Goal: Transaction & Acquisition: Purchase product/service

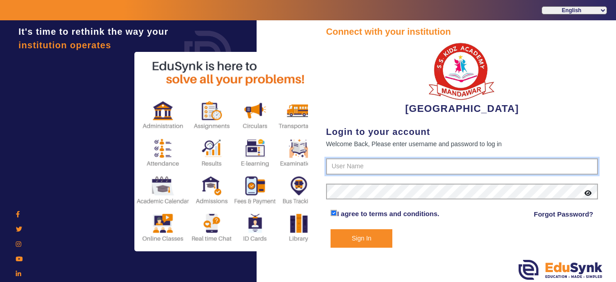
type input "9928895959"
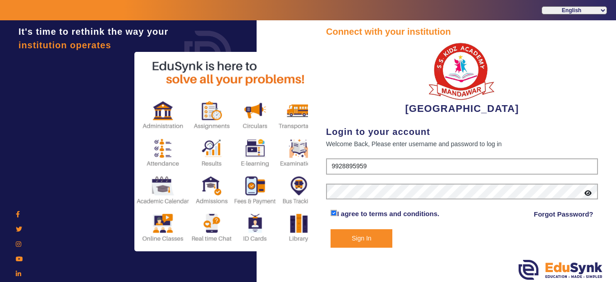
click at [378, 246] on button "Sign In" at bounding box center [362, 238] width 62 height 19
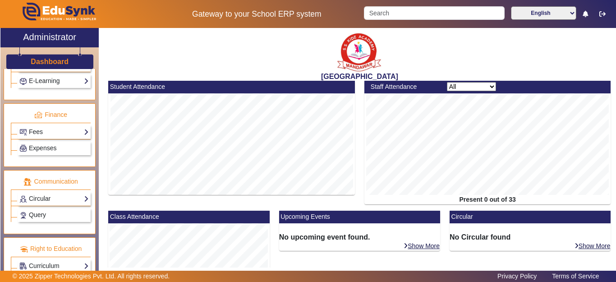
scroll to position [446, 0]
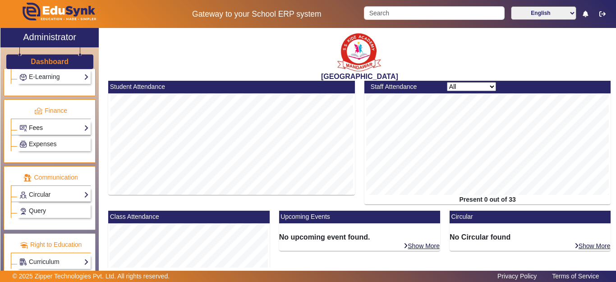
click at [42, 128] on link "Fees" at bounding box center [53, 128] width 69 height 10
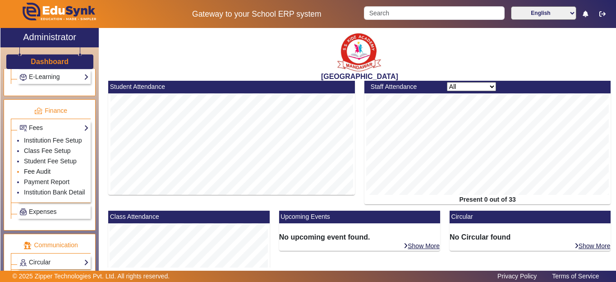
click at [38, 175] on link "Fee Audit" at bounding box center [37, 171] width 27 height 7
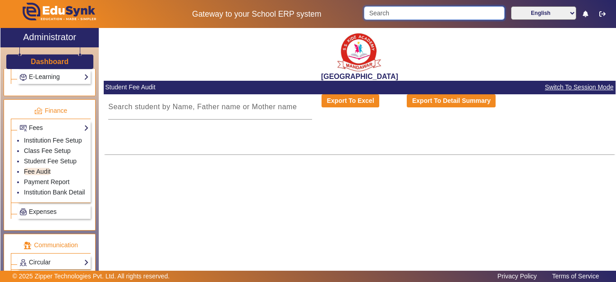
click at [391, 12] on input "Search" at bounding box center [434, 13] width 140 height 14
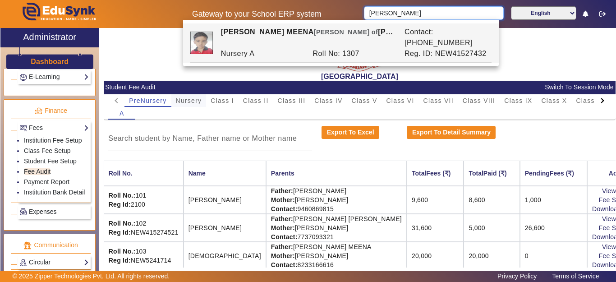
type input "hetansh"
click at [190, 104] on span "Nursery" at bounding box center [189, 100] width 26 height 6
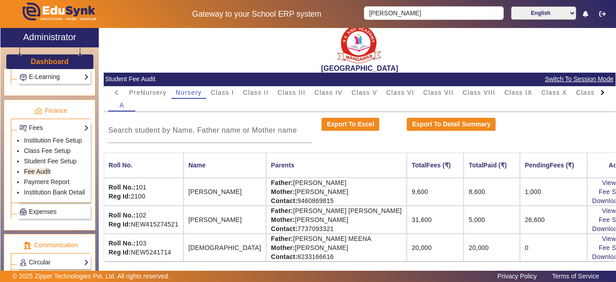
scroll to position [16, 0]
click at [176, 125] on input at bounding box center [210, 130] width 204 height 11
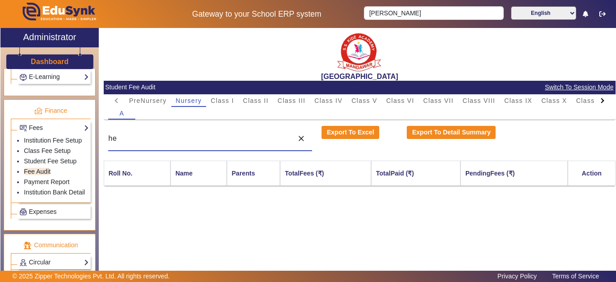
scroll to position [0, 0]
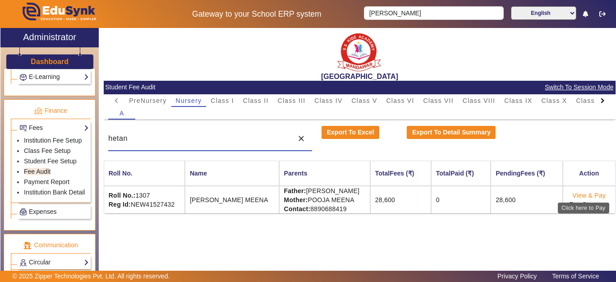
type input "hetan"
click at [586, 194] on link "View & Pay" at bounding box center [589, 195] width 33 height 7
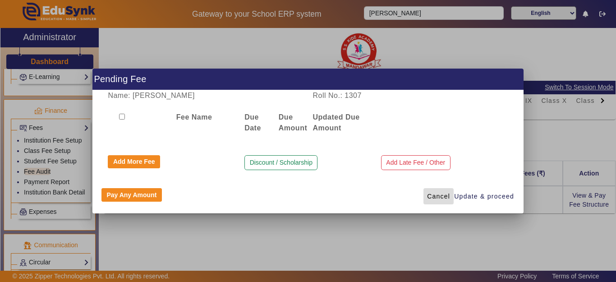
click at [442, 194] on span "Cancel" at bounding box center [438, 196] width 23 height 9
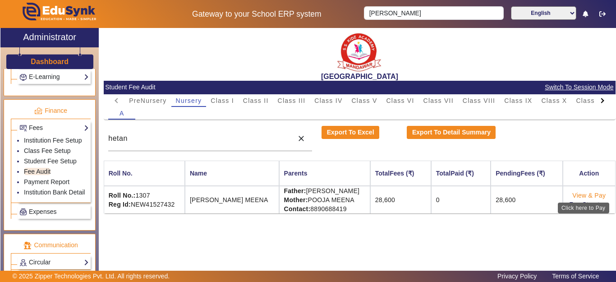
click at [589, 195] on link "View & Pay" at bounding box center [589, 195] width 33 height 7
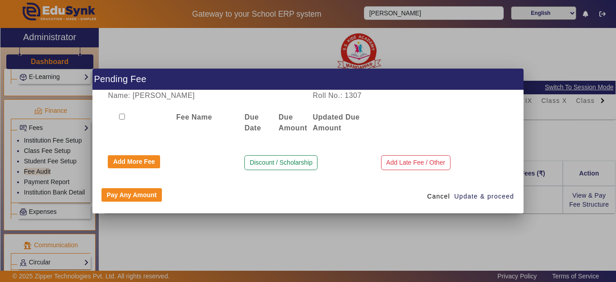
click at [178, 131] on div "Fee Name" at bounding box center [205, 123] width 68 height 22
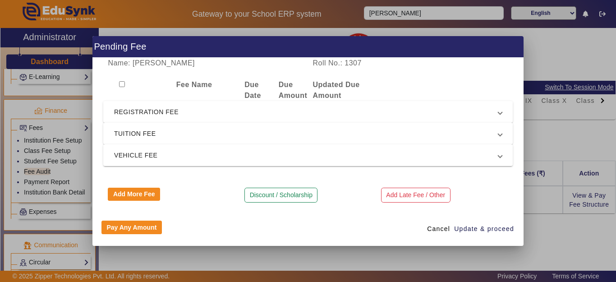
drag, startPoint x: 141, startPoint y: 160, endPoint x: 429, endPoint y: 242, distance: 299.3
click at [206, 138] on div "Name: HETANSH MEENA Roll No.: 1307 Fee Name Due Date Due Amount Updated Due Amo…" at bounding box center [308, 135] width 431 height 154
click at [167, 134] on span "TUITION FEE" at bounding box center [306, 133] width 384 height 11
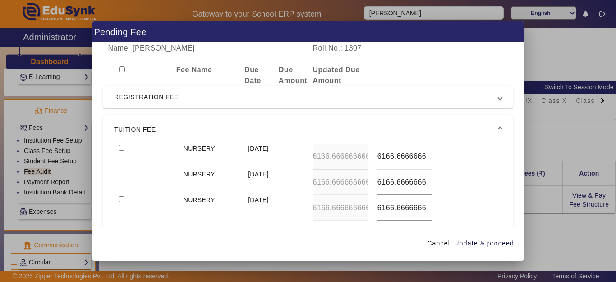
click at [160, 94] on span "REGISTRATION FEE" at bounding box center [306, 97] width 384 height 11
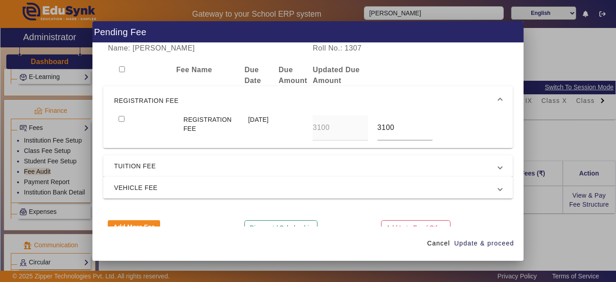
click at [153, 161] on span "TUITION FEE" at bounding box center [306, 166] width 384 height 11
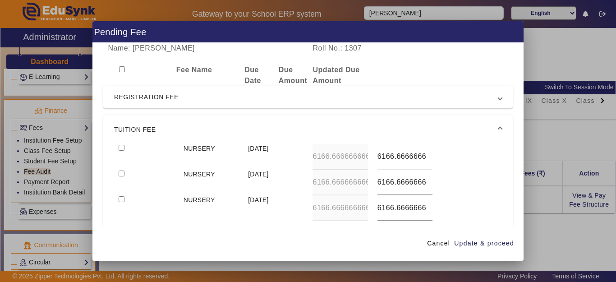
click at [120, 145] on input "checkbox" at bounding box center [122, 148] width 6 height 6
checkbox input "true"
type input "6500"
click at [119, 196] on input "checkbox" at bounding box center [122, 199] width 6 height 6
checkbox input "true"
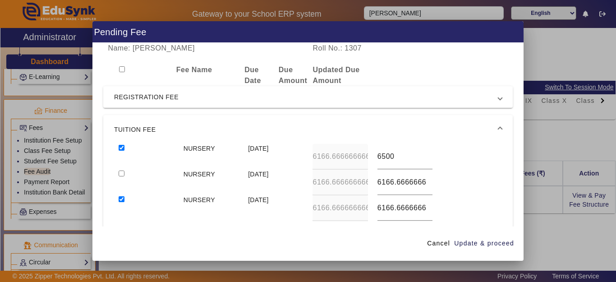
click at [119, 171] on input "checkbox" at bounding box center [122, 174] width 6 height 6
checkbox input "true"
type input "6000"
click at [505, 241] on span "Update & proceed" at bounding box center [484, 243] width 60 height 9
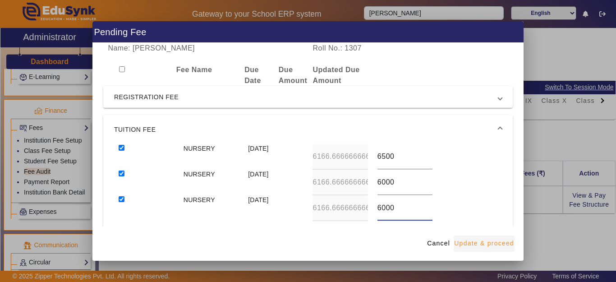
type input "6500"
type input "6000"
click at [483, 242] on span "Update & proceed" at bounding box center [484, 243] width 60 height 9
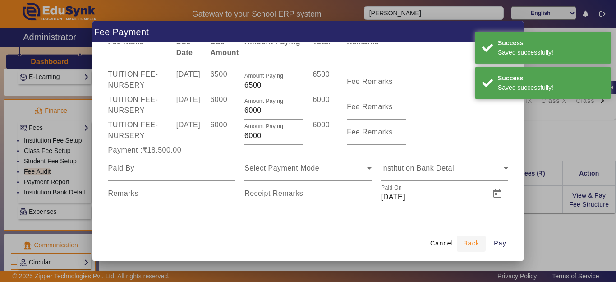
scroll to position [35, 0]
click at [466, 244] on span "Back" at bounding box center [471, 243] width 16 height 9
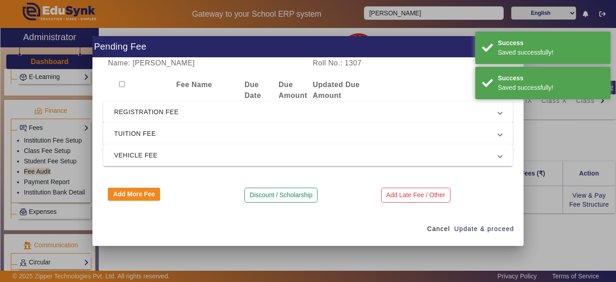
scroll to position [0, 0]
click at [158, 110] on span "REGISTRATION FEE" at bounding box center [306, 112] width 384 height 11
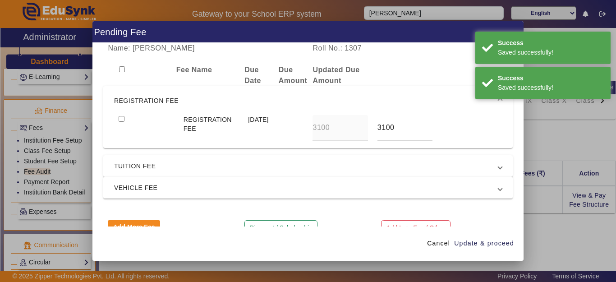
click at [143, 98] on span "REGISTRATION FEE" at bounding box center [306, 100] width 384 height 11
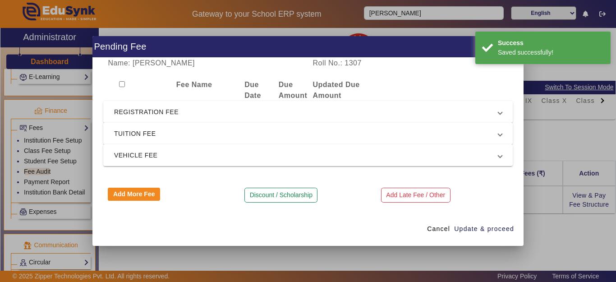
click at [140, 135] on span "TUITION FEE" at bounding box center [306, 133] width 384 height 11
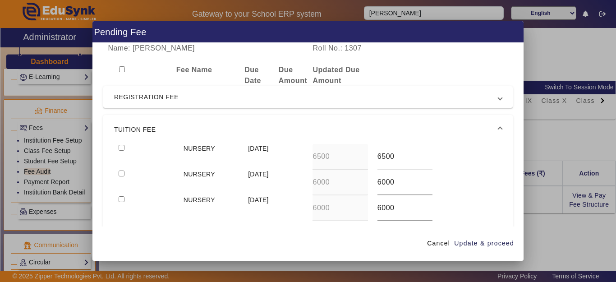
click at [139, 131] on span "TUITION FEE" at bounding box center [306, 129] width 384 height 11
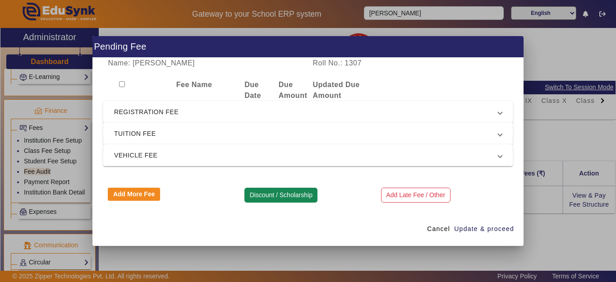
click at [273, 197] on button "Discount / Scholarship" at bounding box center [281, 195] width 73 height 15
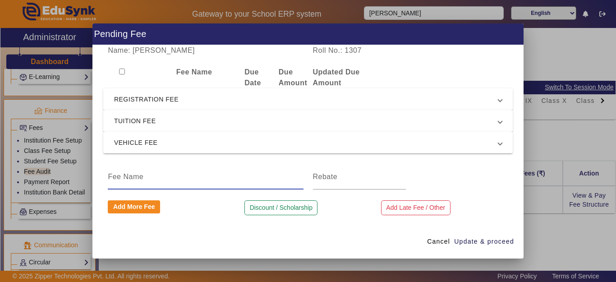
click at [144, 178] on input at bounding box center [205, 176] width 195 height 11
type input "TOTAL DISCOUNT"
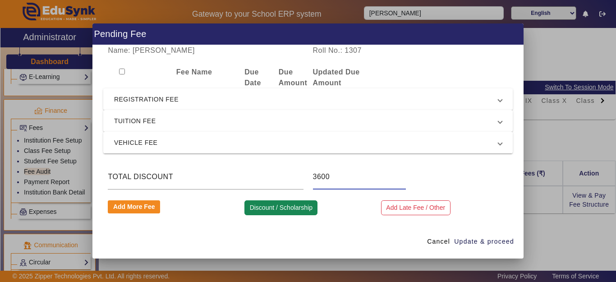
type input "3600"
click at [265, 207] on button "Discount / Scholarship" at bounding box center [281, 207] width 73 height 15
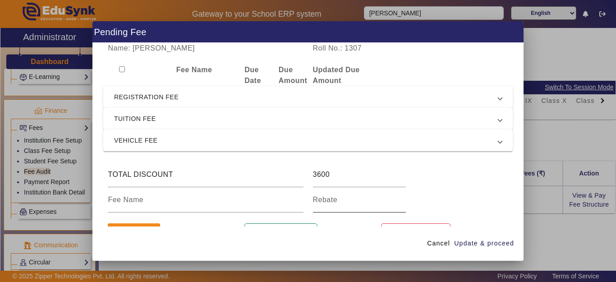
scroll to position [21, 0]
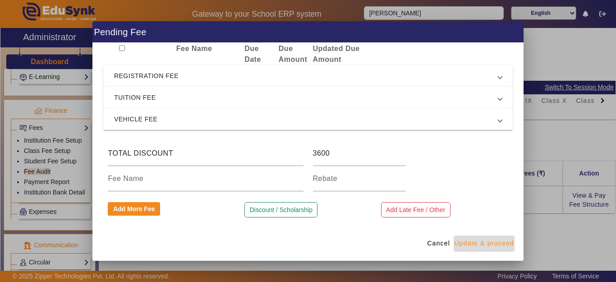
click at [476, 243] on span "Update & proceed" at bounding box center [484, 243] width 60 height 9
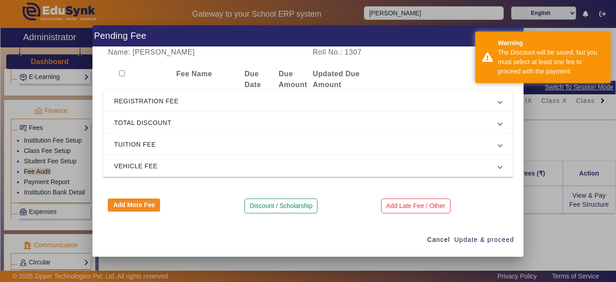
click at [162, 93] on mat-expansion-panel-header "REGISTRATION FEE" at bounding box center [308, 101] width 410 height 22
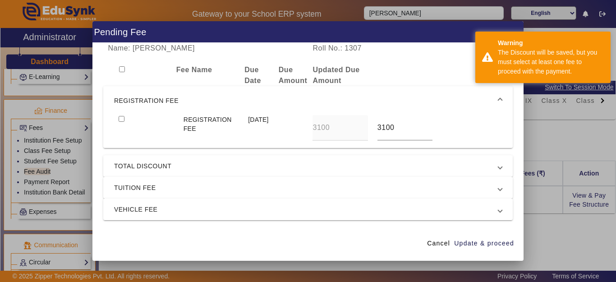
drag, startPoint x: 157, startPoint y: 96, endPoint x: 130, endPoint y: 97, distance: 26.6
click at [156, 97] on span "REGISTRATION FEE" at bounding box center [306, 100] width 384 height 11
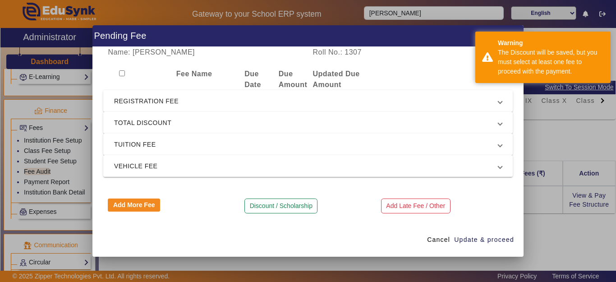
click at [120, 74] on input "checkbox" at bounding box center [122, 73] width 6 height 6
checkbox input "true"
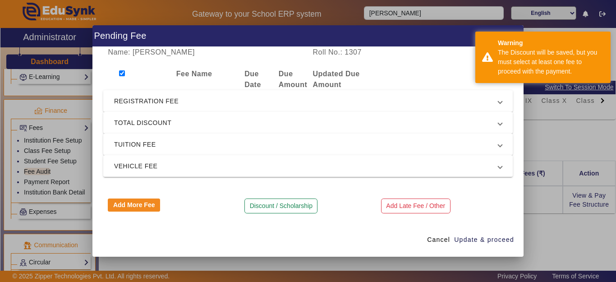
checkbox input "true"
click at [179, 171] on mat-expansion-panel-header "VEHICLE FEE" at bounding box center [308, 166] width 410 height 22
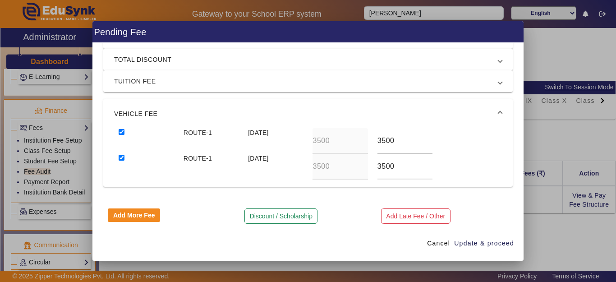
scroll to position [65, 0]
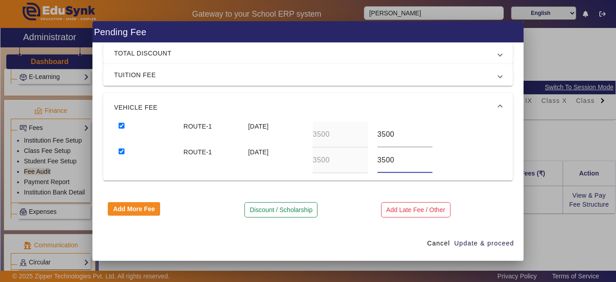
drag, startPoint x: 396, startPoint y: 159, endPoint x: 350, endPoint y: 158, distance: 46.0
click at [350, 158] on div "ROUTE-1 15 Oct 2025 3500 3500" at bounding box center [308, 161] width 388 height 26
type input "0"
drag, startPoint x: 396, startPoint y: 134, endPoint x: 345, endPoint y: 132, distance: 51.5
click at [345, 132] on div "ROUTE-1 15 Apr 2025 3500 3500" at bounding box center [308, 135] width 388 height 26
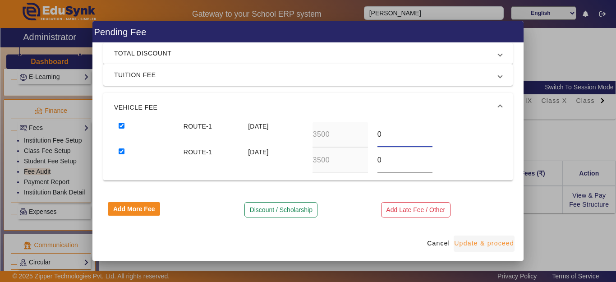
type input "0"
click at [462, 241] on span "Update & proceed" at bounding box center [484, 243] width 60 height 9
type input "0"
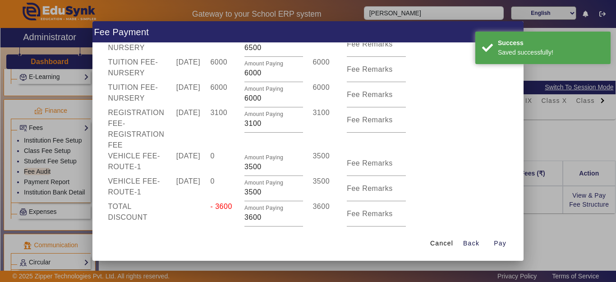
scroll to position [111, 0]
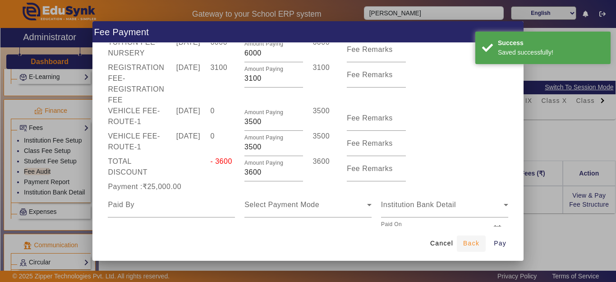
click at [463, 242] on span "Back" at bounding box center [471, 243] width 16 height 9
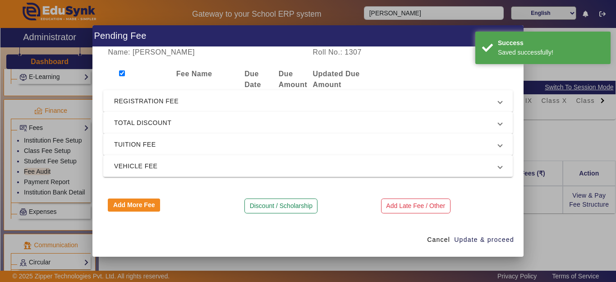
scroll to position [0, 0]
click at [122, 73] on input "checkbox" at bounding box center [122, 73] width 6 height 6
click at [120, 75] on input "checkbox" at bounding box center [122, 73] width 6 height 6
checkbox input "true"
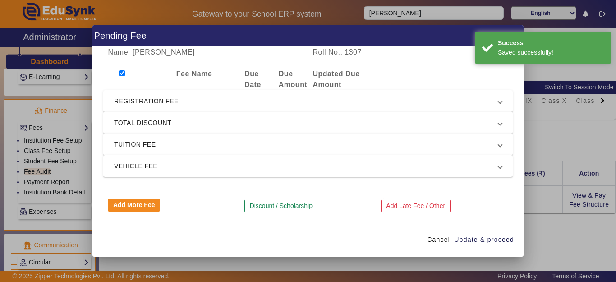
checkbox input "true"
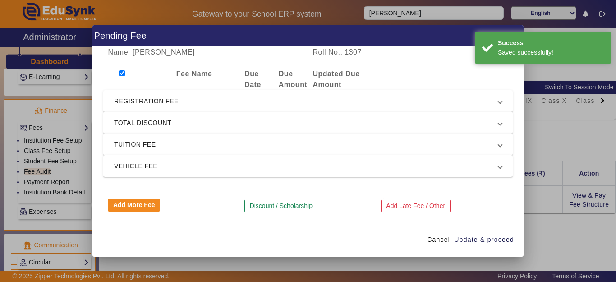
checkbox input "true"
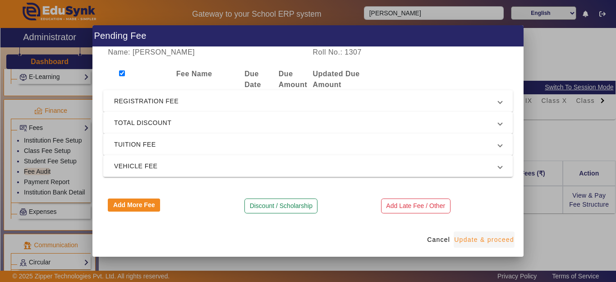
drag, startPoint x: 490, startPoint y: 236, endPoint x: 454, endPoint y: 242, distance: 36.7
click at [489, 236] on span "Update & proceed" at bounding box center [484, 239] width 60 height 9
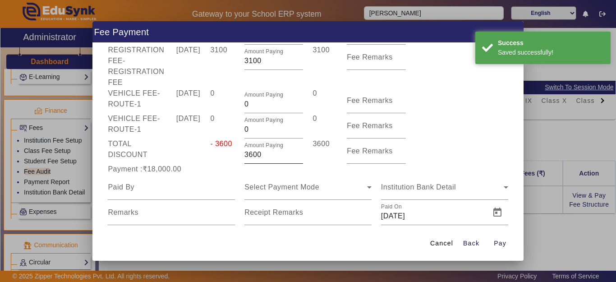
scroll to position [135, 0]
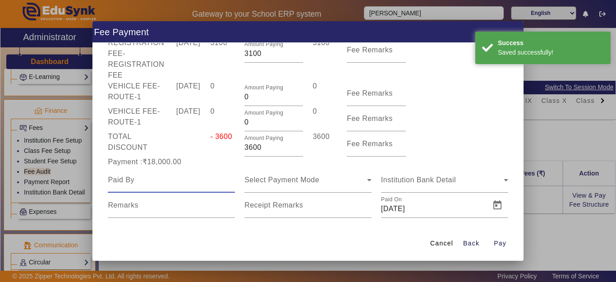
click at [126, 185] on input at bounding box center [171, 180] width 127 height 11
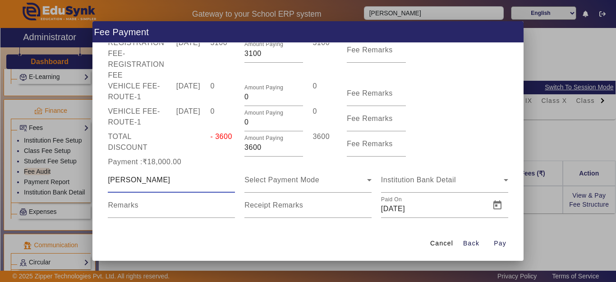
type input "HETANSH"
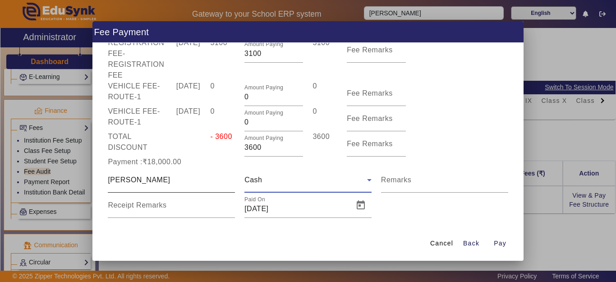
scroll to position [154, 0]
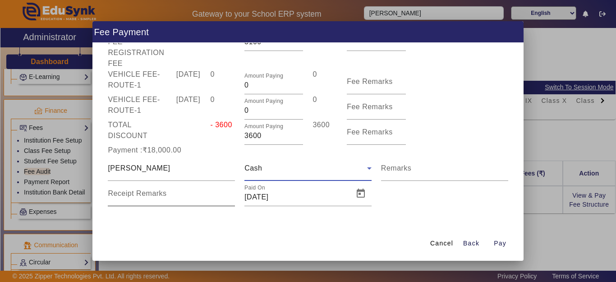
click at [158, 191] on mat-label "Receipt Remarks" at bounding box center [137, 194] width 59 height 8
click at [158, 192] on input "Receipt Remarks" at bounding box center [171, 197] width 127 height 11
click at [165, 195] on input "Receipt Remarks" at bounding box center [171, 197] width 127 height 11
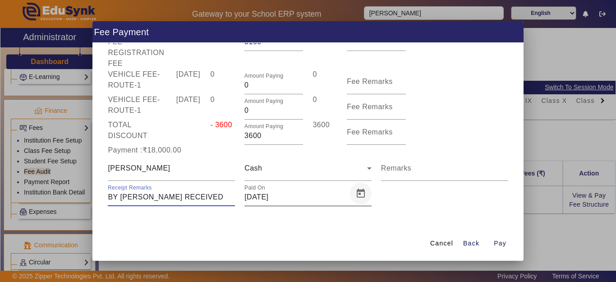
type input "BY NARESH JI RECEIVED"
click at [359, 193] on span "Open calendar" at bounding box center [361, 194] width 22 height 22
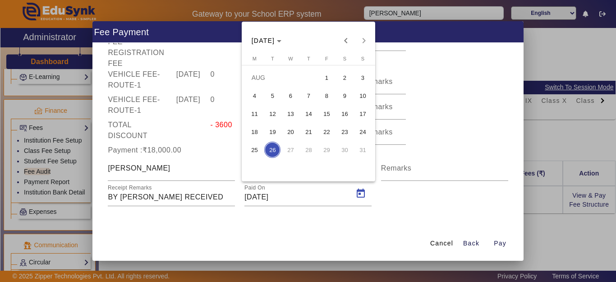
click at [255, 149] on span "25" at bounding box center [254, 150] width 16 height 16
type input "25/08/2025"
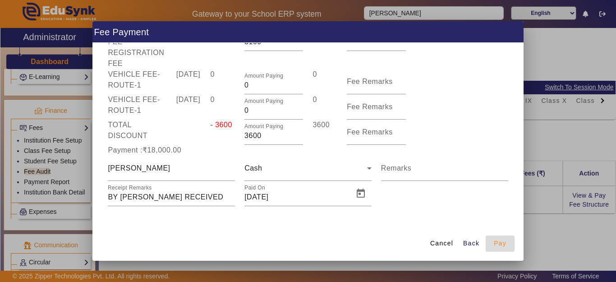
click at [505, 243] on span "Pay" at bounding box center [500, 243] width 13 height 9
type input "0"
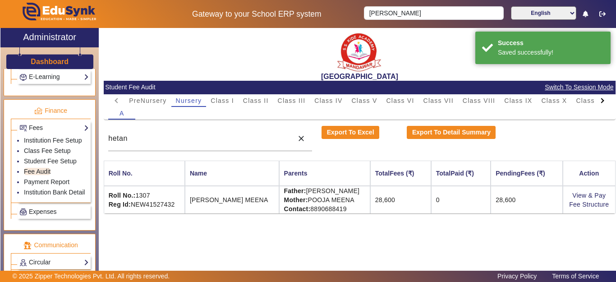
scroll to position [0, 0]
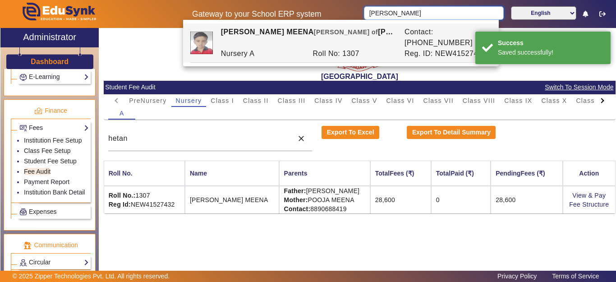
drag, startPoint x: 406, startPoint y: 9, endPoint x: 346, endPoint y: 12, distance: 60.6
click at [346, 12] on div "Gateway to your School ERP system hetansh English हिंदी (Hindi) ಕನ್ನಡ (Kannada)…" at bounding box center [308, 14] width 616 height 28
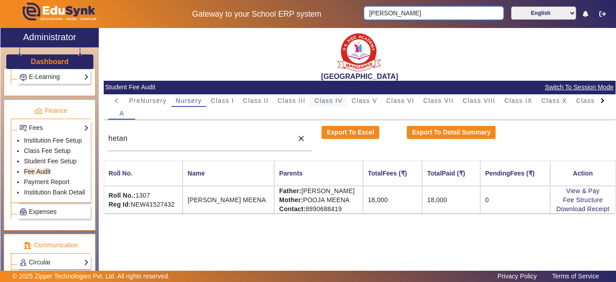
type input "DEVYANSH"
click at [338, 102] on span "Class IV" at bounding box center [329, 100] width 28 height 6
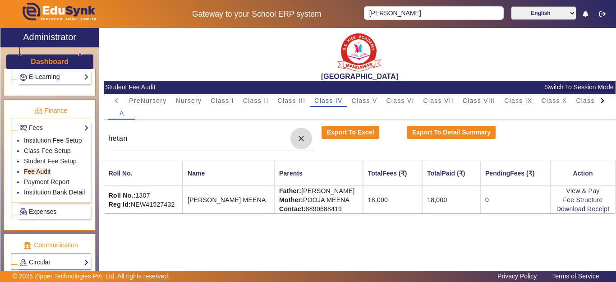
click at [301, 140] on mat-icon "close" at bounding box center [301, 138] width 9 height 9
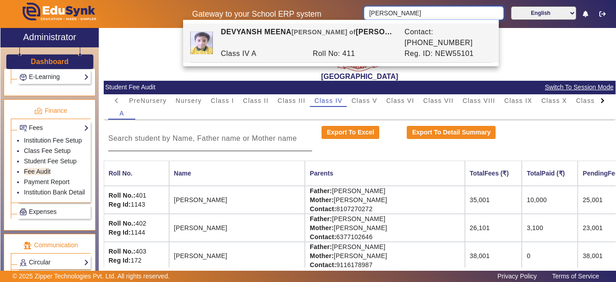
click at [416, 10] on input "DEVYANSH" at bounding box center [433, 13] width 139 height 14
click at [241, 142] on input at bounding box center [210, 138] width 204 height 11
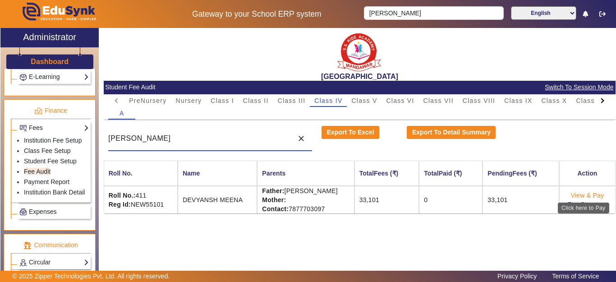
type input "DEVYANSH"
click at [579, 195] on link "View & Pay" at bounding box center [587, 195] width 33 height 7
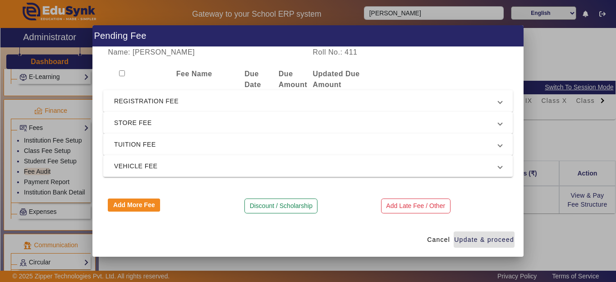
click at [163, 102] on span "REGISTRATION FEE" at bounding box center [306, 101] width 384 height 11
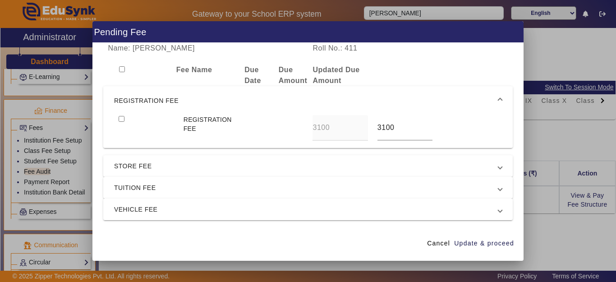
click at [119, 120] on input "checkbox" at bounding box center [122, 119] width 6 height 6
checkbox input "true"
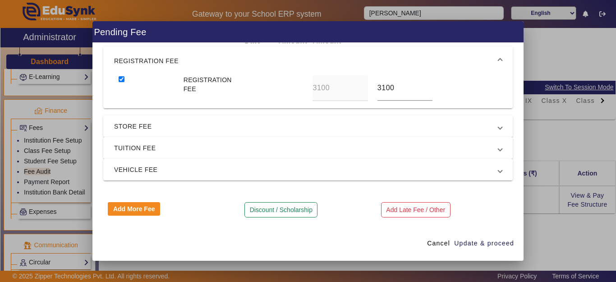
click at [153, 149] on span "TUITION FEE" at bounding box center [306, 148] width 384 height 11
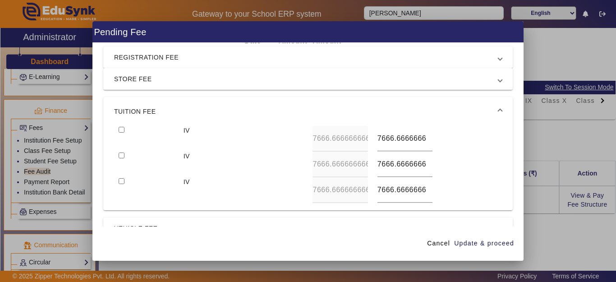
click at [121, 132] on input "checkbox" at bounding box center [122, 130] width 6 height 6
checkbox input "true"
type input "8000"
click at [119, 153] on input "checkbox" at bounding box center [122, 156] width 6 height 6
checkbox input "true"
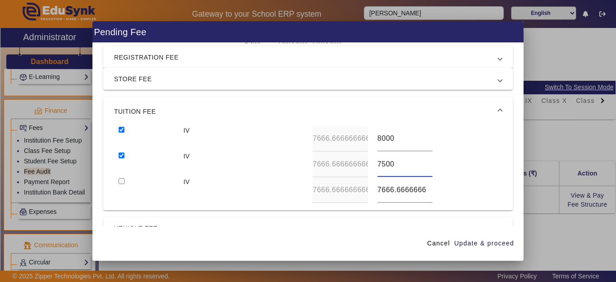
type input "7500"
click at [119, 178] on input "checkbox" at bounding box center [122, 181] width 6 height 6
checkbox input "true"
type input "7500"
click at [500, 242] on span "Update & proceed" at bounding box center [484, 243] width 60 height 9
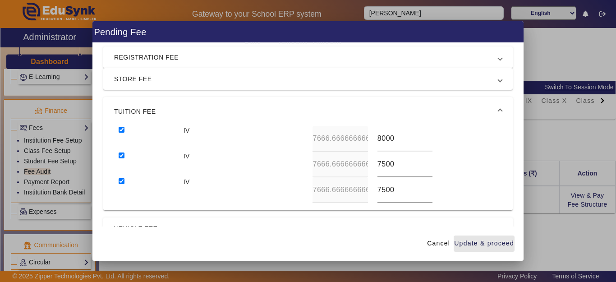
type input "8000"
type input "7500"
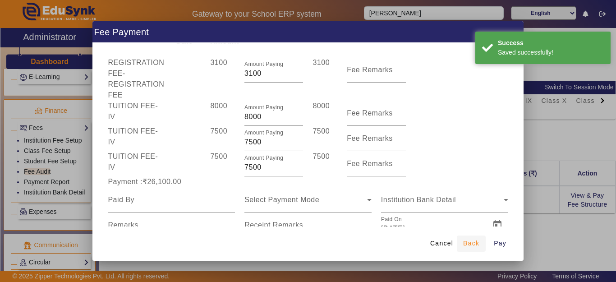
click at [473, 246] on span "Back" at bounding box center [471, 243] width 16 height 9
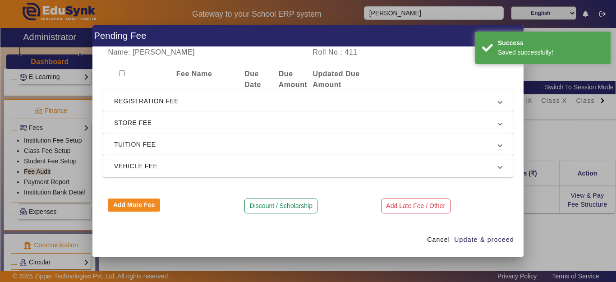
scroll to position [0, 0]
click at [155, 106] on span "REGISTRATION FEE" at bounding box center [306, 101] width 384 height 11
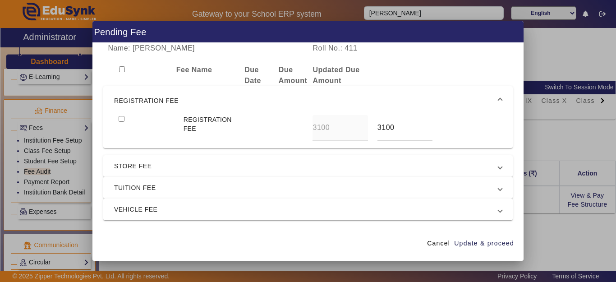
click at [123, 119] on input "checkbox" at bounding box center [122, 119] width 6 height 6
checkbox input "true"
click at [135, 186] on span "TUITION FEE" at bounding box center [306, 187] width 384 height 11
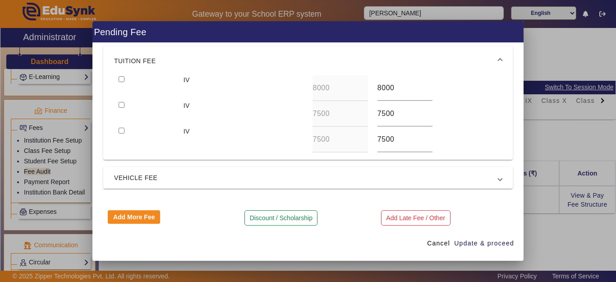
click at [127, 181] on span "VEHICLE FEE" at bounding box center [306, 177] width 384 height 11
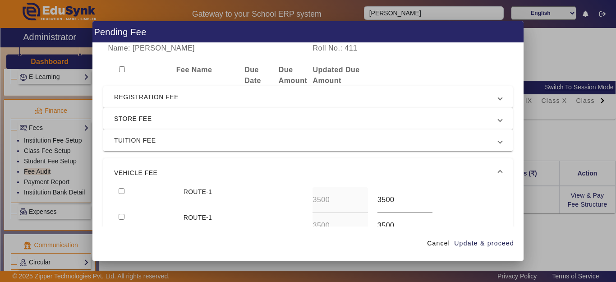
click at [139, 146] on mat-expansion-panel-header "TUITION FEE" at bounding box center [308, 141] width 410 height 22
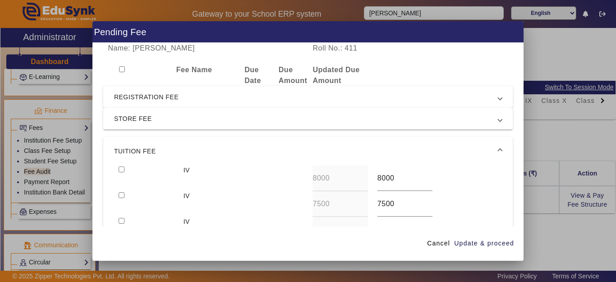
click at [121, 170] on input "checkbox" at bounding box center [122, 170] width 6 height 6
checkbox input "true"
click at [120, 194] on input "checkbox" at bounding box center [122, 195] width 6 height 6
checkbox input "true"
click at [481, 242] on span "Update & proceed" at bounding box center [484, 243] width 60 height 9
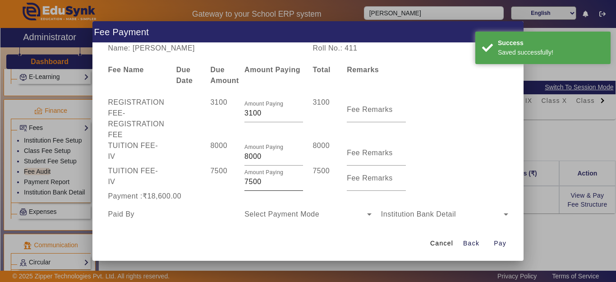
scroll to position [45, 0]
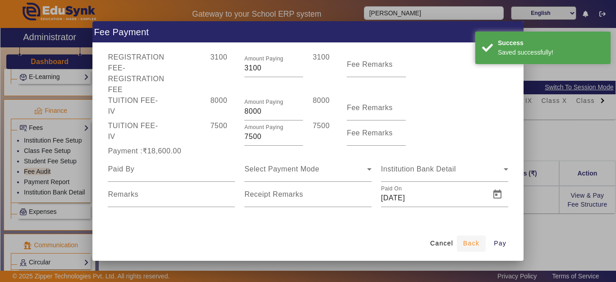
click at [477, 241] on span "Back" at bounding box center [471, 243] width 16 height 9
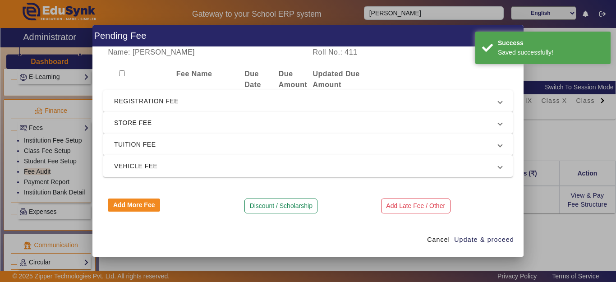
scroll to position [0, 0]
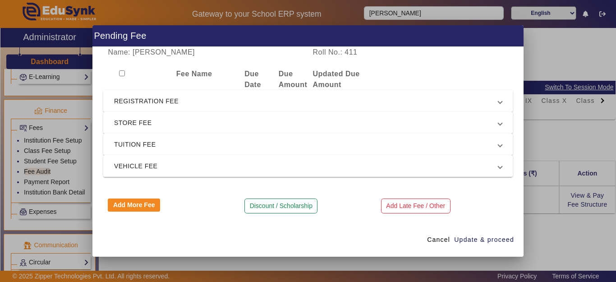
click at [145, 94] on mat-expansion-panel-header "REGISTRATION FEE" at bounding box center [308, 101] width 410 height 22
click at [132, 102] on span "REGISTRATION FEE" at bounding box center [306, 101] width 384 height 11
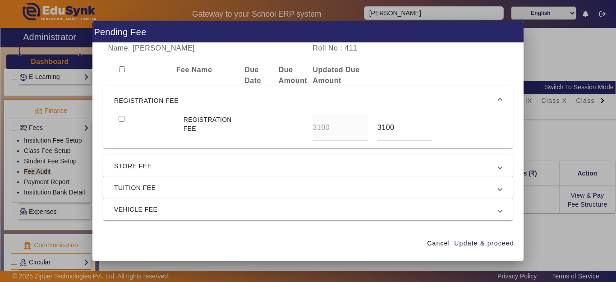
click at [123, 118] on input "checkbox" at bounding box center [122, 119] width 6 height 6
checkbox input "true"
click at [139, 196] on mat-expansion-panel-header "TUITION FEE" at bounding box center [308, 188] width 410 height 22
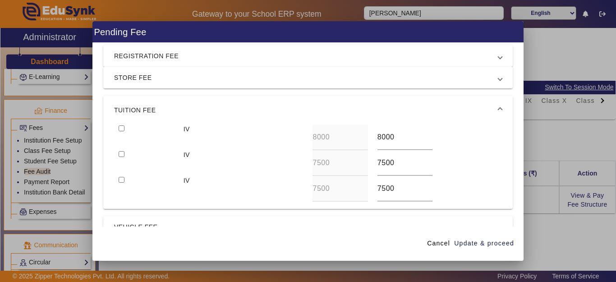
scroll to position [45, 0]
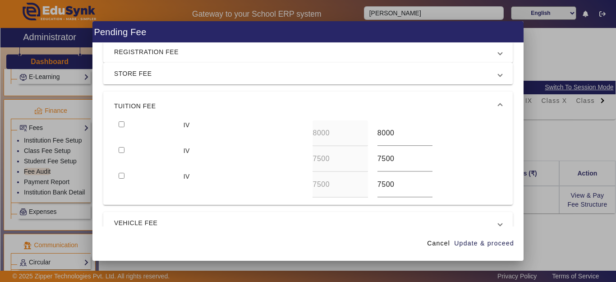
click at [121, 122] on input "checkbox" at bounding box center [122, 124] width 6 height 6
checkbox input "true"
click at [123, 148] on input "checkbox" at bounding box center [122, 150] width 6 height 6
checkbox input "true"
click at [119, 177] on input "checkbox" at bounding box center [122, 176] width 6 height 6
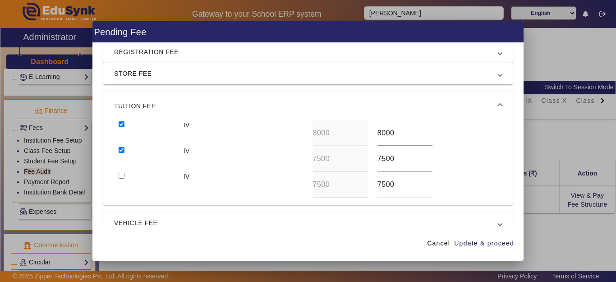
checkbox input "true"
click at [501, 245] on span "Update & proceed" at bounding box center [484, 243] width 60 height 9
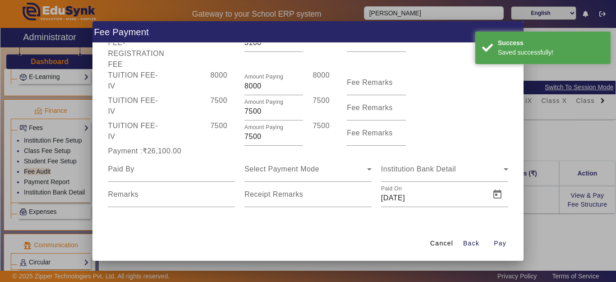
scroll to position [71, 0]
drag, startPoint x: 275, startPoint y: 134, endPoint x: 199, endPoint y: 135, distance: 76.7
click at [200, 134] on div "TUITION FEE - IV 7500 Amount Paying 7500 7500 Fee Remarks" at bounding box center [308, 132] width 410 height 25
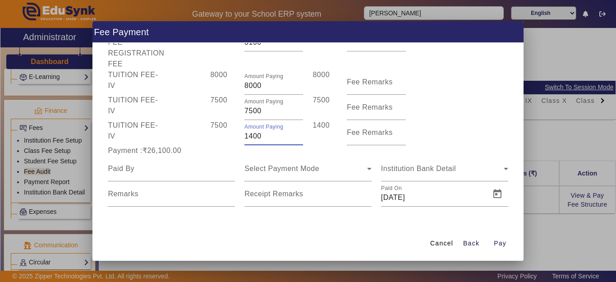
type input "1400"
click at [217, 151] on div "Payment :₹20,000.00" at bounding box center [171, 150] width 137 height 11
click at [194, 167] on input at bounding box center [171, 168] width 127 height 11
type input "DEVYANSH"
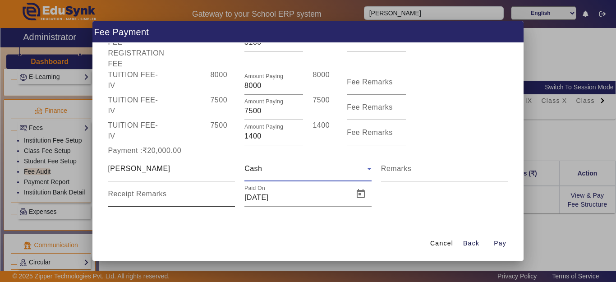
click at [157, 196] on mat-label "Receipt Remarks" at bounding box center [137, 194] width 59 height 8
click at [157, 196] on input "Receipt Remarks" at bounding box center [171, 197] width 127 height 11
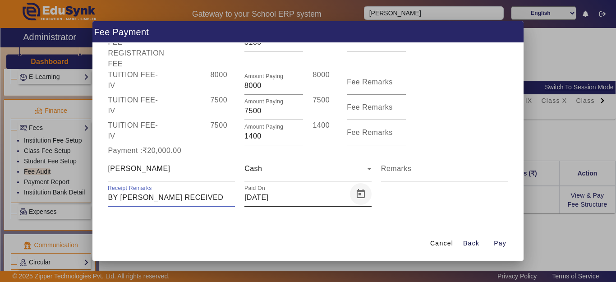
type input "BY NARESH JI RECEIVED"
click at [363, 196] on span "Open calendar" at bounding box center [361, 194] width 22 height 22
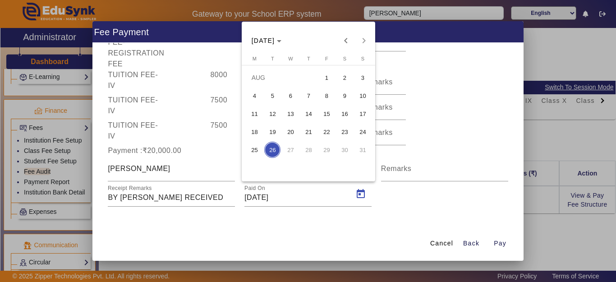
click at [257, 148] on span "25" at bounding box center [254, 150] width 16 height 16
type input "25/08/2025"
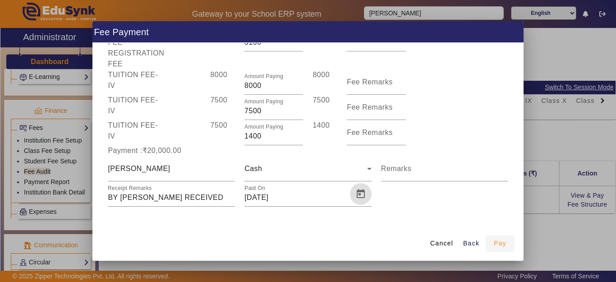
click at [501, 243] on span "Pay" at bounding box center [500, 243] width 13 height 9
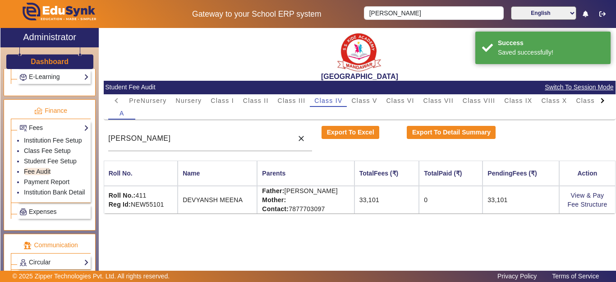
scroll to position [0, 0]
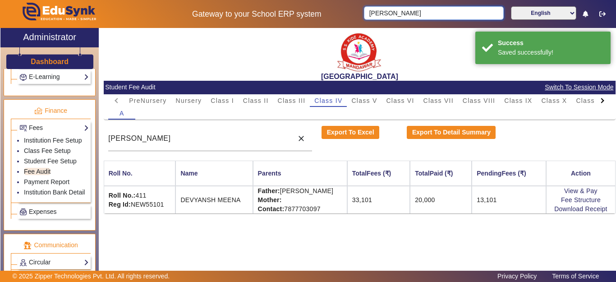
drag, startPoint x: 415, startPoint y: 14, endPoint x: 319, endPoint y: 0, distance: 96.6
click at [319, 0] on div "Gateway to your School ERP system DEVYANSH English हिंदी (Hindi) ಕನ್ನಡ (Kannada…" at bounding box center [308, 14] width 616 height 28
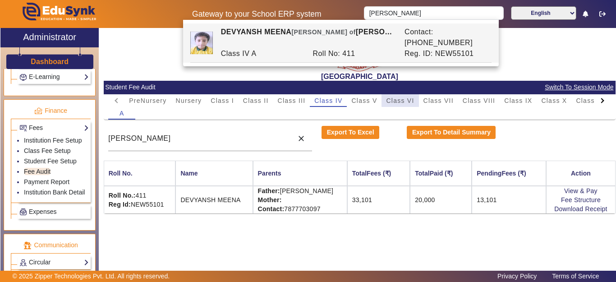
click at [408, 102] on span "Class VI" at bounding box center [400, 100] width 28 height 6
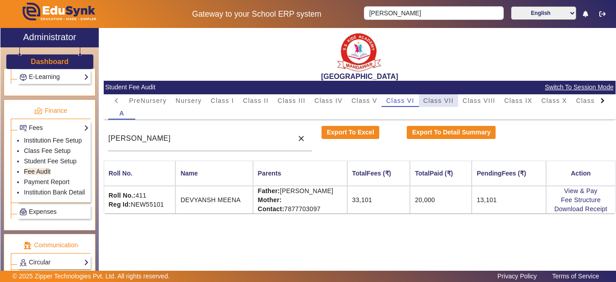
click at [445, 100] on span "Class VII" at bounding box center [439, 100] width 30 height 6
drag, startPoint x: 210, startPoint y: 134, endPoint x: 95, endPoint y: 142, distance: 115.8
click at [95, 142] on div "X Administrator Dashboard Administration Institution Institution Details Sessio…" at bounding box center [308, 157] width 616 height 259
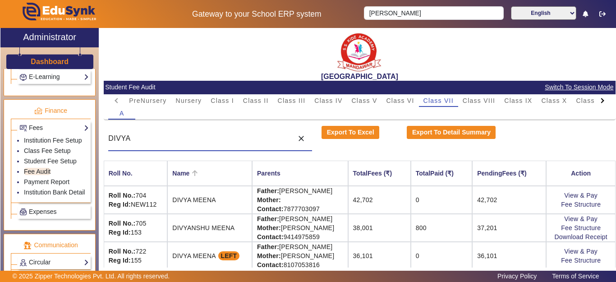
scroll to position [8, 0]
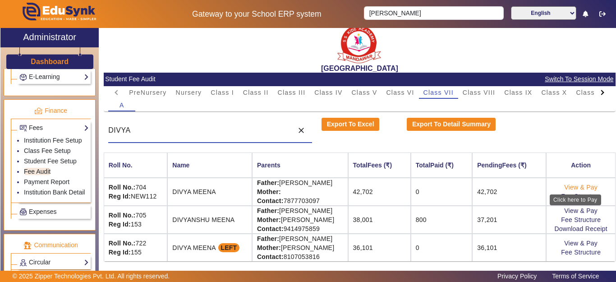
type input "DIVYA"
click at [565, 189] on link "View & Pay" at bounding box center [581, 187] width 33 height 7
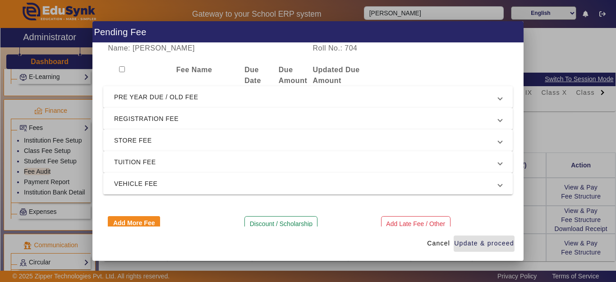
click at [174, 98] on span "PRE YEAR DUE / OLD FEE" at bounding box center [306, 97] width 384 height 11
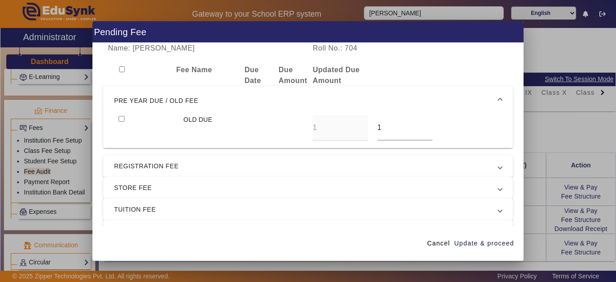
drag, startPoint x: 119, startPoint y: 118, endPoint x: 281, endPoint y: 142, distance: 163.3
click at [121, 118] on input "checkbox" at bounding box center [122, 119] width 6 height 6
checkbox input "true"
drag, startPoint x: 391, startPoint y: 133, endPoint x: 354, endPoint y: 130, distance: 37.1
click at [354, 130] on div "OLD DUE 1 1" at bounding box center [308, 128] width 388 height 26
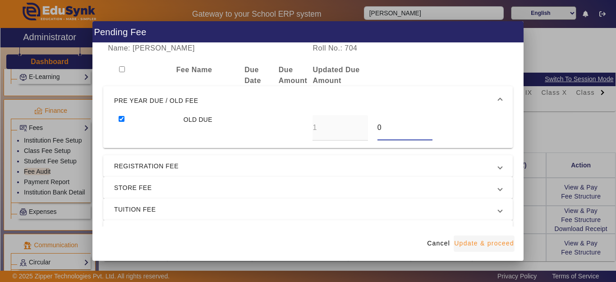
type input "0"
click at [470, 245] on span "Update & proceed" at bounding box center [484, 243] width 60 height 9
type input "0"
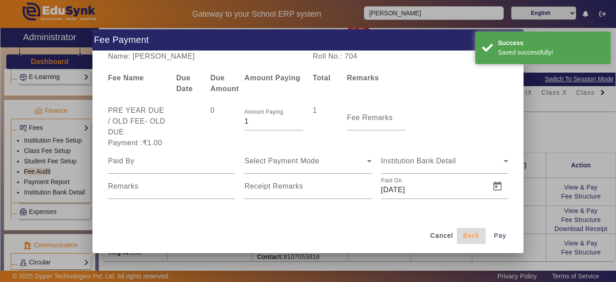
click at [473, 241] on span "submit" at bounding box center [471, 236] width 29 height 22
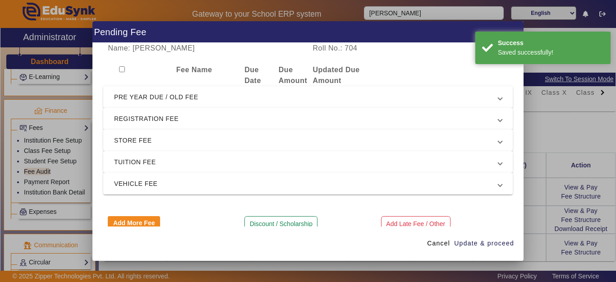
click at [172, 117] on span "REGISTRATION FEE" at bounding box center [306, 118] width 384 height 11
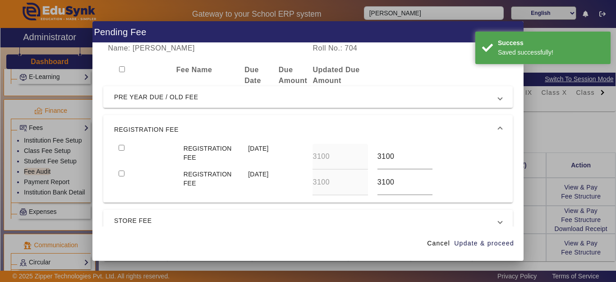
click at [119, 148] on input "checkbox" at bounding box center [122, 148] width 6 height 6
checkbox input "true"
click at [394, 184] on input "3100" at bounding box center [405, 182] width 55 height 11
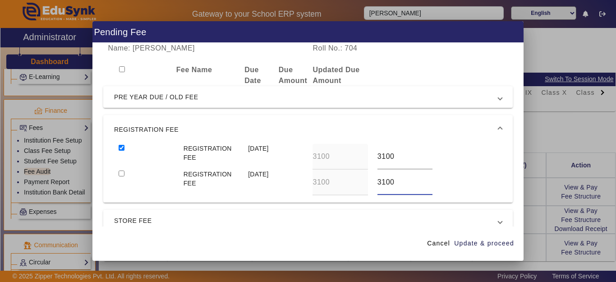
click at [119, 174] on input "checkbox" at bounding box center [122, 174] width 6 height 6
checkbox input "true"
drag, startPoint x: 403, startPoint y: 179, endPoint x: 325, endPoint y: 182, distance: 78.6
click at [325, 182] on div "REGISTRATION FEE 15 Jul 2025 3100 3100" at bounding box center [308, 183] width 388 height 26
type input "0"
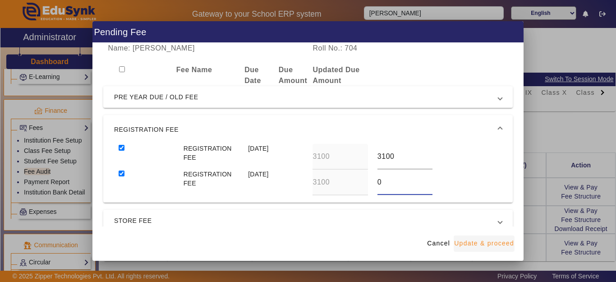
click at [505, 243] on span "Update & proceed" at bounding box center [484, 243] width 60 height 9
type input "0"
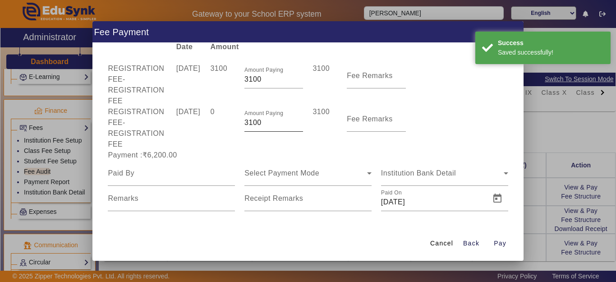
scroll to position [38, 0]
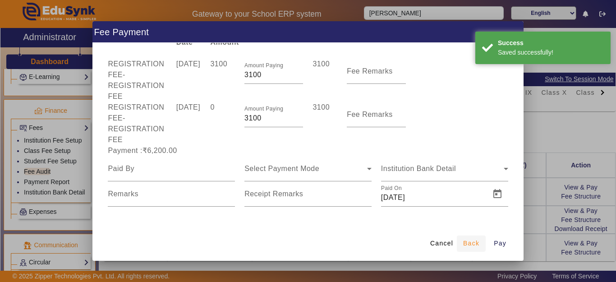
click at [478, 250] on span "submit" at bounding box center [471, 244] width 29 height 22
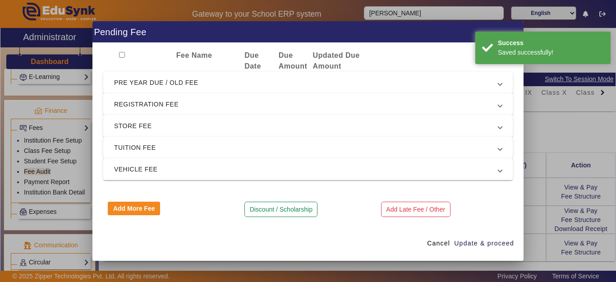
scroll to position [14, 0]
click at [191, 127] on span "STORE FEE" at bounding box center [306, 125] width 384 height 11
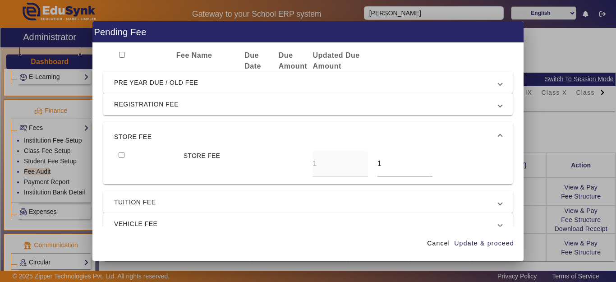
click at [120, 153] on input "checkbox" at bounding box center [122, 155] width 6 height 6
checkbox input "true"
drag, startPoint x: 384, startPoint y: 169, endPoint x: 352, endPoint y: 169, distance: 32.9
click at [352, 169] on div "STORE FEE 1 1" at bounding box center [308, 164] width 388 height 26
type input "0"
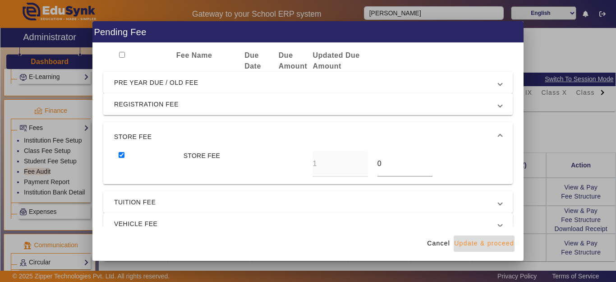
click at [496, 242] on span "Update & proceed" at bounding box center [484, 243] width 60 height 9
type input "0"
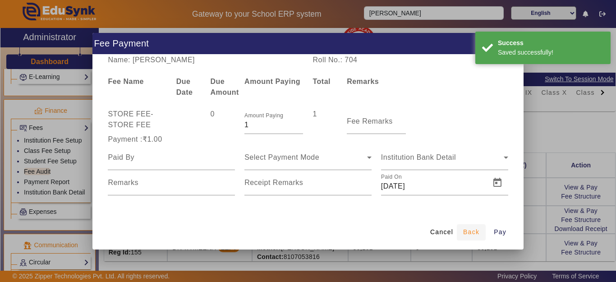
click at [474, 230] on span "Back" at bounding box center [471, 231] width 16 height 9
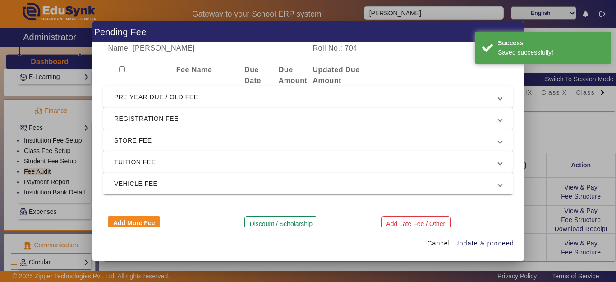
scroll to position [14, 0]
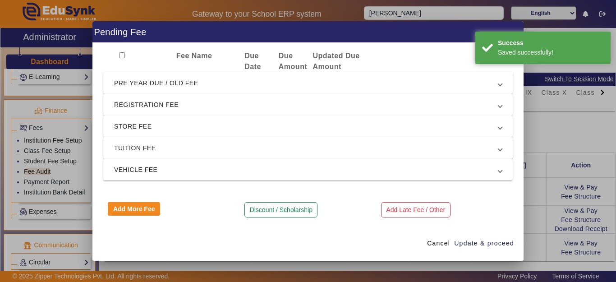
click at [178, 145] on span "TUITION FEE" at bounding box center [306, 148] width 384 height 11
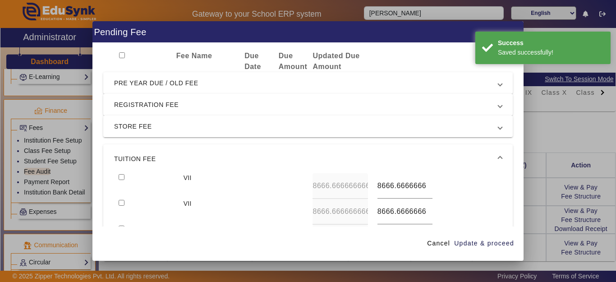
click at [153, 109] on span "REGISTRATION FEE" at bounding box center [306, 104] width 384 height 11
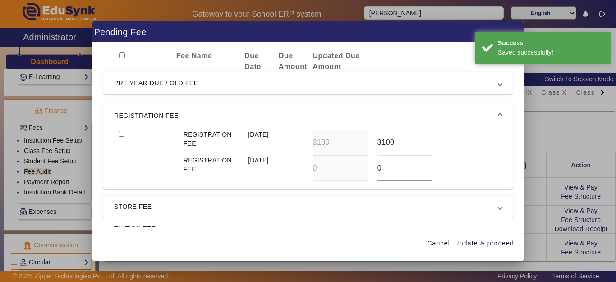
click at [120, 137] on div at bounding box center [146, 143] width 65 height 26
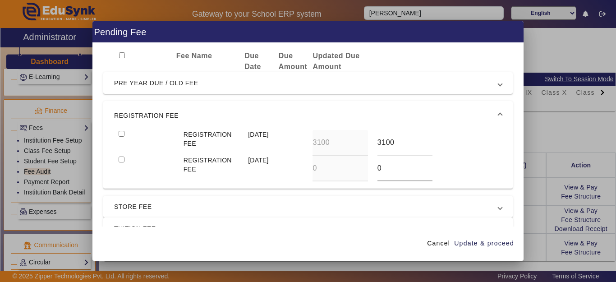
click at [123, 133] on input "checkbox" at bounding box center [122, 134] width 6 height 6
checkbox input "true"
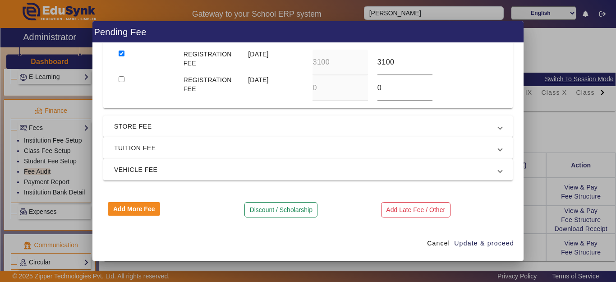
click at [153, 147] on span "TUITION FEE" at bounding box center [306, 148] width 384 height 11
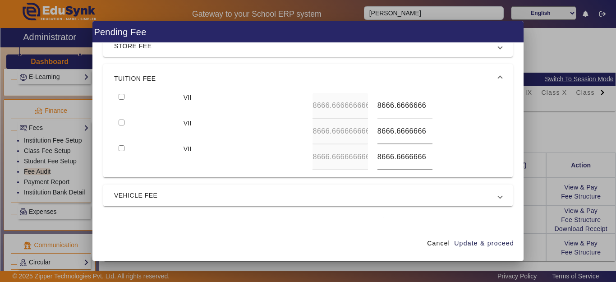
scroll to position [88, 0]
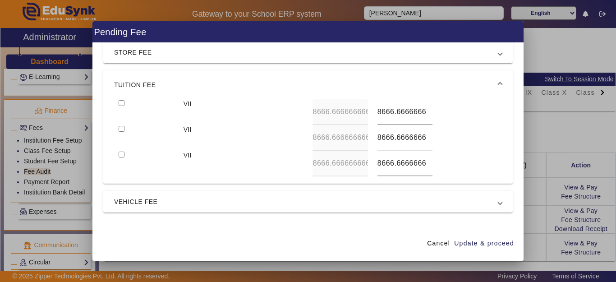
click at [121, 103] on input "checkbox" at bounding box center [122, 103] width 6 height 6
checkbox input "true"
type input "9000"
click at [119, 126] on input "checkbox" at bounding box center [122, 129] width 6 height 6
checkbox input "true"
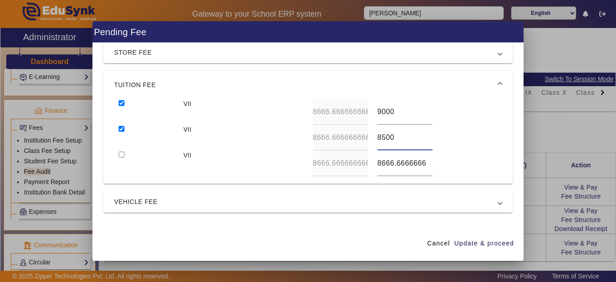
type input "8500"
click at [119, 152] on input "checkbox" at bounding box center [122, 155] width 6 height 6
checkbox input "true"
type input "8500"
click at [498, 240] on span "Update & proceed" at bounding box center [484, 243] width 60 height 9
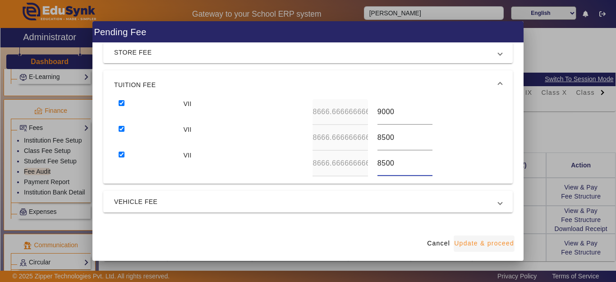
type input "9000"
type input "8500"
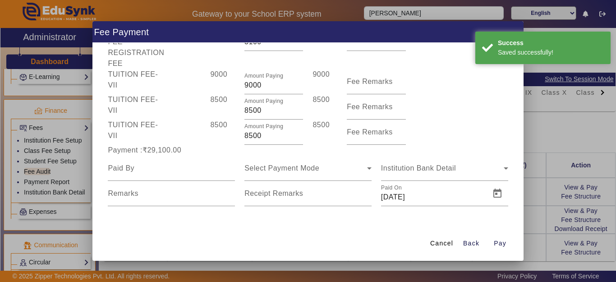
scroll to position [71, 0]
click at [472, 242] on span "Back" at bounding box center [471, 243] width 16 height 9
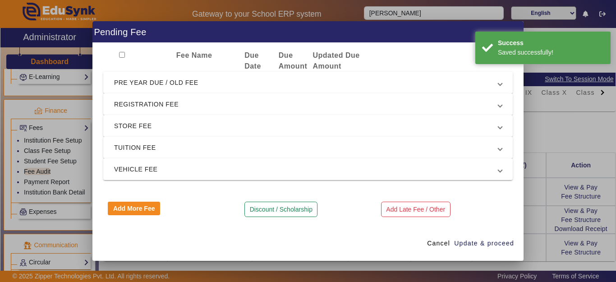
scroll to position [14, 0]
click at [168, 180] on mat-expansion-panel-header "VEHICLE FEE" at bounding box center [308, 169] width 410 height 22
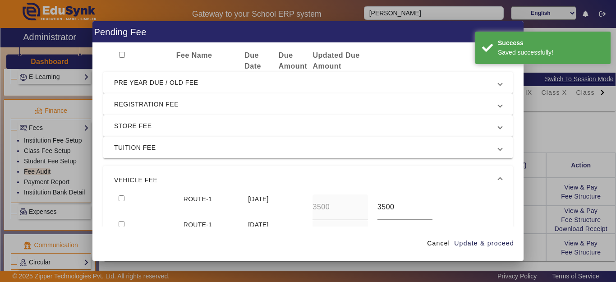
click at [164, 174] on mat-expansion-panel-header "VEHICLE FEE" at bounding box center [308, 180] width 410 height 29
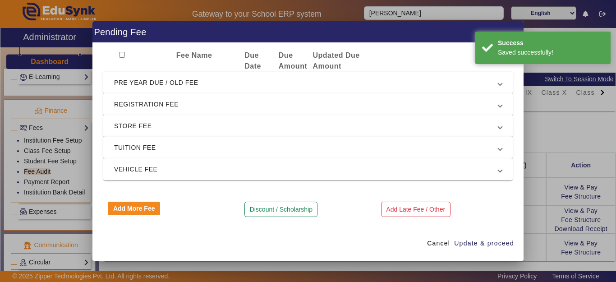
click at [135, 105] on span "REGISTRATION FEE" at bounding box center [306, 104] width 384 height 11
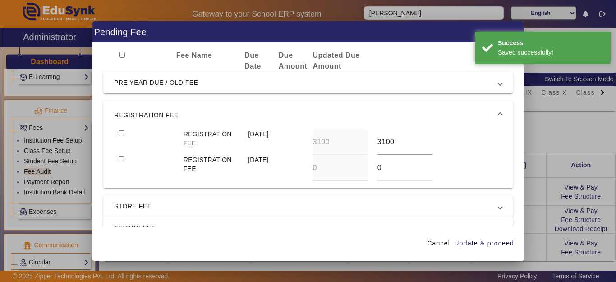
click at [120, 133] on input "checkbox" at bounding box center [122, 133] width 6 height 6
checkbox input "true"
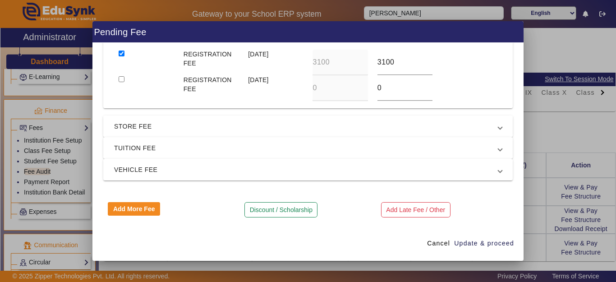
click at [131, 133] on mat-expansion-panel-header "STORE FEE" at bounding box center [308, 127] width 410 height 22
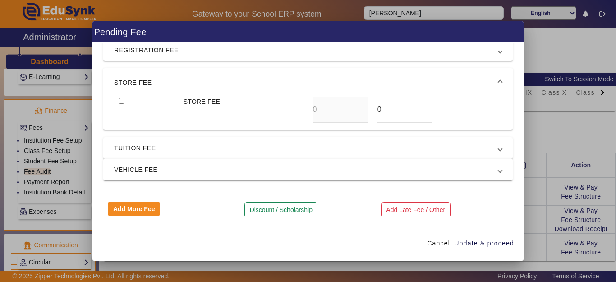
click at [130, 85] on span "STORE FEE" at bounding box center [306, 82] width 384 height 11
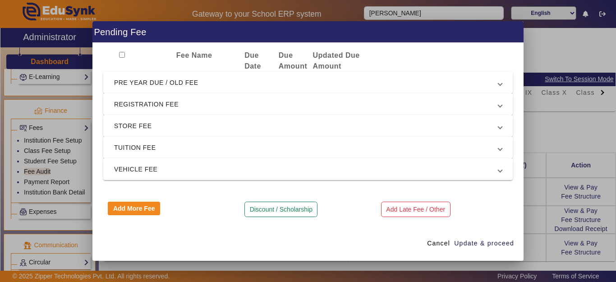
click at [127, 152] on span "TUITION FEE" at bounding box center [306, 147] width 384 height 11
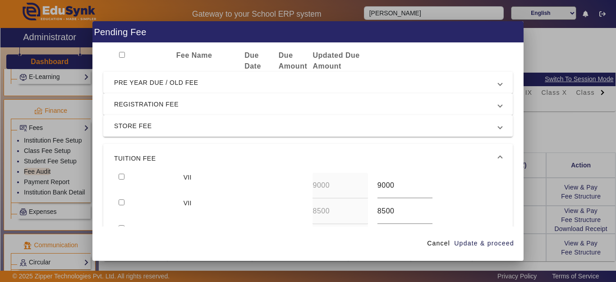
click at [123, 173] on mat-expansion-panel "TUITION FEE VII 9000 9000 VII 8500 8500 VII 8500 8500" at bounding box center [308, 200] width 410 height 113
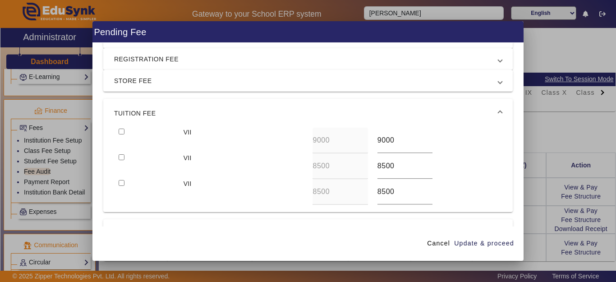
click at [120, 132] on input "checkbox" at bounding box center [122, 132] width 6 height 6
checkbox input "true"
click at [122, 158] on input "checkbox" at bounding box center [122, 157] width 6 height 6
checkbox input "true"
click at [119, 184] on input "checkbox" at bounding box center [122, 183] width 6 height 6
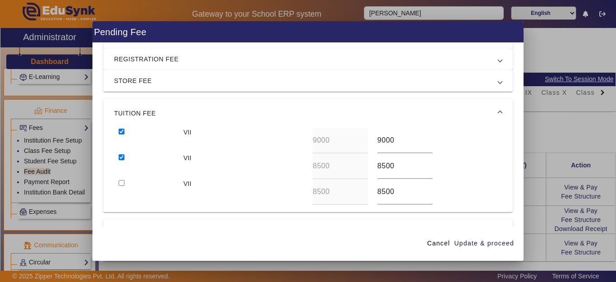
checkbox input "true"
click at [486, 242] on span "Update & proceed" at bounding box center [484, 243] width 60 height 9
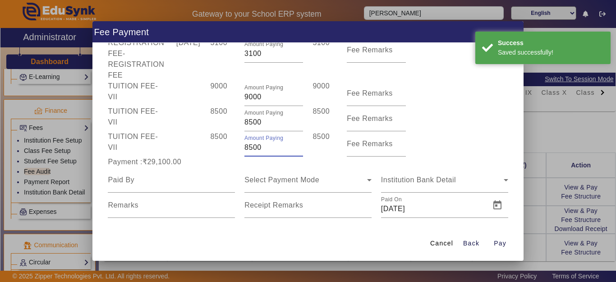
drag, startPoint x: 257, startPoint y: 148, endPoint x: 234, endPoint y: 154, distance: 23.8
click at [234, 154] on div "TUITION FEE - VII 8500 Amount Paying 8500 8500 Fee Remarks" at bounding box center [308, 143] width 410 height 25
click at [233, 153] on div "8500" at bounding box center [223, 143] width 34 height 25
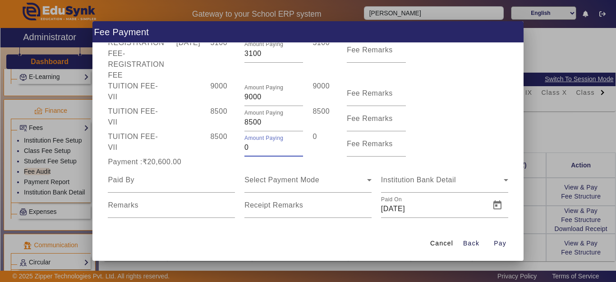
drag, startPoint x: 251, startPoint y: 149, endPoint x: 235, endPoint y: 149, distance: 16.3
click at [235, 149] on div "TUITION FEE - VII 8500 Amount Paying 0 0 Fee Remarks" at bounding box center [308, 143] width 410 height 25
type input "1400"
click at [233, 151] on div "8500" at bounding box center [223, 143] width 34 height 25
click at [130, 182] on input at bounding box center [171, 180] width 127 height 11
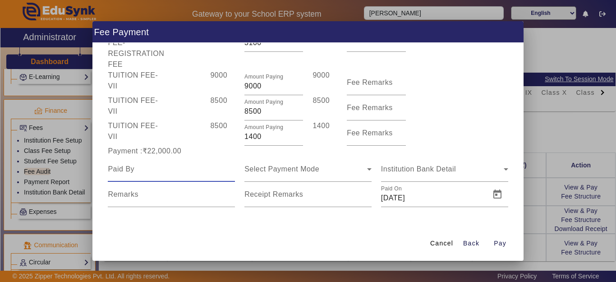
scroll to position [71, 0]
type input "DIVYA"
click at [327, 173] on div "Select Payment Mode" at bounding box center [306, 168] width 123 height 11
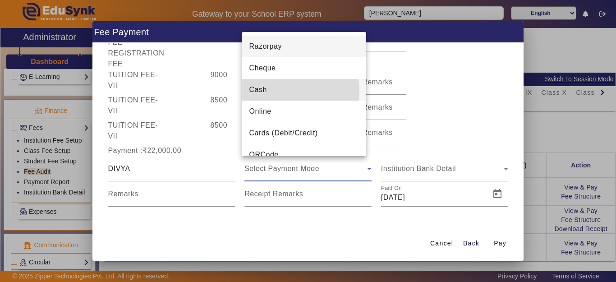
click at [266, 92] on span "Cash" at bounding box center [258, 89] width 18 height 11
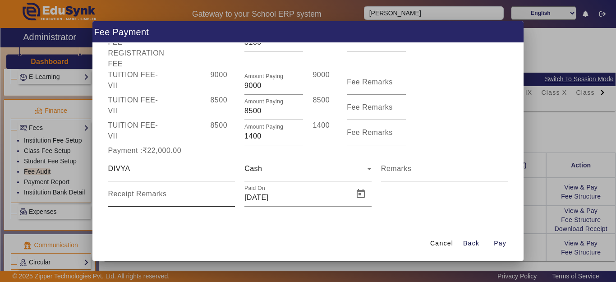
click at [127, 189] on div "Receipt Remarks" at bounding box center [171, 193] width 127 height 25
click at [129, 200] on input "Receipt Remarks" at bounding box center [171, 197] width 127 height 11
type input "BY NARESH JI RECEIVED"
click at [362, 196] on span "Open calendar" at bounding box center [361, 194] width 22 height 22
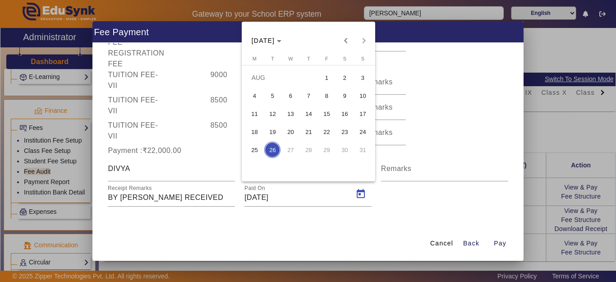
click at [258, 151] on span "25" at bounding box center [254, 150] width 16 height 16
type input "25/08/2025"
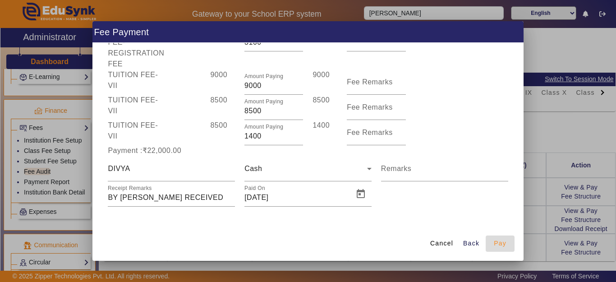
click at [500, 246] on span "Pay" at bounding box center [500, 243] width 13 height 9
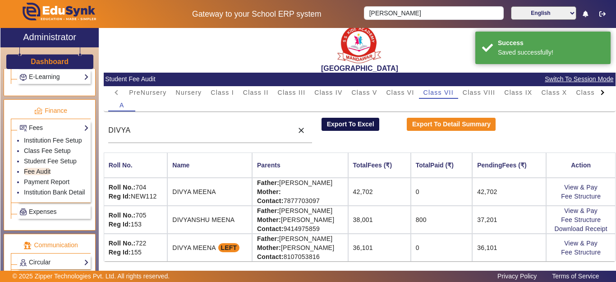
scroll to position [14, 0]
click at [44, 185] on link "Payment Report" at bounding box center [47, 181] width 46 height 7
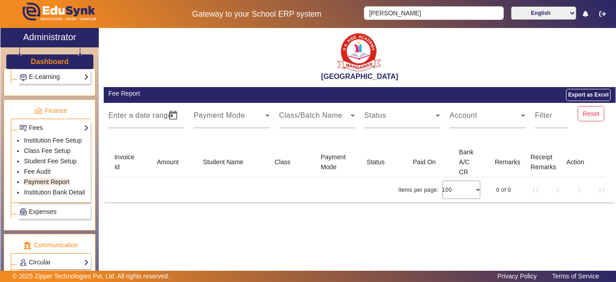
click at [320, 143] on mat-card-content "Enter a date range Start Date – End Date Payment Mode Class/Batch Name Status A…" at bounding box center [360, 153] width 512 height 100
click at [56, 185] on link "Payment Report" at bounding box center [47, 181] width 46 height 7
click at [414, 227] on div "SANTIANS INTERNATIONAL SCHOOL Fee Report Export as Excel Enter a date range Sta…" at bounding box center [357, 153] width 517 height 250
click at [431, 234] on div "SANTIANS INTERNATIONAL SCHOOL Fee Report Export as Excel Enter a date range Sta…" at bounding box center [357, 153] width 517 height 250
click at [356, 205] on div "SANTIANS INTERNATIONAL SCHOOL Fee Report Export as Excel Enter a date range Sta…" at bounding box center [360, 118] width 512 height 181
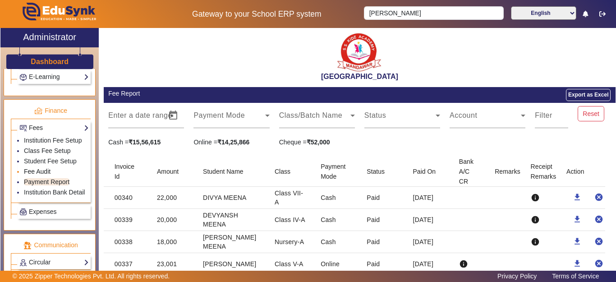
click at [38, 175] on link "Fee Audit" at bounding box center [37, 171] width 27 height 7
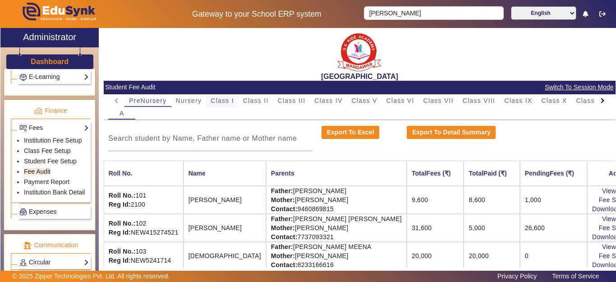
click at [220, 104] on span "Class I" at bounding box center [222, 100] width 23 height 6
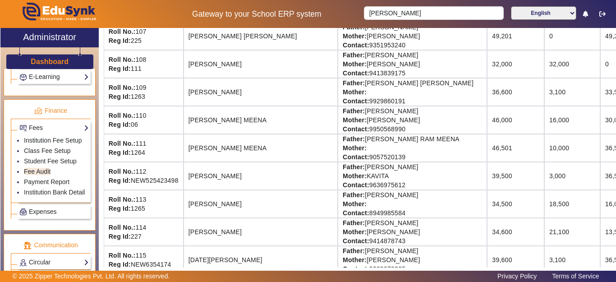
scroll to position [332, 65]
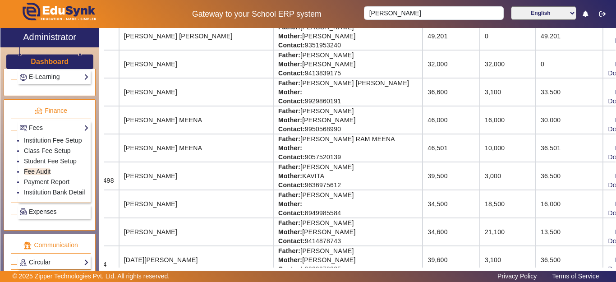
drag, startPoint x: 558, startPoint y: 90, endPoint x: 615, endPoint y: 91, distance: 57.3
click at [615, 91] on div "SANTIANS INTERNATIONAL SCHOOL Student Fee Audit Switch To Session Mode PreNurse…" at bounding box center [360, 148] width 512 height 240
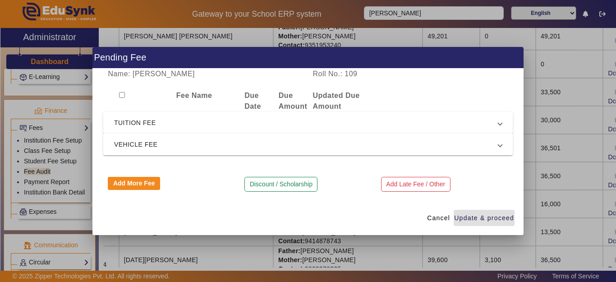
click at [185, 129] on mat-expansion-panel-header "TUITION FEE" at bounding box center [308, 123] width 410 height 22
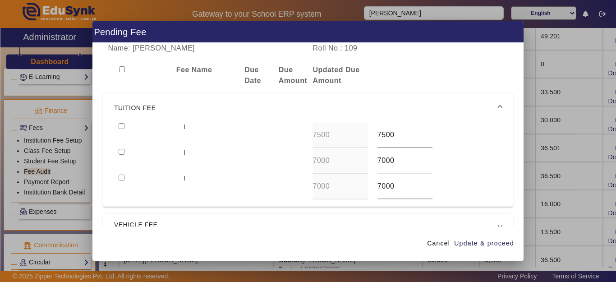
click at [123, 125] on input "checkbox" at bounding box center [122, 126] width 6 height 6
checkbox input "true"
drag, startPoint x: 122, startPoint y: 152, endPoint x: 222, endPoint y: 172, distance: 101.4
click at [122, 151] on input "checkbox" at bounding box center [122, 152] width 6 height 6
checkbox input "true"
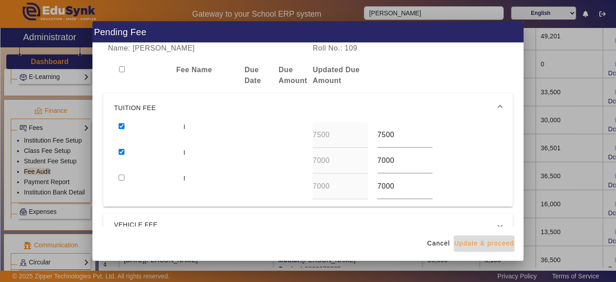
click at [486, 246] on span "Update & proceed" at bounding box center [484, 243] width 60 height 9
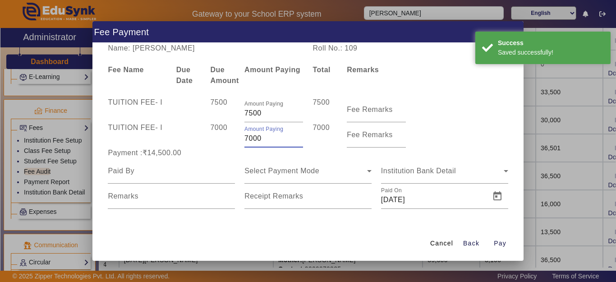
click at [230, 137] on div "TUITION FEE - I 7000 Amount Paying 7000 7000 Fee Remarks" at bounding box center [308, 134] width 410 height 25
type input "2500"
click at [210, 162] on div at bounding box center [171, 170] width 127 height 25
click at [141, 176] on input at bounding box center [171, 171] width 127 height 11
click at [141, 175] on input at bounding box center [171, 171] width 127 height 11
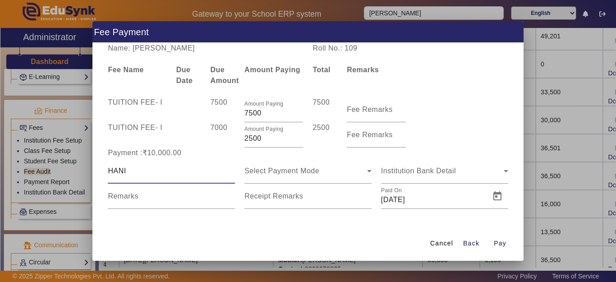
type input "HANI"
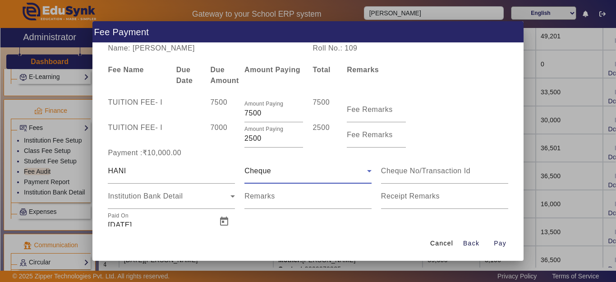
click at [265, 170] on span "Cheque" at bounding box center [258, 171] width 27 height 8
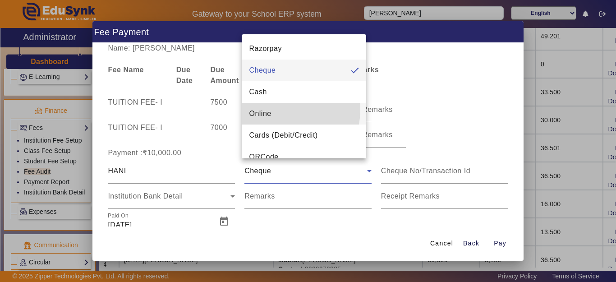
click at [271, 109] on span "Online" at bounding box center [260, 113] width 22 height 11
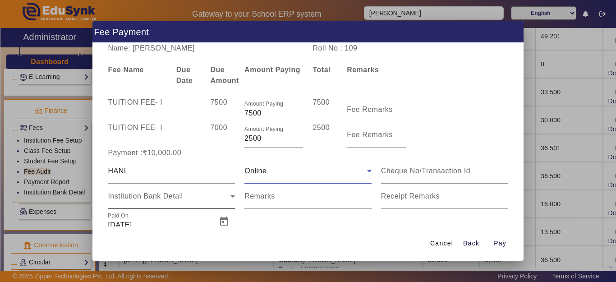
click at [146, 196] on span "Institution Bank Detail" at bounding box center [145, 196] width 75 height 8
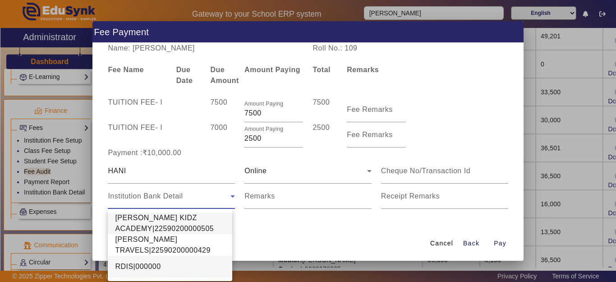
click at [138, 265] on span "RDIS|000000" at bounding box center [138, 266] width 46 height 11
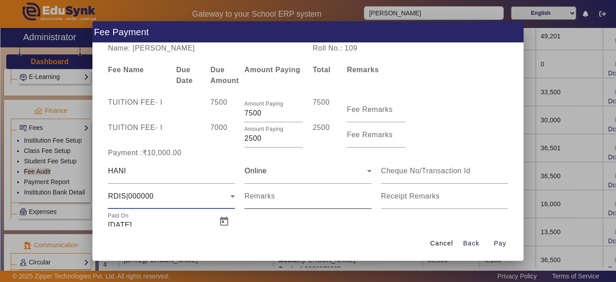
click at [283, 191] on div "Remarks" at bounding box center [308, 196] width 127 height 25
click at [275, 200] on input "Remarks" at bounding box center [308, 200] width 127 height 11
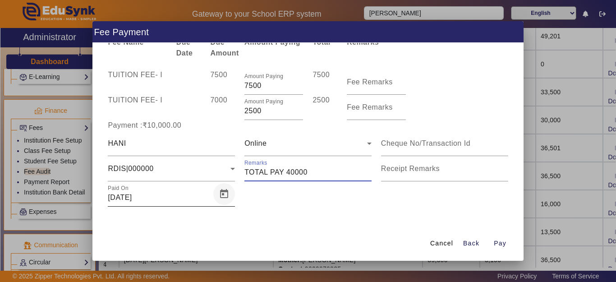
type input "TOTAL PAY 40000"
click at [222, 191] on span "Open calendar" at bounding box center [224, 194] width 22 height 22
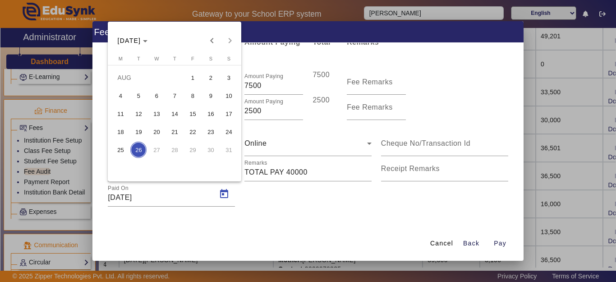
click at [212, 133] on span "23" at bounding box center [211, 132] width 16 height 16
type input "23/08/2025"
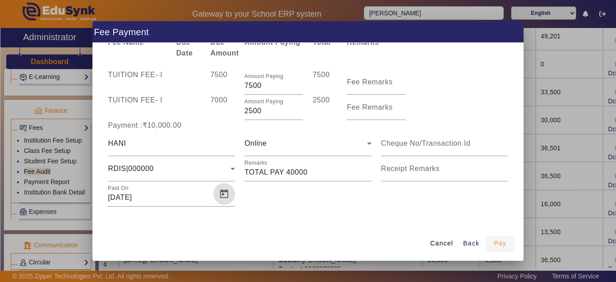
click at [497, 245] on span "Pay" at bounding box center [500, 243] width 13 height 9
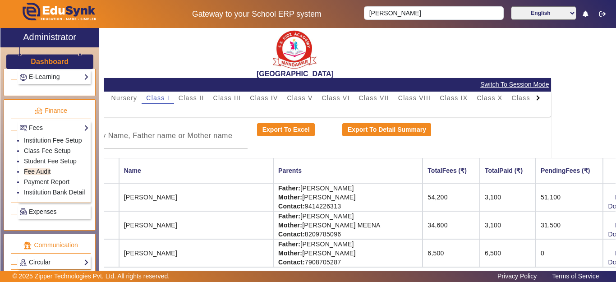
scroll to position [0, 65]
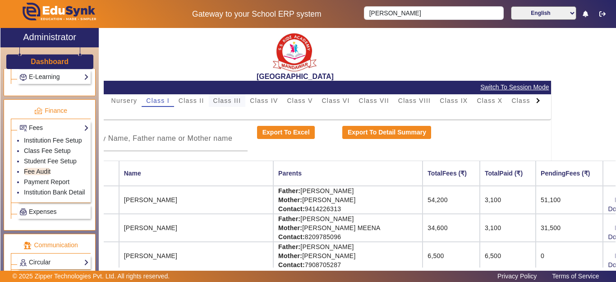
click at [227, 99] on span "Class III" at bounding box center [227, 100] width 28 height 6
click at [204, 97] on span "Class II" at bounding box center [192, 100] width 26 height 6
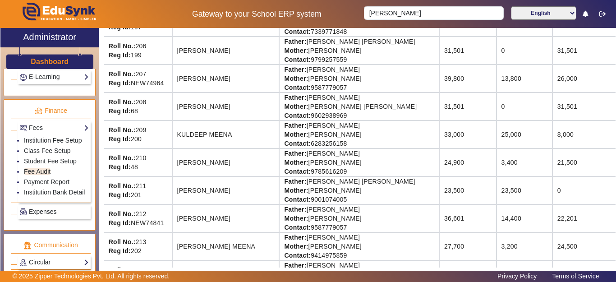
scroll to position [0, 0]
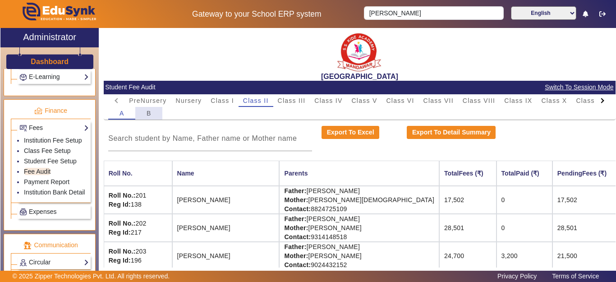
click at [155, 116] on div "B" at bounding box center [148, 113] width 27 height 13
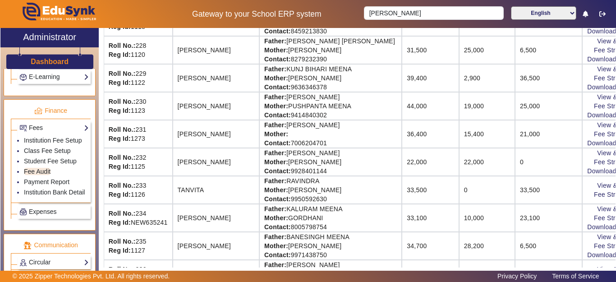
scroll to position [361, 0]
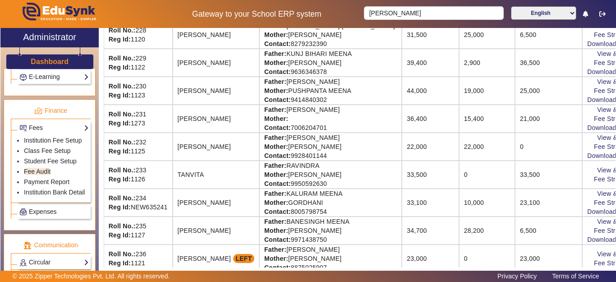
drag, startPoint x: 448, startPoint y: 182, endPoint x: 558, endPoint y: 182, distance: 109.7
click at [558, 182] on tr "Roll No.: 233 Reg Id: 1126 TANVITA Father: RAVINDRA Mother: ASHA KUMARI Contact…" at bounding box center [375, 175] width 542 height 28
click at [602, 169] on link "View & Pay" at bounding box center [614, 170] width 33 height 7
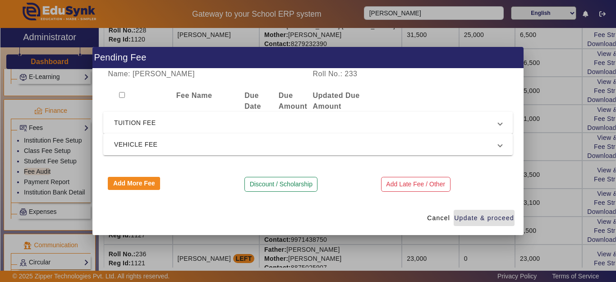
click at [148, 125] on span "TUITION FEE" at bounding box center [306, 122] width 384 height 11
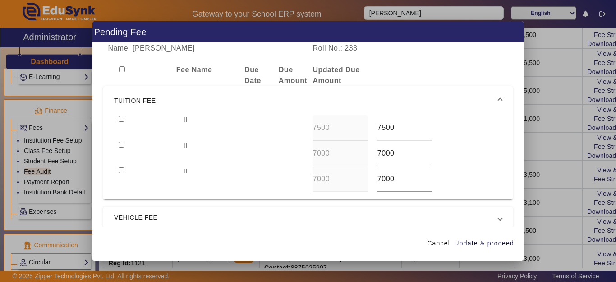
click at [121, 120] on input "checkbox" at bounding box center [122, 119] width 6 height 6
checkbox input "true"
click at [123, 144] on input "checkbox" at bounding box center [122, 145] width 6 height 6
checkbox input "true"
click at [485, 236] on span "button" at bounding box center [484, 244] width 61 height 22
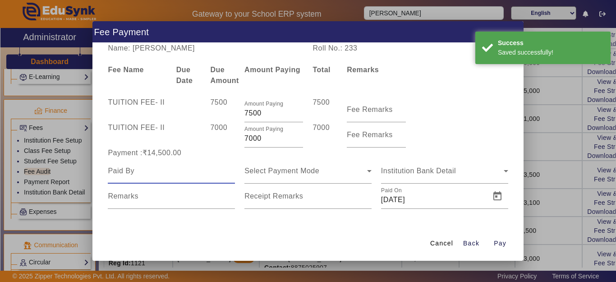
click at [164, 175] on input at bounding box center [171, 171] width 127 height 11
type input "TANVITA"
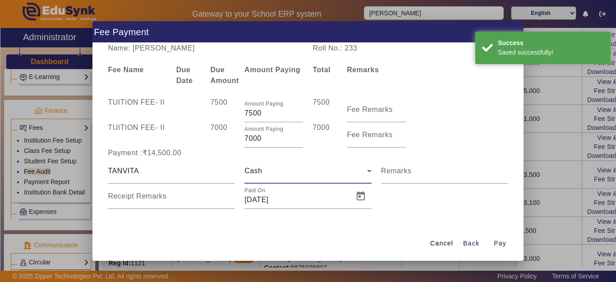
click at [262, 175] on div "Cash" at bounding box center [306, 171] width 123 height 11
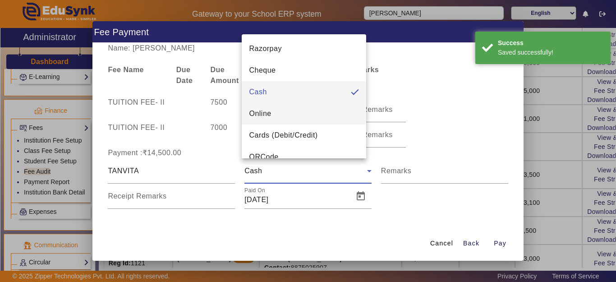
click at [275, 117] on mat-option "Online" at bounding box center [304, 114] width 125 height 22
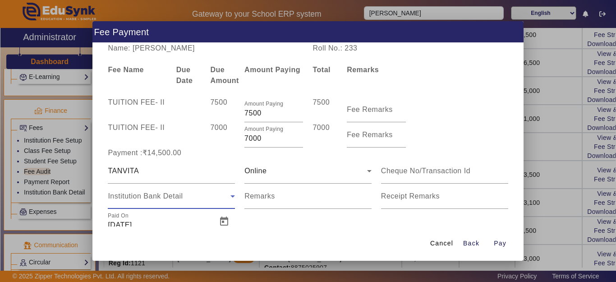
click at [142, 192] on span "Institution Bank Detail" at bounding box center [145, 196] width 75 height 8
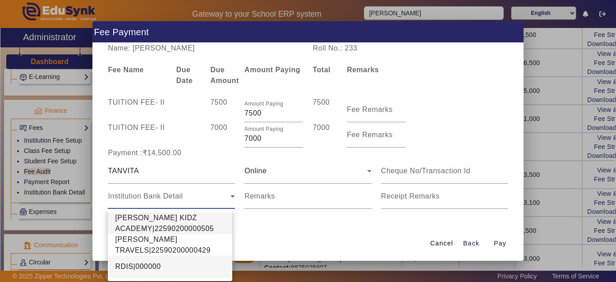
click at [144, 264] on span "RDIS|000000" at bounding box center [138, 266] width 46 height 11
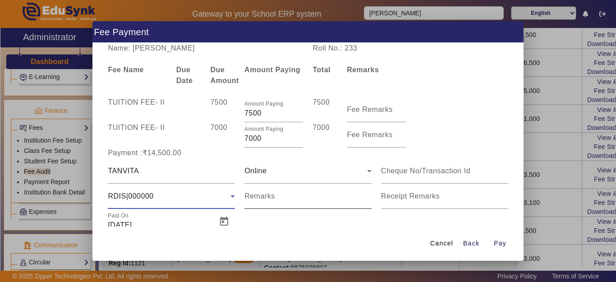
click at [298, 198] on input "Remarks" at bounding box center [308, 200] width 127 height 11
type input "TOTAL PAY 40000"
click at [212, 226] on div at bounding box center [223, 222] width 23 height 22
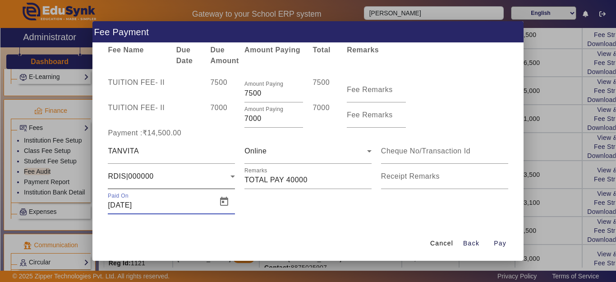
scroll to position [28, 0]
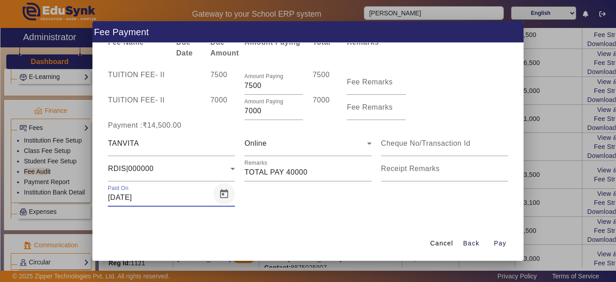
click at [217, 198] on span "Open calendar" at bounding box center [224, 194] width 22 height 22
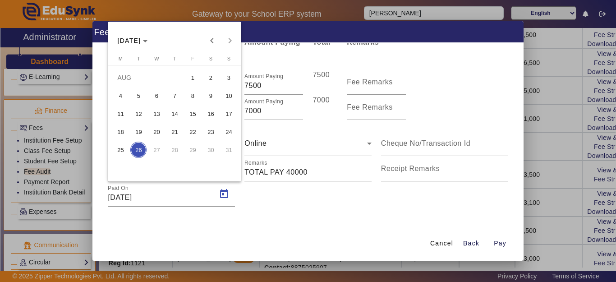
click at [210, 132] on span "23" at bounding box center [211, 132] width 16 height 16
type input "23/08/2025"
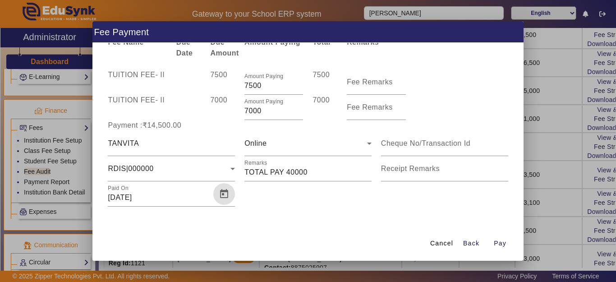
drag, startPoint x: 251, startPoint y: 113, endPoint x: 226, endPoint y: 112, distance: 24.8
click at [227, 112] on div "TUITION FEE - II 7000 Amount Paying 7000 7000 Fee Remarks" at bounding box center [308, 107] width 410 height 25
type input "2500"
click at [204, 133] on div "TANVITA" at bounding box center [171, 143] width 127 height 25
click at [500, 243] on span "Pay" at bounding box center [500, 243] width 13 height 9
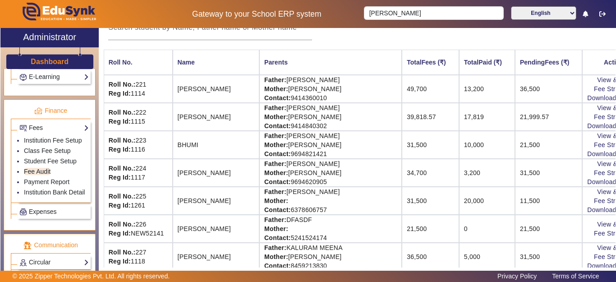
scroll to position [0, 0]
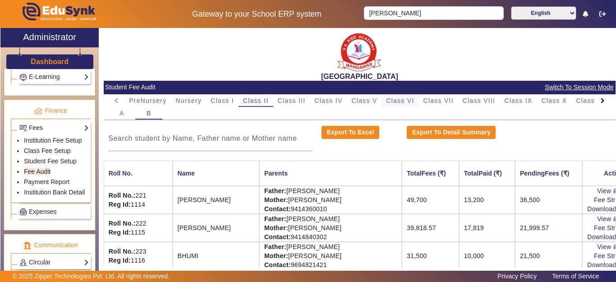
click at [403, 105] on span "Class VI" at bounding box center [400, 100] width 28 height 13
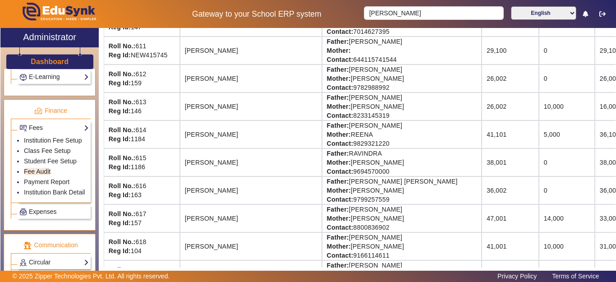
scroll to position [451, 0]
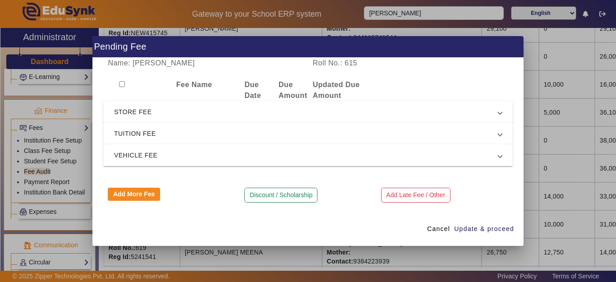
click at [132, 156] on span "VEHICLE FEE" at bounding box center [306, 155] width 384 height 11
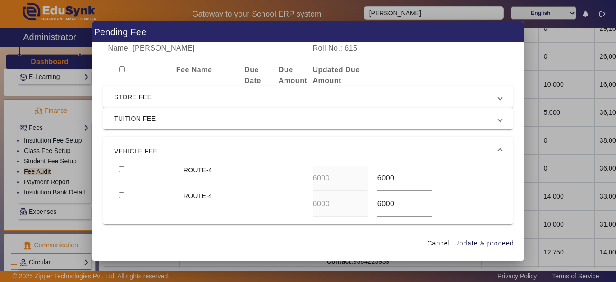
click at [132, 156] on span "VEHICLE FEE" at bounding box center [306, 151] width 384 height 11
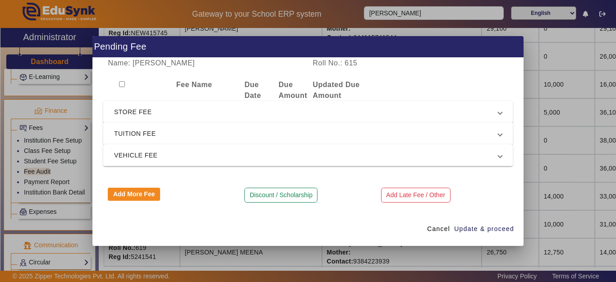
click at [129, 130] on span "TUITION FEE" at bounding box center [306, 133] width 384 height 11
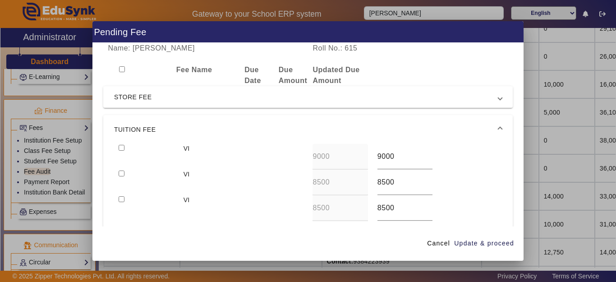
click at [122, 143] on mat-expansion-panel-header "TUITION FEE" at bounding box center [308, 129] width 410 height 29
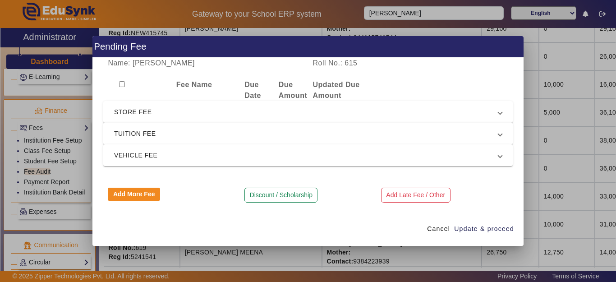
click at [136, 134] on span "TUITION FEE" at bounding box center [306, 133] width 384 height 11
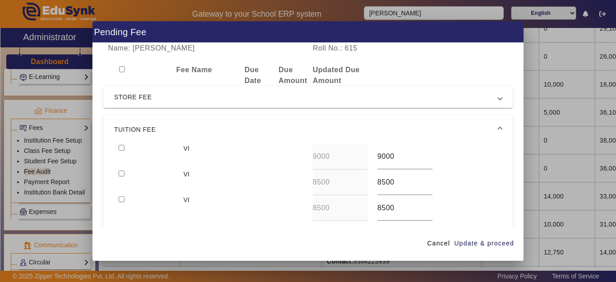
click at [121, 148] on input "checkbox" at bounding box center [122, 148] width 6 height 6
checkbox input "true"
click at [121, 176] on input "checkbox" at bounding box center [122, 174] width 6 height 6
checkbox input "true"
click at [507, 241] on span "Update & proceed" at bounding box center [484, 243] width 60 height 9
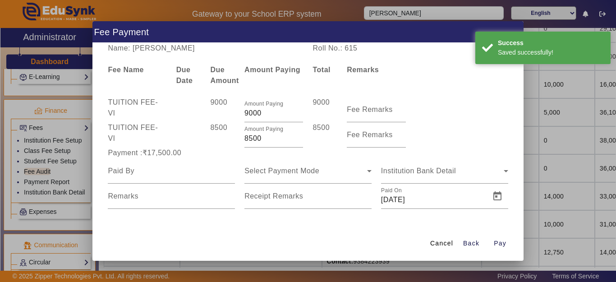
drag, startPoint x: 270, startPoint y: 139, endPoint x: 181, endPoint y: 141, distance: 88.9
click at [181, 141] on div "TUITION FEE - VI 8500 Amount Paying 8500 8500 Fee Remarks" at bounding box center [308, 134] width 410 height 25
type input "1000"
click at [180, 148] on div "Payment :₹17,500.00" at bounding box center [171, 153] width 137 height 11
click at [162, 168] on input at bounding box center [171, 171] width 127 height 11
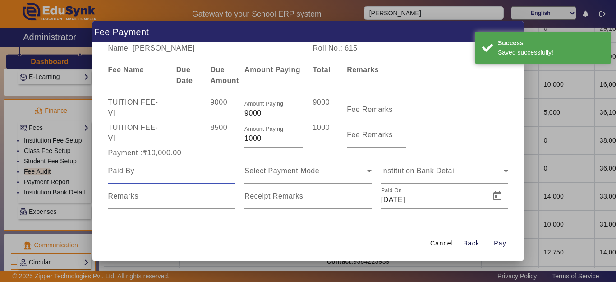
click at [162, 168] on input at bounding box center [171, 171] width 127 height 11
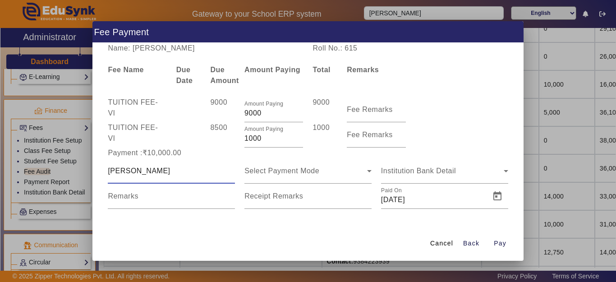
type input "MAYANK"
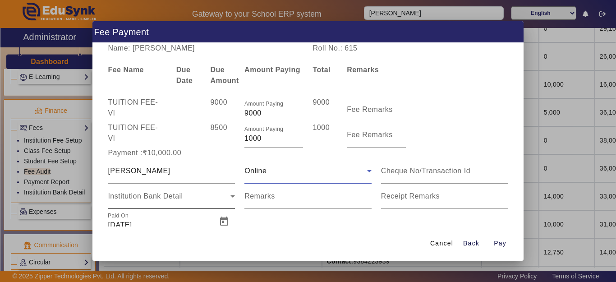
click at [137, 201] on div "Institution Bank Detail" at bounding box center [169, 196] width 123 height 11
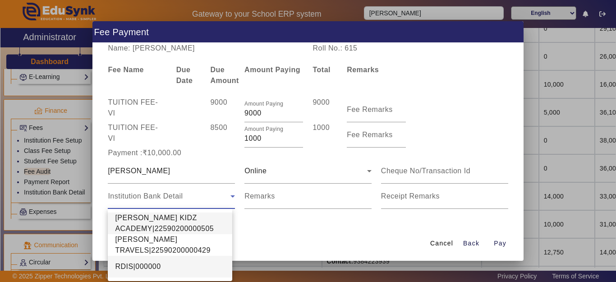
click at [142, 263] on span "RDIS|000000" at bounding box center [138, 266] width 46 height 11
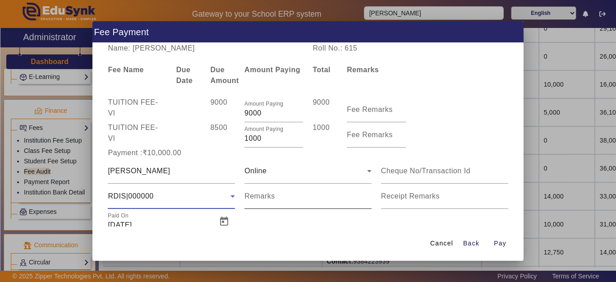
click at [264, 195] on mat-label "Remarks" at bounding box center [260, 196] width 31 height 8
click at [264, 195] on input "Remarks" at bounding box center [308, 200] width 127 height 11
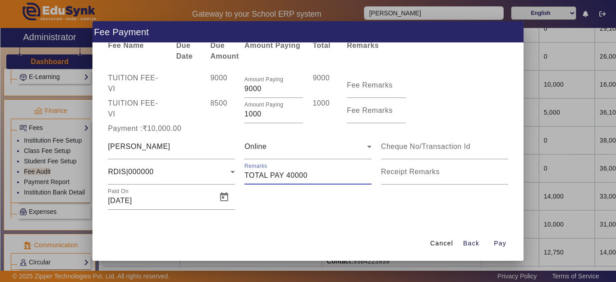
scroll to position [28, 0]
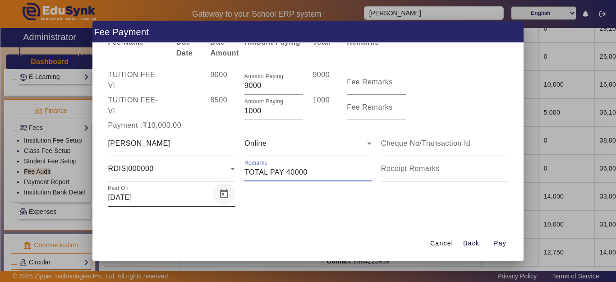
type input "TOTAL PAY 40000"
click at [221, 190] on span "Open calendar" at bounding box center [224, 194] width 22 height 22
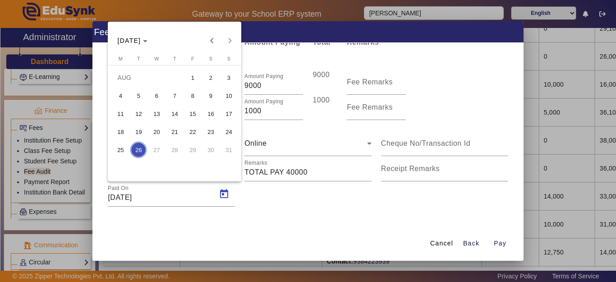
click at [212, 134] on span "23" at bounding box center [211, 132] width 16 height 16
type input "23/08/2025"
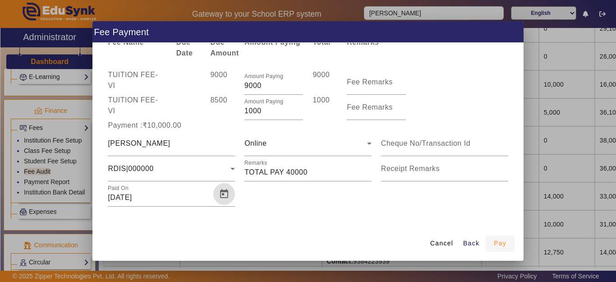
click at [503, 239] on span "Pay" at bounding box center [500, 243] width 13 height 9
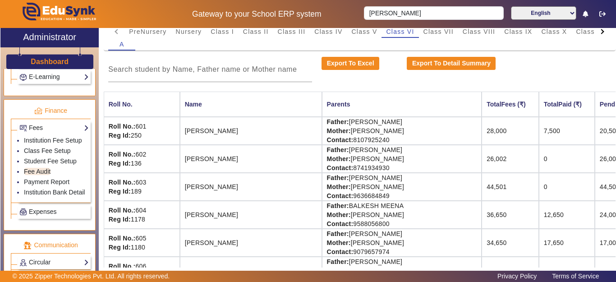
scroll to position [0, 0]
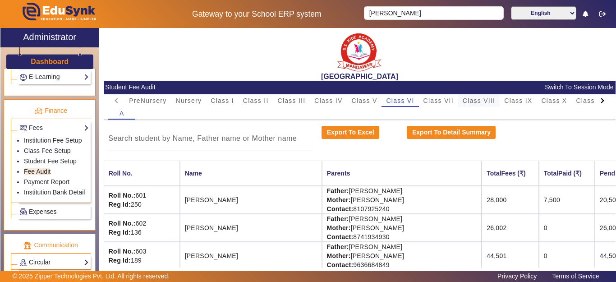
click at [479, 104] on span "Class VIII" at bounding box center [479, 100] width 32 height 6
drag, startPoint x: 450, startPoint y: 102, endPoint x: 446, endPoint y: 105, distance: 5.1
click at [449, 102] on span "Class VII" at bounding box center [439, 100] width 30 height 6
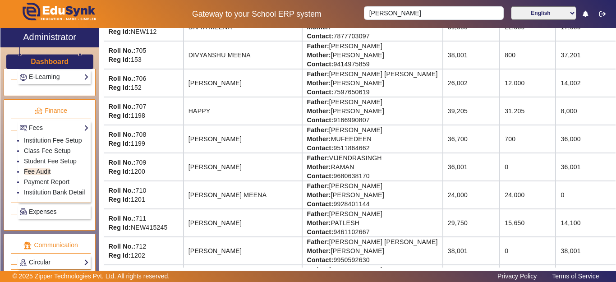
scroll to position [316, 0]
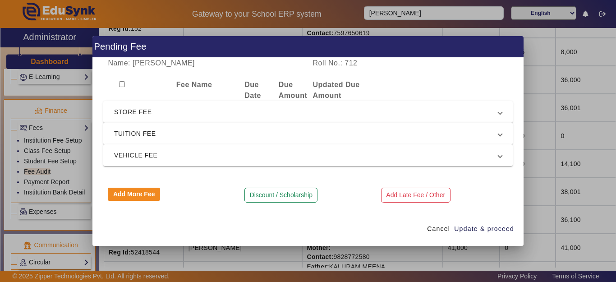
click at [158, 127] on mat-expansion-panel-header "TUITION FEE" at bounding box center [308, 134] width 410 height 22
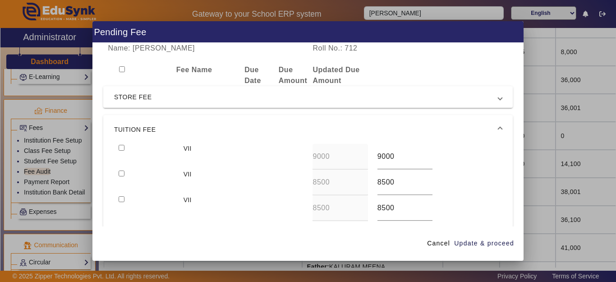
click at [120, 149] on input "checkbox" at bounding box center [122, 148] width 6 height 6
checkbox input "true"
click at [120, 173] on input "checkbox" at bounding box center [122, 174] width 6 height 6
checkbox input "true"
click at [483, 238] on span "button" at bounding box center [484, 244] width 61 height 22
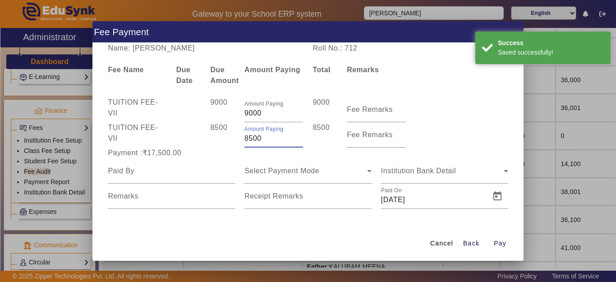
drag, startPoint x: 280, startPoint y: 139, endPoint x: 227, endPoint y: 137, distance: 52.8
click at [227, 137] on div "TUITION FEE - VII 8500 Amount Paying 8500 8500 Fee Remarks" at bounding box center [308, 134] width 410 height 25
type input "1000"
click at [221, 151] on div "Payment :₹10,000.00" at bounding box center [171, 153] width 137 height 11
click at [166, 181] on div at bounding box center [171, 170] width 127 height 25
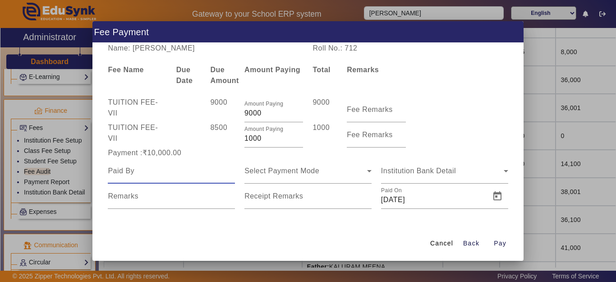
click at [154, 173] on input at bounding box center [171, 171] width 127 height 11
click at [153, 171] on input at bounding box center [171, 171] width 127 height 11
click at [153, 174] on input at bounding box center [171, 171] width 127 height 11
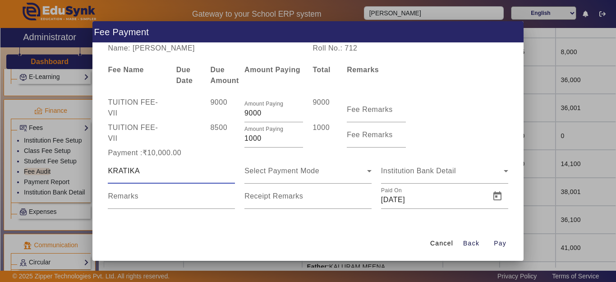
type input "KRATIKA"
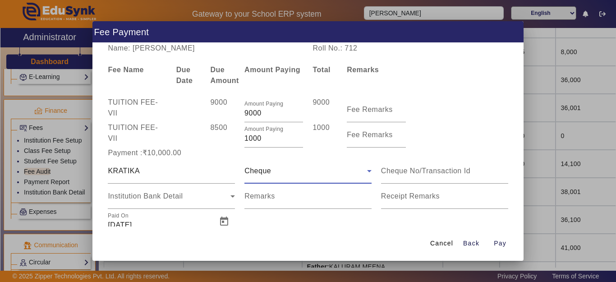
click at [245, 175] on span "Cheque" at bounding box center [258, 171] width 27 height 8
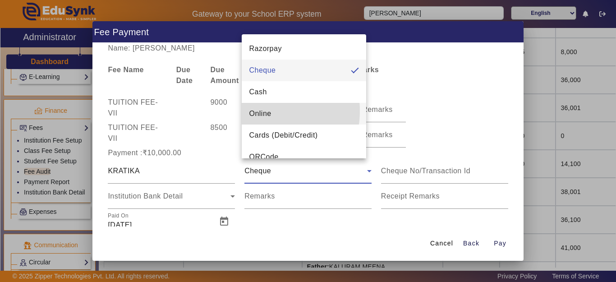
click at [260, 111] on span "Online" at bounding box center [260, 113] width 22 height 11
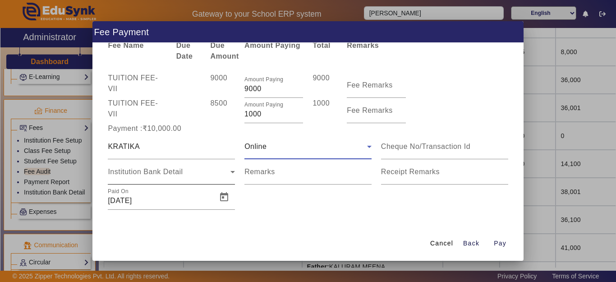
scroll to position [28, 0]
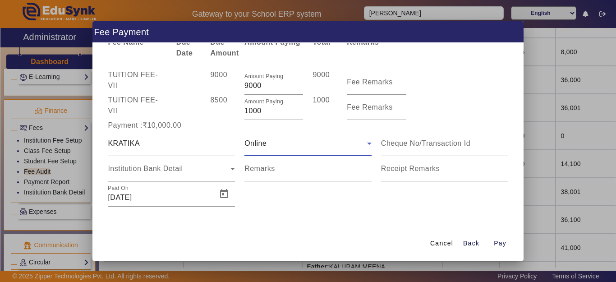
click at [167, 158] on div "Institution Bank Detail" at bounding box center [171, 168] width 127 height 25
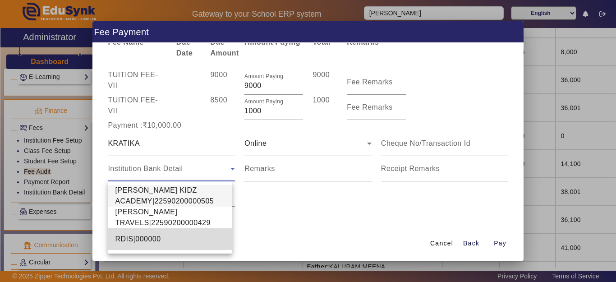
click at [140, 240] on span "RDIS|000000" at bounding box center [138, 239] width 46 height 11
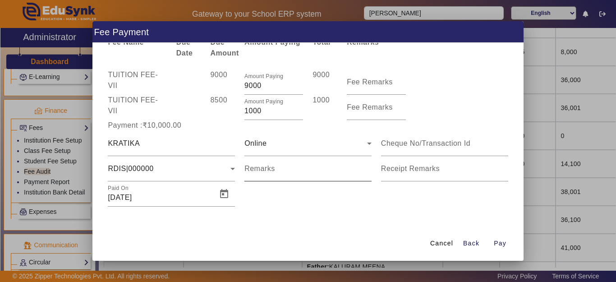
click at [269, 164] on div "Remarks" at bounding box center [308, 168] width 127 height 25
click at [270, 170] on input "Remarks" at bounding box center [308, 172] width 127 height 11
type input "TOTAL PAY 40000"
click at [266, 216] on div "Name: KRATIKA CHANDEL Roll No.: 712 Fee Name Due Date Due Amount Amount Paying …" at bounding box center [308, 134] width 431 height 183
click at [138, 199] on input "[DATE]" at bounding box center [160, 197] width 104 height 11
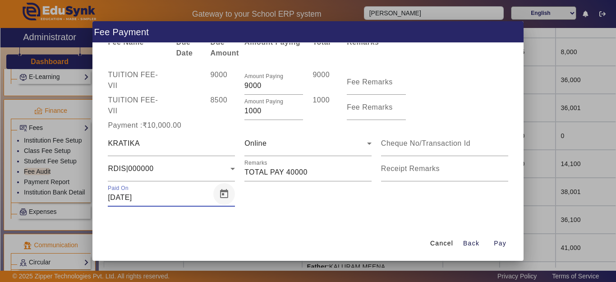
click at [221, 198] on span "Open calendar" at bounding box center [224, 194] width 22 height 22
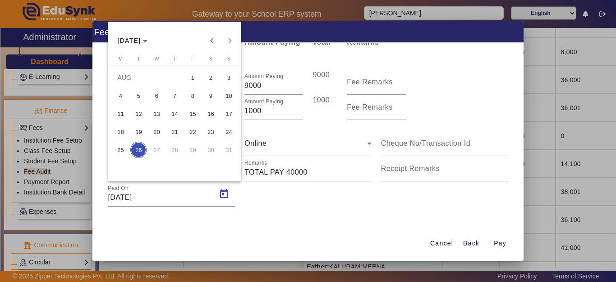
click at [210, 134] on span "23" at bounding box center [211, 132] width 16 height 16
type input "23/08/2025"
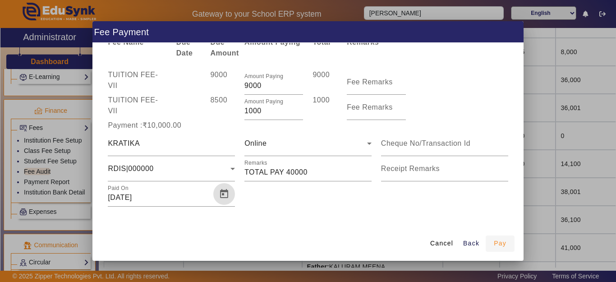
click at [500, 244] on span "Pay" at bounding box center [500, 243] width 13 height 9
click at [502, 242] on span "Pay" at bounding box center [500, 243] width 13 height 9
click at [477, 244] on span "Back" at bounding box center [471, 243] width 16 height 9
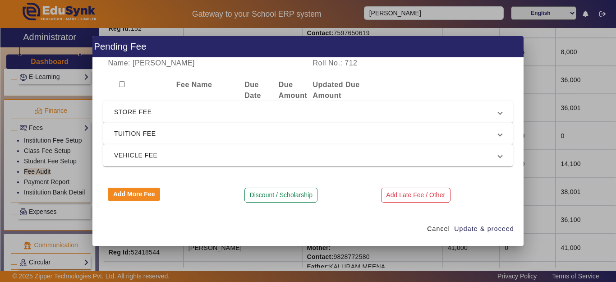
scroll to position [0, 0]
click at [440, 228] on span "Cancel" at bounding box center [438, 228] width 23 height 9
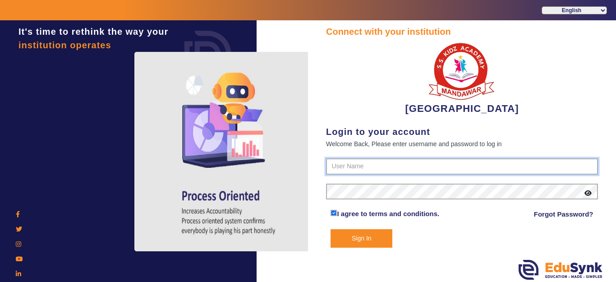
type input "9928895959"
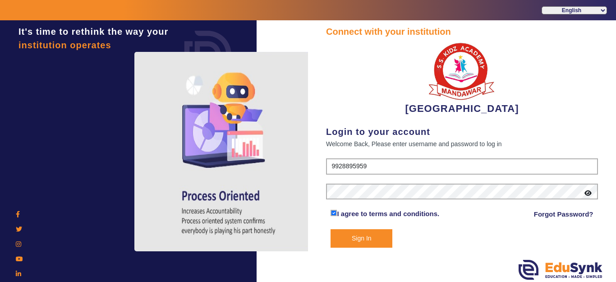
click at [361, 235] on button "Sign In" at bounding box center [362, 238] width 62 height 19
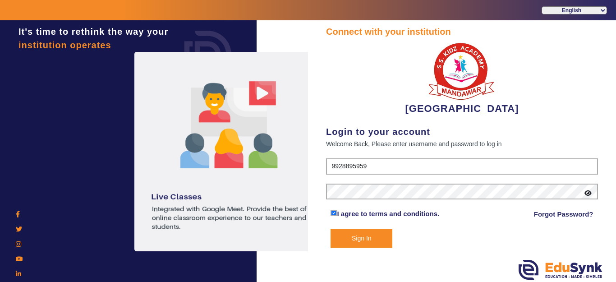
click at [371, 244] on button "Sign In" at bounding box center [362, 238] width 62 height 19
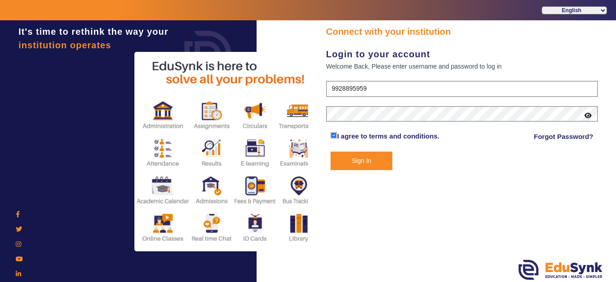
click at [371, 162] on form "9928895959 I agree to terms and conditions. Forgot Password? Sign In" at bounding box center [462, 125] width 272 height 89
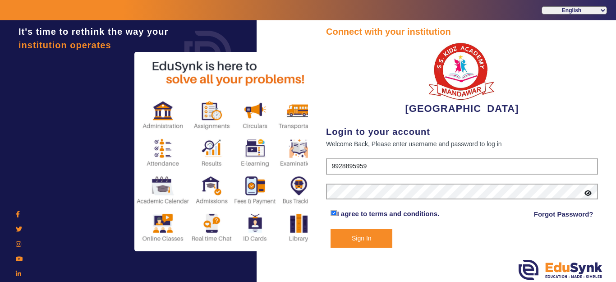
click at [356, 241] on button "Sign In" at bounding box center [362, 238] width 62 height 19
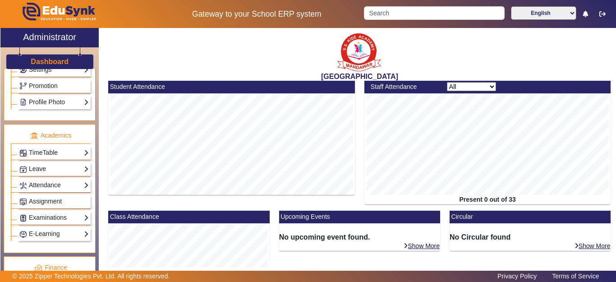
scroll to position [361, 0]
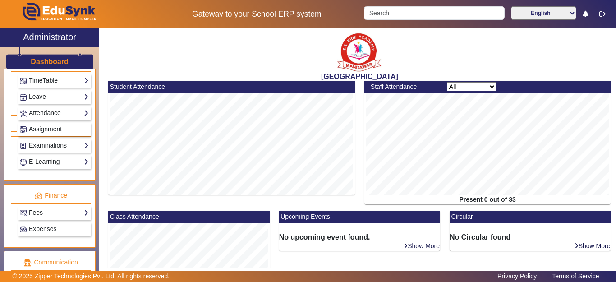
click at [39, 213] on link "Fees" at bounding box center [53, 213] width 69 height 10
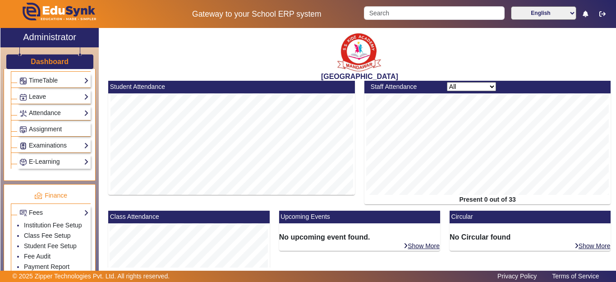
scroll to position [406, 0]
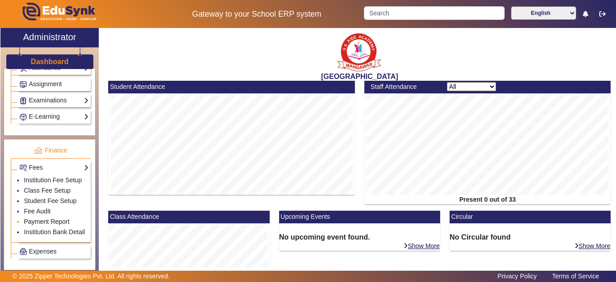
click at [35, 225] on link "Payment Report" at bounding box center [47, 221] width 46 height 7
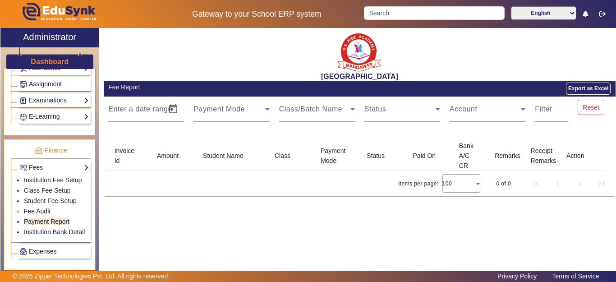
click at [32, 215] on link "Fee Audit" at bounding box center [37, 211] width 27 height 7
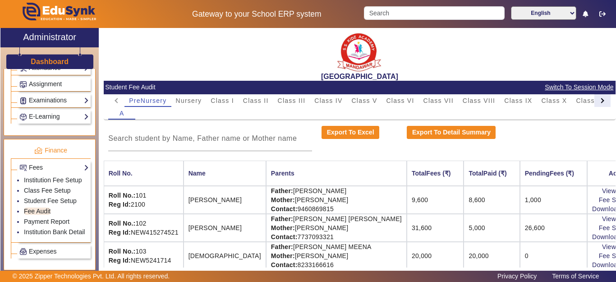
click at [600, 101] on div at bounding box center [602, 100] width 5 height 5
click at [593, 101] on mat-tab-header "PreNursery Nursery Class I Class II Class III Class IV Class V Class VI Class V…" at bounding box center [359, 100] width 503 height 13
click at [545, 105] on span "L.K.G." at bounding box center [540, 100] width 21 height 13
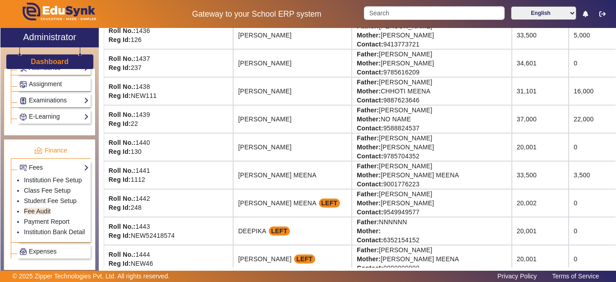
scroll to position [1144, 51]
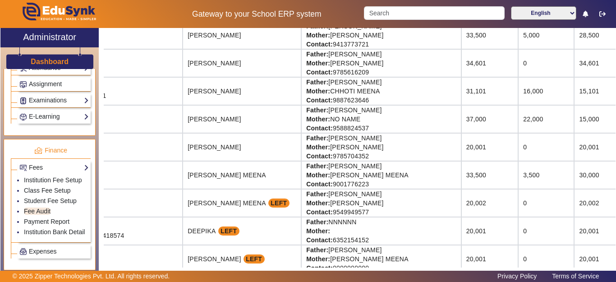
drag, startPoint x: 595, startPoint y: 157, endPoint x: 616, endPoint y: 156, distance: 20.8
click at [616, 156] on div "X Administrator Dashboard Administration Institution Institution Details Sessio…" at bounding box center [308, 157] width 616 height 259
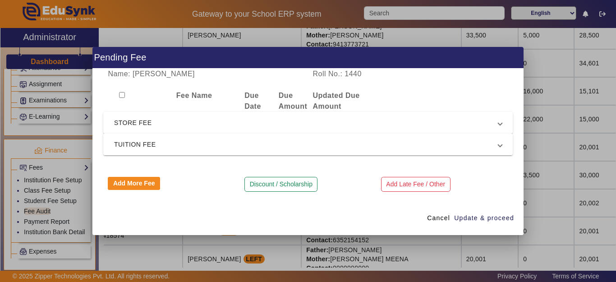
click at [135, 142] on span "TUITION FEE" at bounding box center [306, 144] width 384 height 11
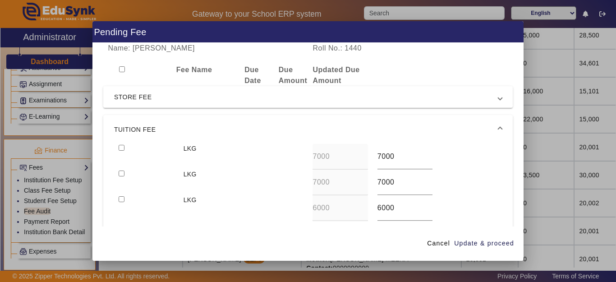
click at [120, 148] on input "checkbox" at bounding box center [122, 148] width 6 height 6
checkbox input "true"
click at [123, 169] on div at bounding box center [146, 157] width 65 height 26
click at [120, 173] on input "checkbox" at bounding box center [122, 174] width 6 height 6
checkbox input "true"
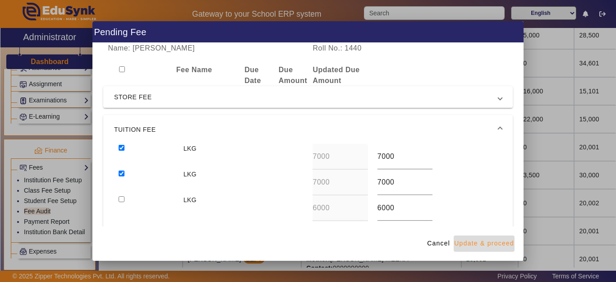
click at [485, 247] on span "Update & proceed" at bounding box center [484, 243] width 60 height 9
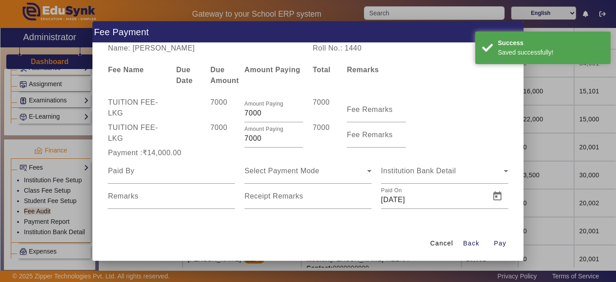
click at [178, 138] on div "TUITION FEE - LKG 7000 Amount Paying 7000 7000 Fee Remarks" at bounding box center [308, 134] width 410 height 25
type input "3000"
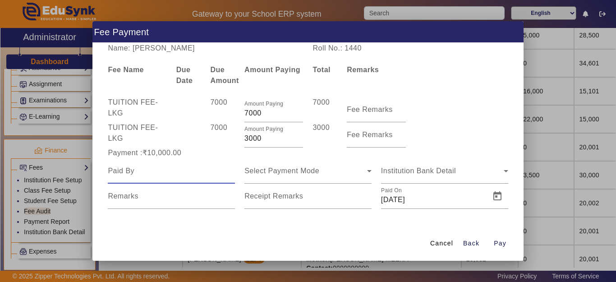
click at [130, 167] on input at bounding box center [171, 171] width 127 height 11
click at [136, 172] on input at bounding box center [171, 171] width 127 height 11
type input "VIKALP"
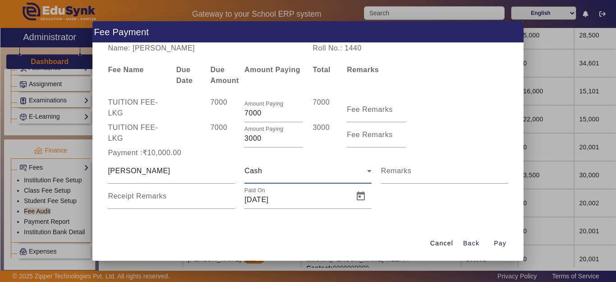
click at [259, 172] on span "Cash" at bounding box center [254, 171] width 18 height 8
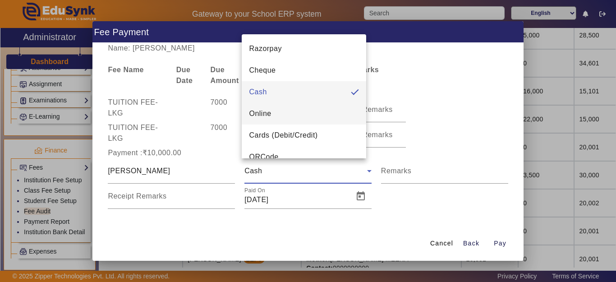
click at [263, 118] on span "Online" at bounding box center [260, 113] width 22 height 11
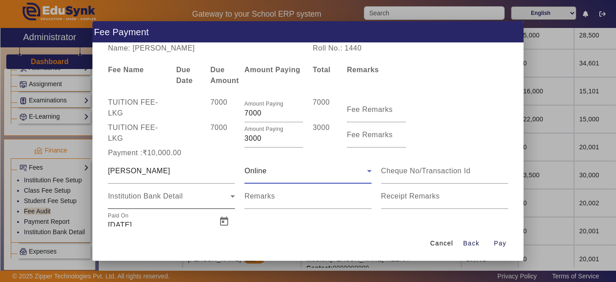
click at [152, 199] on span "Institution Bank Detail" at bounding box center [145, 196] width 75 height 8
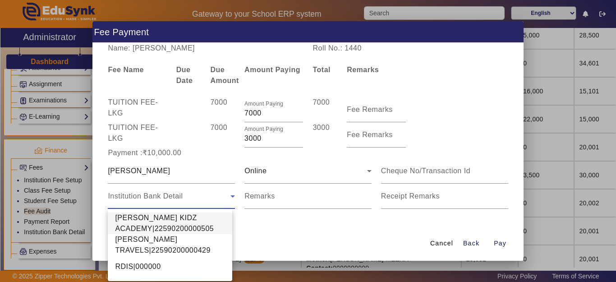
click at [141, 221] on span "SHRI SHYAM KIDZ ACADEMY|22590200000505" at bounding box center [170, 224] width 110 height 22
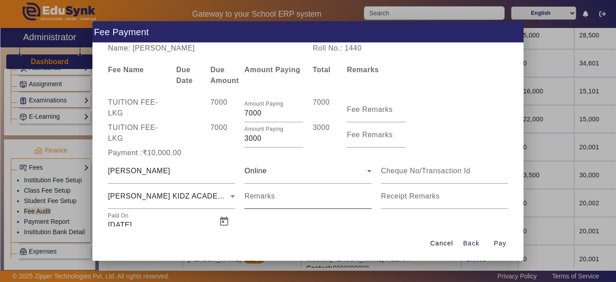
click at [316, 192] on div "Remarks" at bounding box center [308, 196] width 127 height 25
click at [298, 201] on input "Remarks" at bounding box center [308, 200] width 127 height 11
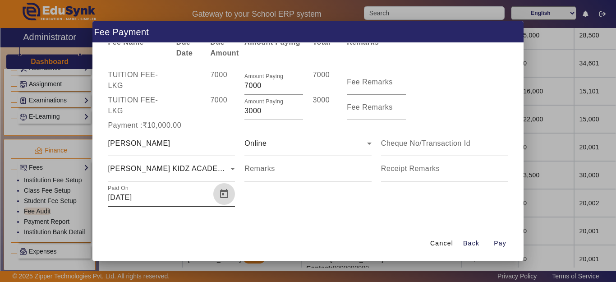
click at [221, 195] on span "Open calendar" at bounding box center [224, 194] width 22 height 22
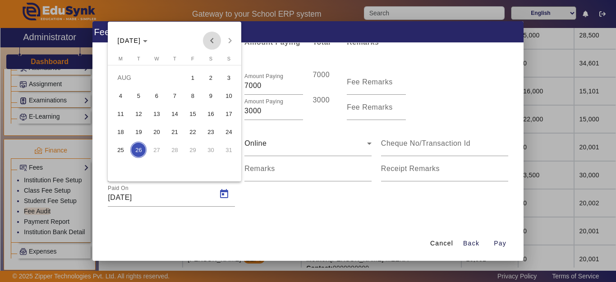
click at [213, 43] on span "Previous month" at bounding box center [212, 41] width 18 height 18
click at [177, 167] on span "31" at bounding box center [175, 168] width 16 height 16
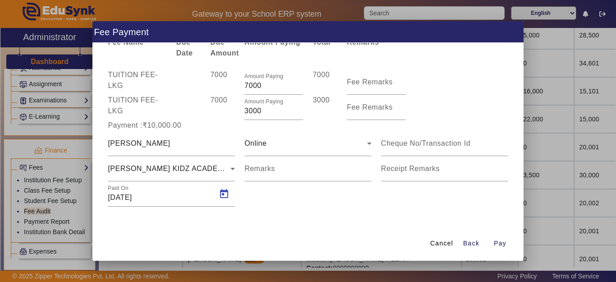
type input "31/07/2025"
click at [505, 242] on span "Pay" at bounding box center [500, 243] width 13 height 9
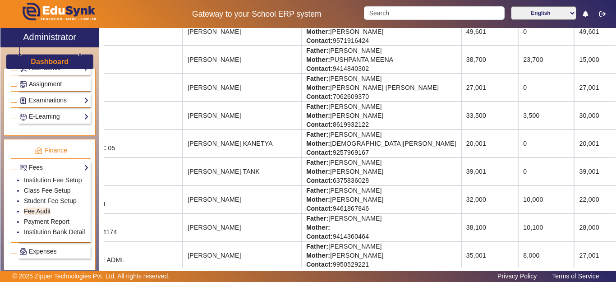
scroll to position [0, 51]
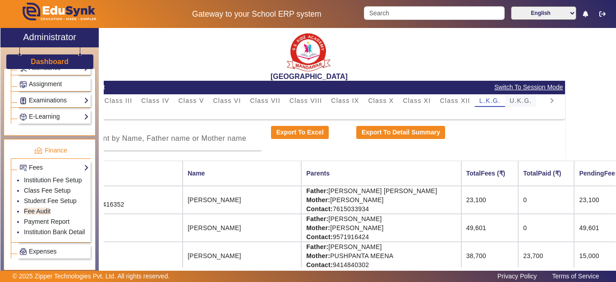
click at [521, 102] on span "U.K.G." at bounding box center [521, 100] width 23 height 6
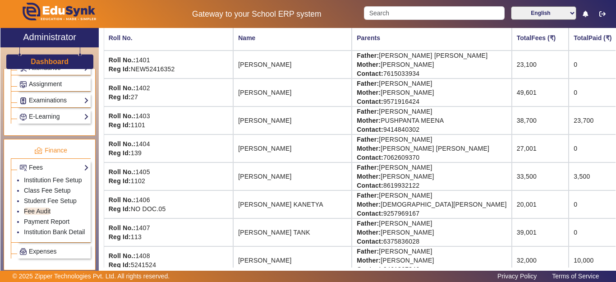
scroll to position [0, 0]
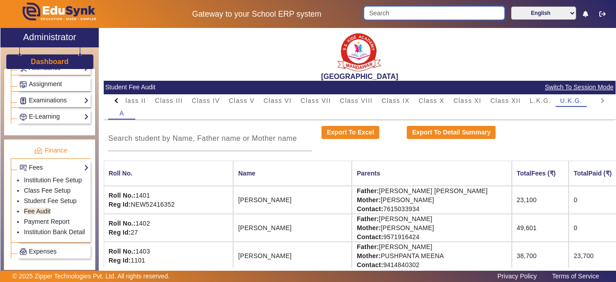
drag, startPoint x: 418, startPoint y: 10, endPoint x: 390, endPoint y: 18, distance: 29.0
click at [403, 14] on input "Search" at bounding box center [434, 13] width 140 height 14
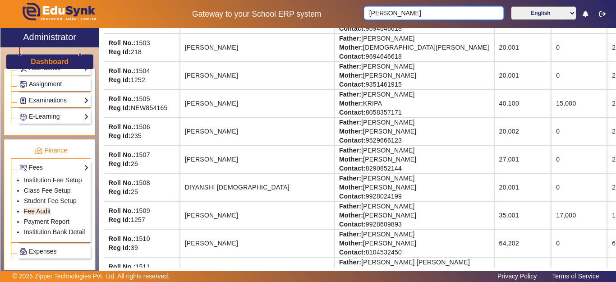
scroll to position [226, 0]
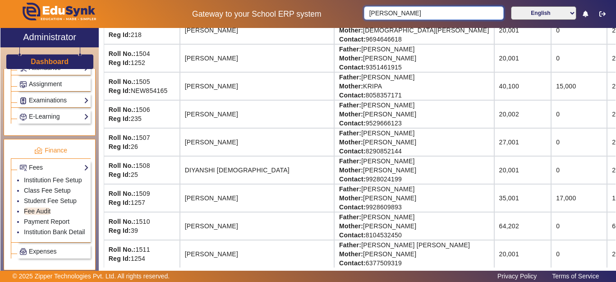
type input "DIVYANSH"
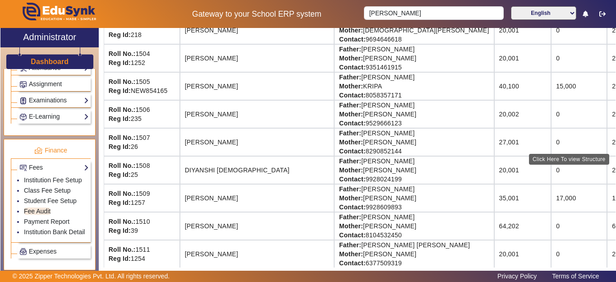
scroll to position [226, 50]
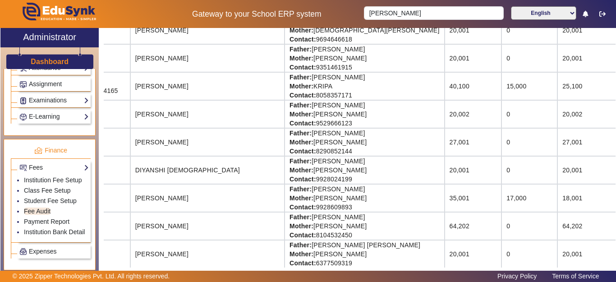
drag, startPoint x: 510, startPoint y: 138, endPoint x: 610, endPoint y: 143, distance: 100.3
click at [610, 143] on div "SANTIANS INTERNATIONAL SCHOOL Student Fee Audit Switch To Session Mode PreNurse…" at bounding box center [360, 148] width 512 height 240
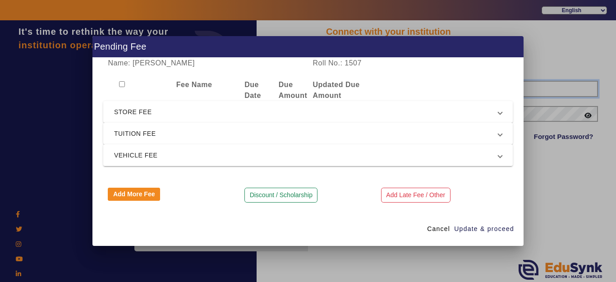
type input "9928895959"
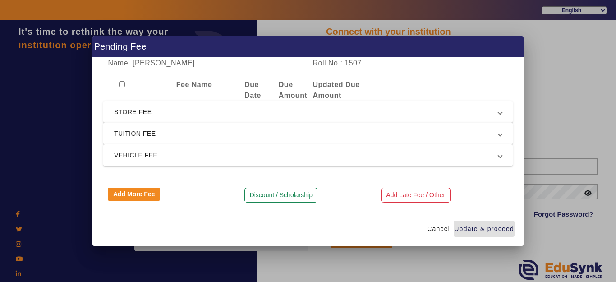
click at [141, 131] on span "TUITION FEE" at bounding box center [306, 133] width 384 height 11
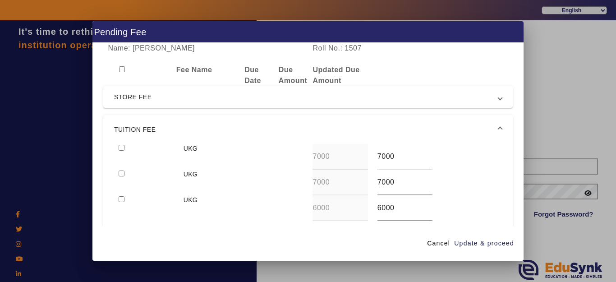
drag, startPoint x: 119, startPoint y: 148, endPoint x: 117, endPoint y: 164, distance: 16.4
click at [118, 149] on div at bounding box center [146, 157] width 65 height 26
click at [123, 174] on input "checkbox" at bounding box center [122, 174] width 6 height 6
checkbox input "true"
click at [120, 149] on input "checkbox" at bounding box center [122, 148] width 6 height 6
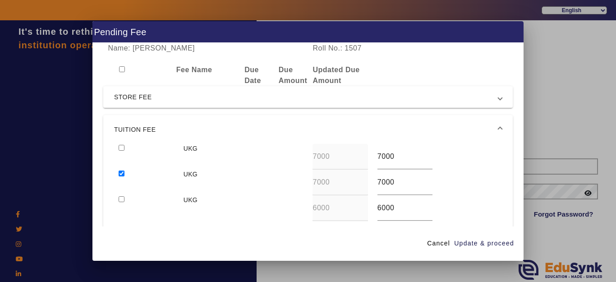
checkbox input "true"
click at [476, 246] on span "Update & proceed" at bounding box center [484, 243] width 60 height 9
click at [503, 244] on span "Update & proceed" at bounding box center [484, 243] width 60 height 9
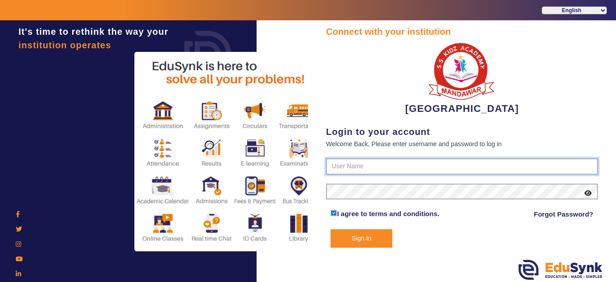
type input "9928895959"
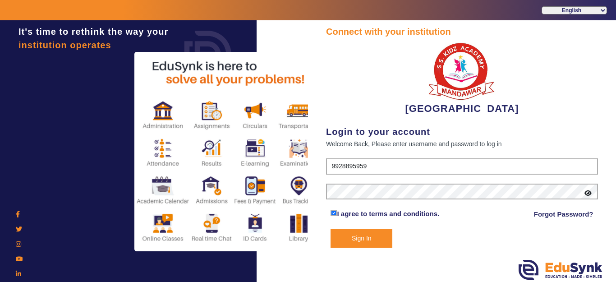
click at [368, 242] on button "Sign In" at bounding box center [362, 238] width 62 height 19
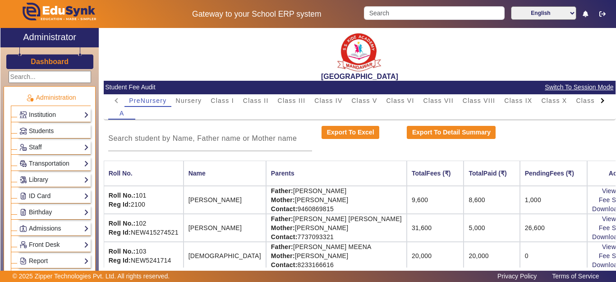
click at [599, 101] on div at bounding box center [603, 100] width 16 height 13
click at [595, 100] on mat-tab-header "PreNursery Nursery Class I Class II Class III Class IV Class V Class VI Class V…" at bounding box center [359, 100] width 503 height 13
click at [571, 102] on span "U.K.G." at bounding box center [572, 100] width 23 height 6
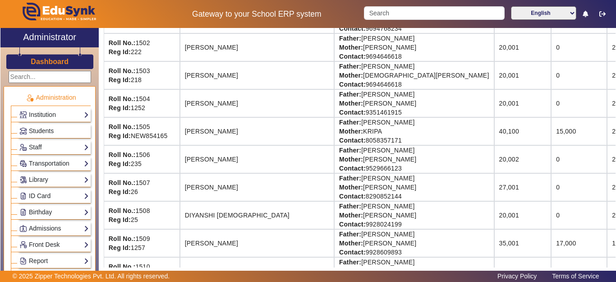
scroll to position [181, 50]
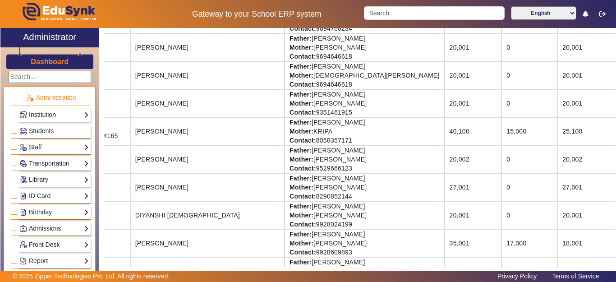
drag, startPoint x: 599, startPoint y: 181, endPoint x: 616, endPoint y: 183, distance: 16.8
click at [616, 183] on div "X Administrator Dashboard Administration Institution Institution Details Sessio…" at bounding box center [308, 157] width 616 height 259
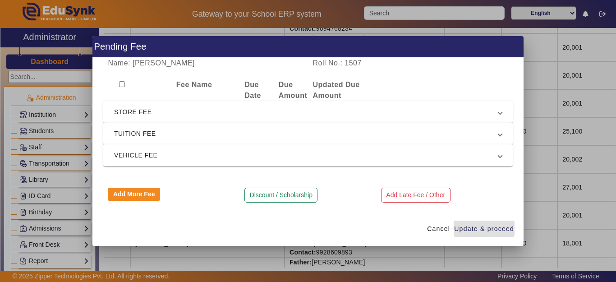
click at [148, 131] on span "TUITION FEE" at bounding box center [306, 133] width 384 height 11
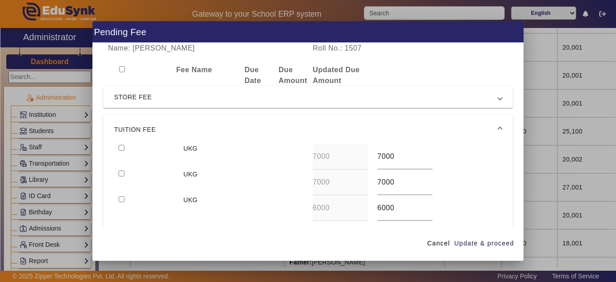
click at [120, 147] on input "checkbox" at bounding box center [122, 148] width 6 height 6
checkbox input "true"
click at [124, 174] on input "checkbox" at bounding box center [122, 174] width 6 height 6
checkbox input "true"
click at [480, 243] on span "Update & proceed" at bounding box center [484, 243] width 60 height 9
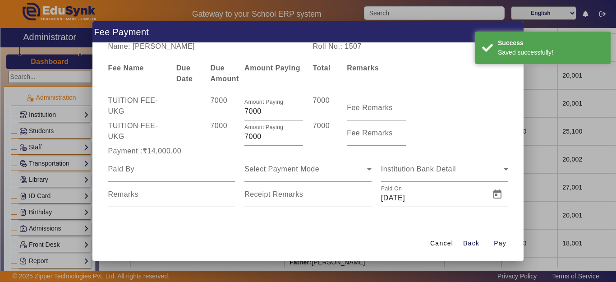
scroll to position [2, 0]
click at [163, 171] on input at bounding box center [171, 168] width 127 height 11
type input "DIVYANSH"
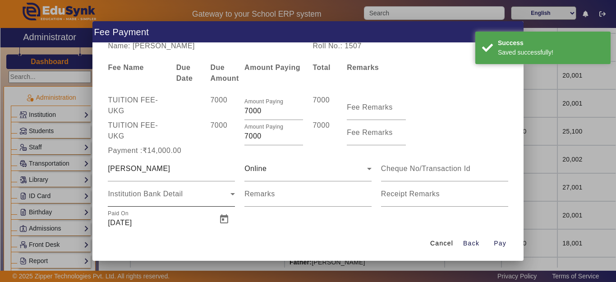
click at [160, 204] on div "Institution Bank Detail" at bounding box center [171, 193] width 127 height 25
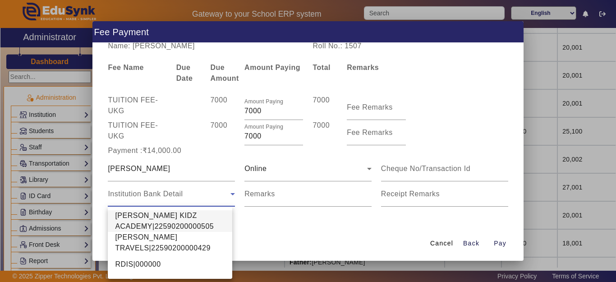
click at [159, 217] on span "SHRI SHYAM KIDZ ACADEMY|22590200000505" at bounding box center [170, 221] width 110 height 22
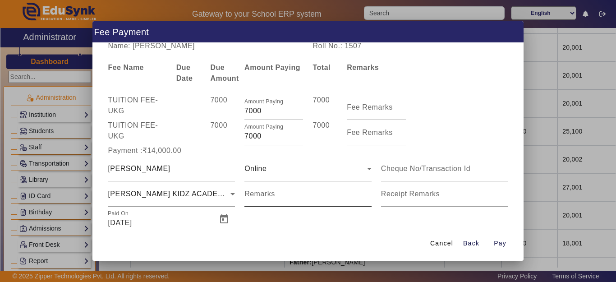
click at [281, 191] on div "Remarks" at bounding box center [308, 193] width 127 height 25
type input "TOTAL PAY 35000"
click at [223, 222] on span "Open calendar" at bounding box center [224, 219] width 22 height 22
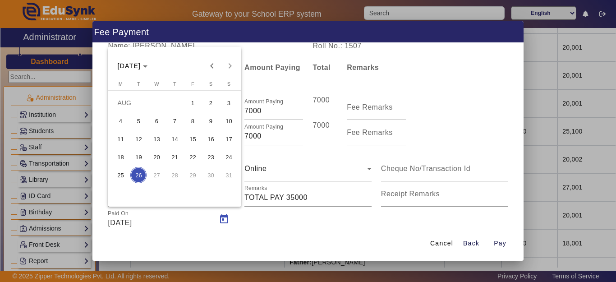
click at [119, 172] on span "25" at bounding box center [120, 175] width 16 height 16
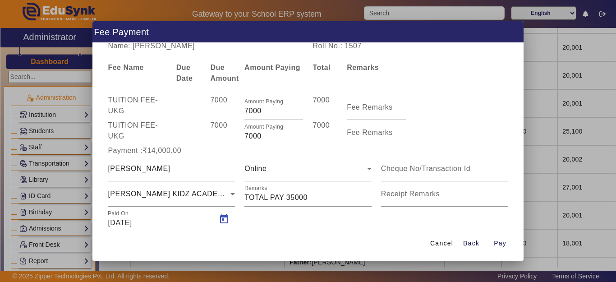
type input "25/08/2025"
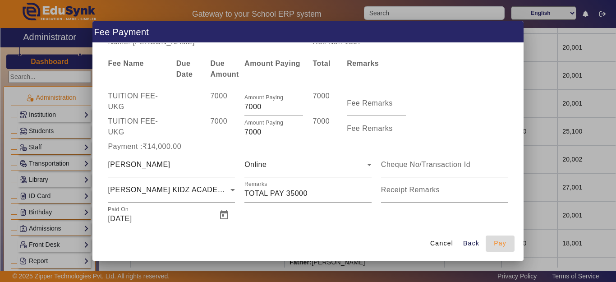
click at [495, 246] on span "Pay" at bounding box center [500, 243] width 13 height 9
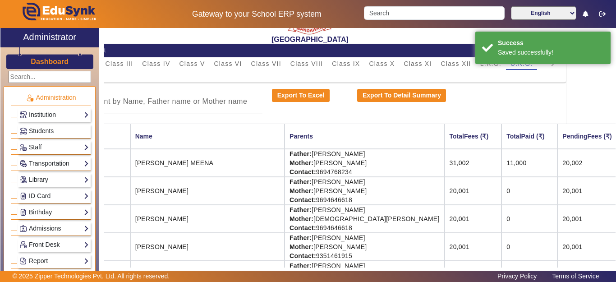
scroll to position [0, 50]
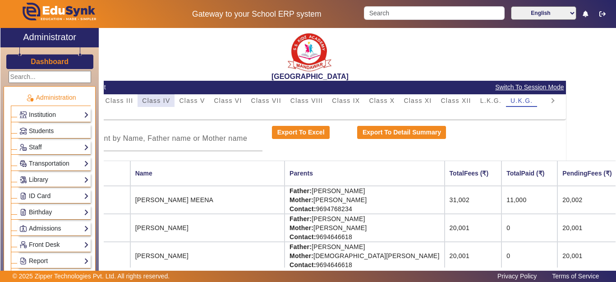
click at [159, 97] on span "Class IV" at bounding box center [156, 100] width 28 height 6
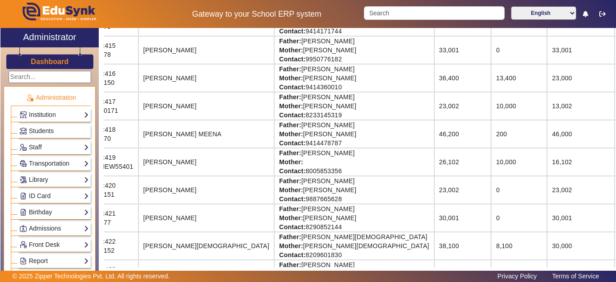
scroll to position [587, 31]
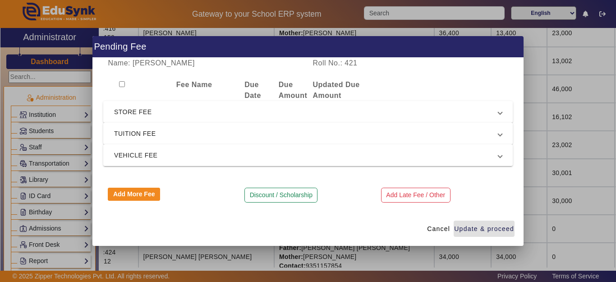
click at [136, 131] on span "TUITION FEE" at bounding box center [306, 133] width 384 height 11
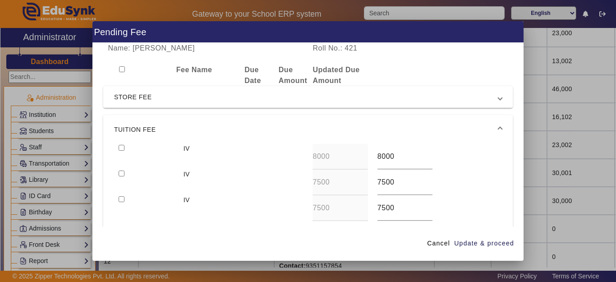
click at [122, 148] on input "checkbox" at bounding box center [122, 148] width 6 height 6
checkbox input "true"
click at [122, 174] on input "checkbox" at bounding box center [122, 174] width 6 height 6
checkbox input "true"
click at [121, 198] on input "checkbox" at bounding box center [122, 199] width 6 height 6
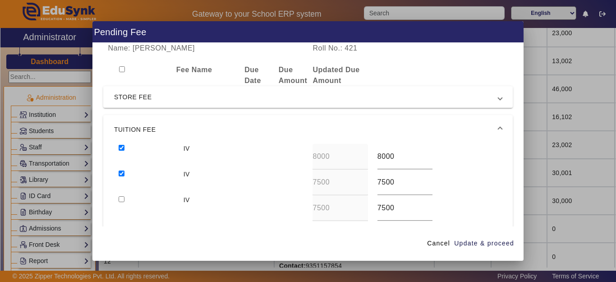
checkbox input "true"
click at [499, 239] on span "Update & proceed" at bounding box center [484, 243] width 60 height 9
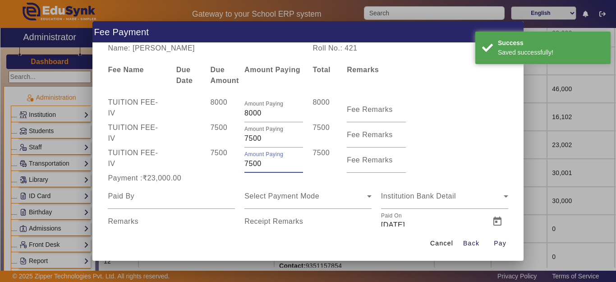
drag, startPoint x: 261, startPoint y: 164, endPoint x: 237, endPoint y: 164, distance: 23.5
click at [240, 164] on div "Amount Paying 7500" at bounding box center [274, 160] width 68 height 25
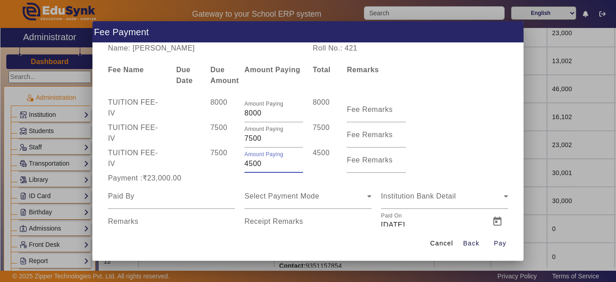
click at [215, 168] on div "7500" at bounding box center [223, 160] width 34 height 25
drag, startPoint x: 239, startPoint y: 159, endPoint x: 232, endPoint y: 165, distance: 8.7
click at [236, 161] on div "TUITION FEE - IV 7500 Amount Paying 4500 4500 Fee Remarks" at bounding box center [308, 160] width 410 height 25
type input "5500"
click at [230, 166] on div "7500" at bounding box center [223, 160] width 34 height 25
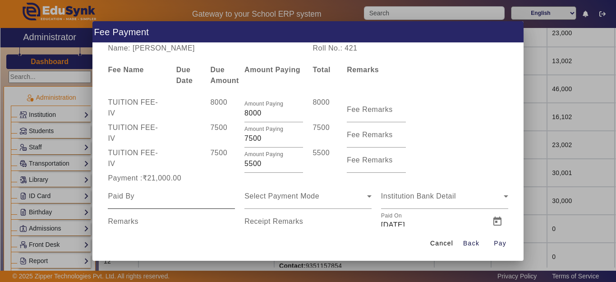
drag, startPoint x: 167, startPoint y: 206, endPoint x: 166, endPoint y: 196, distance: 9.6
click at [167, 205] on div at bounding box center [171, 196] width 127 height 25
click at [165, 196] on input at bounding box center [171, 196] width 127 height 11
type input "MANVI"
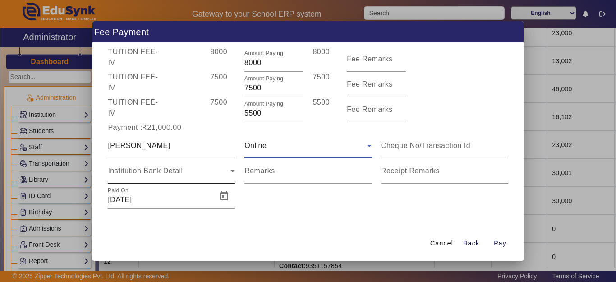
scroll to position [53, 0]
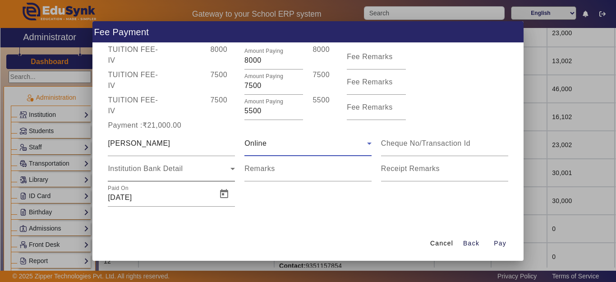
click at [168, 168] on span "Institution Bank Detail" at bounding box center [145, 169] width 75 height 8
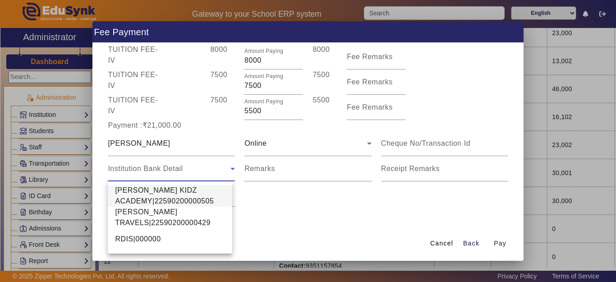
click at [150, 194] on span "[PERSON_NAME] KIDZ ACADEMY|22590200000505" at bounding box center [170, 196] width 110 height 22
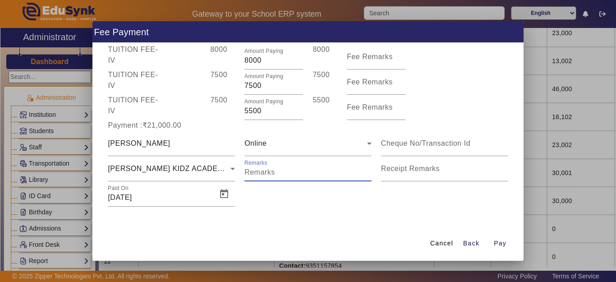
click at [291, 171] on input "Remarks" at bounding box center [308, 172] width 127 height 11
type input "TOTAL PAY 35000"
click at [221, 201] on span "Open calendar" at bounding box center [224, 194] width 22 height 22
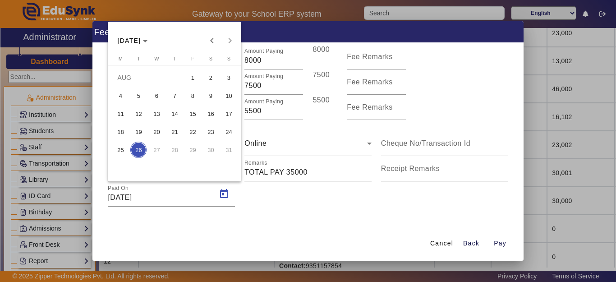
click at [122, 153] on span "25" at bounding box center [120, 150] width 16 height 16
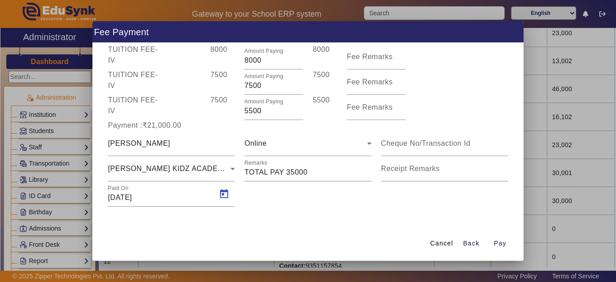
type input "25/08/2025"
click at [504, 243] on span "Pay" at bounding box center [500, 243] width 13 height 9
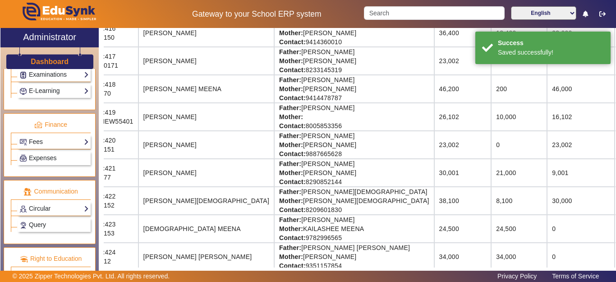
scroll to position [446, 0]
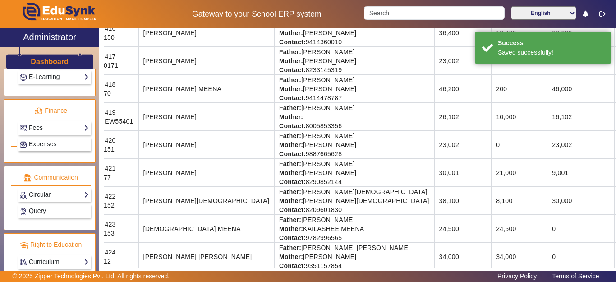
click at [43, 132] on link "Fees" at bounding box center [53, 128] width 69 height 10
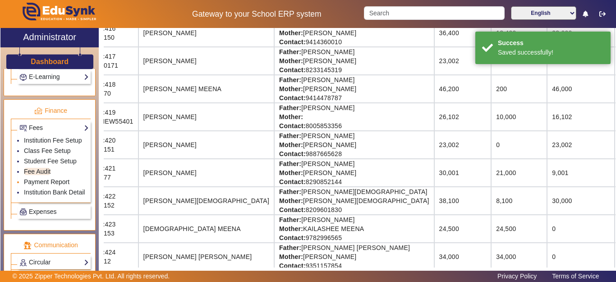
click at [39, 185] on link "Payment Report" at bounding box center [47, 181] width 46 height 7
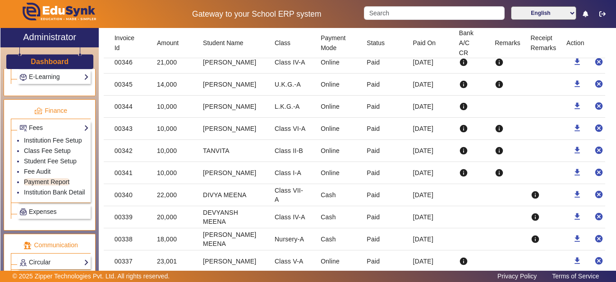
scroll to position [5960, 0]
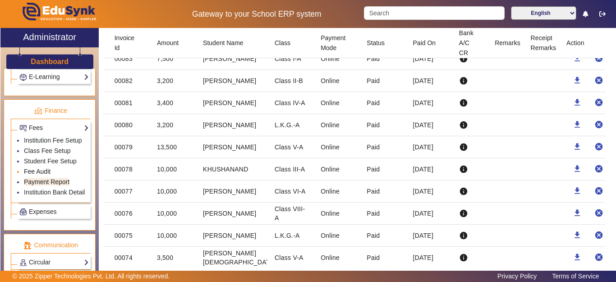
click at [32, 175] on link "Fee Audit" at bounding box center [37, 171] width 27 height 7
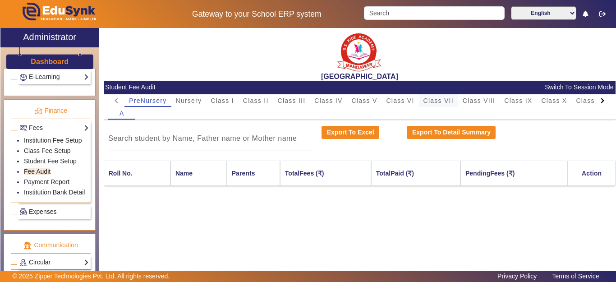
click at [449, 101] on span "Class VII" at bounding box center [439, 100] width 30 height 6
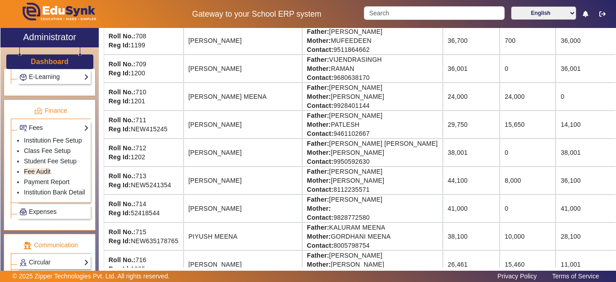
scroll to position [377, 0]
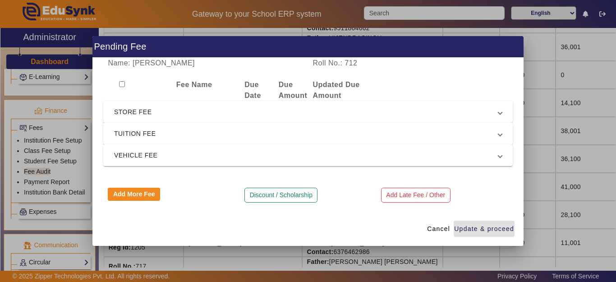
click at [156, 133] on span "TUITION FEE" at bounding box center [306, 133] width 384 height 11
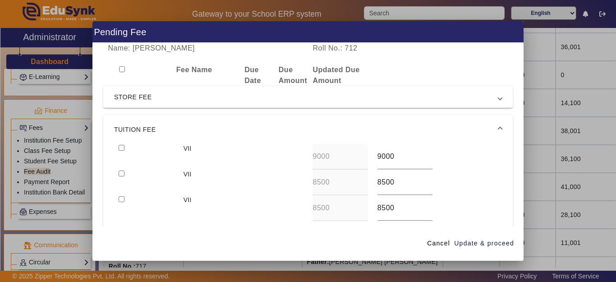
click at [119, 147] on input "checkbox" at bounding box center [122, 148] width 6 height 6
checkbox input "true"
click at [118, 171] on div at bounding box center [146, 183] width 65 height 26
click at [125, 175] on div at bounding box center [146, 183] width 65 height 26
click at [124, 173] on input "checkbox" at bounding box center [122, 174] width 6 height 6
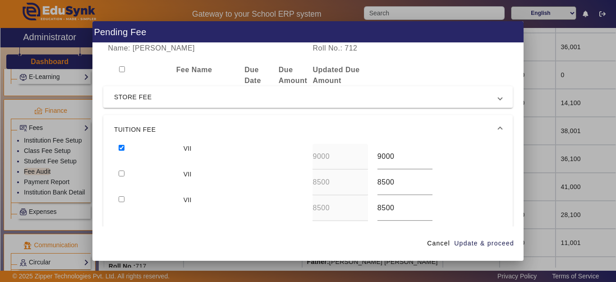
checkbox input "true"
drag, startPoint x: 486, startPoint y: 240, endPoint x: 462, endPoint y: 248, distance: 25.7
click at [486, 240] on span "Update & proceed" at bounding box center [484, 243] width 60 height 9
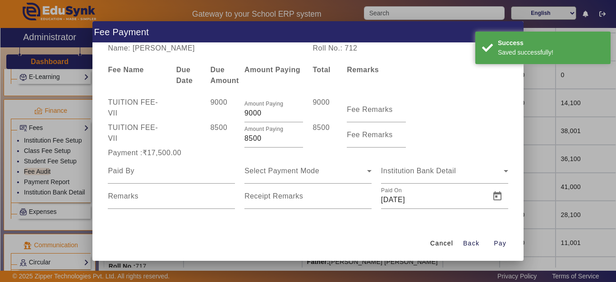
drag, startPoint x: 273, startPoint y: 142, endPoint x: 222, endPoint y: 141, distance: 51.4
click at [222, 141] on div "TUITION FEE - VII 8500 Amount Paying 8500 8500 Fee Remarks" at bounding box center [308, 134] width 410 height 25
type input "1000"
drag, startPoint x: 220, startPoint y: 142, endPoint x: 218, endPoint y: 148, distance: 7.1
click at [220, 143] on div "8500" at bounding box center [223, 134] width 34 height 25
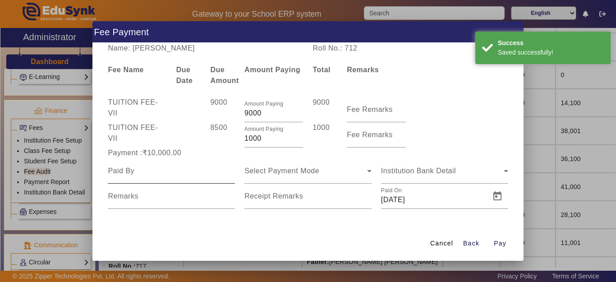
click at [159, 171] on input at bounding box center [171, 171] width 127 height 11
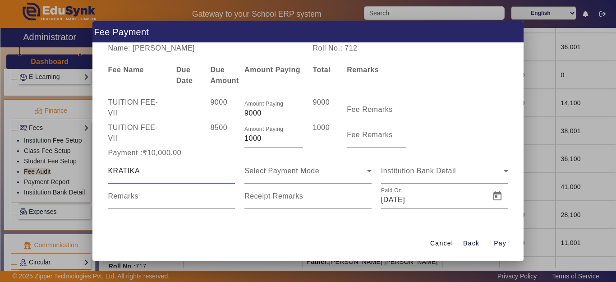
type input "KRATIKA"
click at [269, 171] on span "Select Payment Mode" at bounding box center [282, 171] width 75 height 8
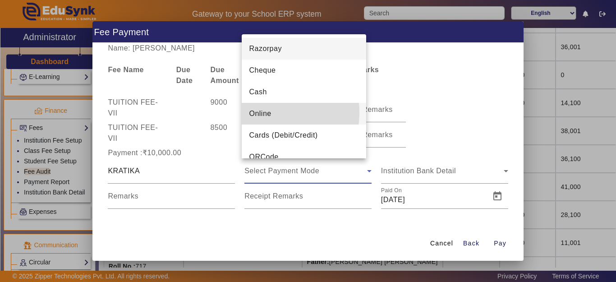
click at [265, 112] on span "Online" at bounding box center [260, 113] width 22 height 11
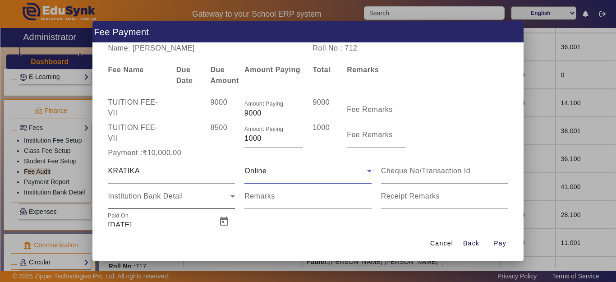
click at [156, 195] on span "Institution Bank Detail" at bounding box center [145, 196] width 75 height 8
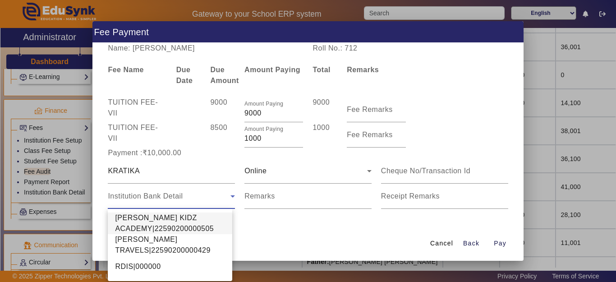
click at [152, 226] on span "[PERSON_NAME] KIDZ ACADEMY|22590200000505" at bounding box center [170, 224] width 110 height 22
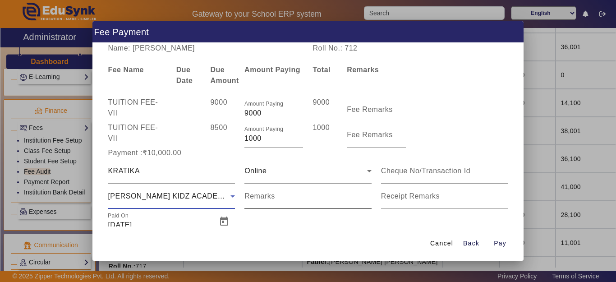
click at [254, 205] on input "Remarks" at bounding box center [308, 200] width 127 height 11
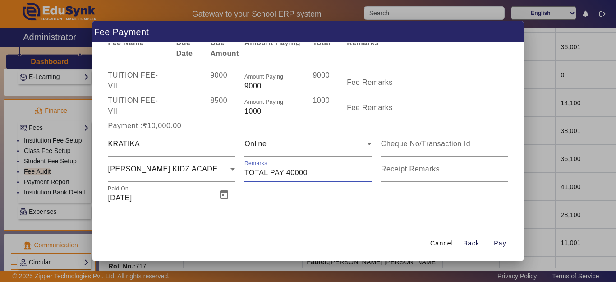
scroll to position [28, 0]
type input "TOTAL PAY 40000"
click at [218, 202] on span "Open calendar" at bounding box center [224, 194] width 22 height 22
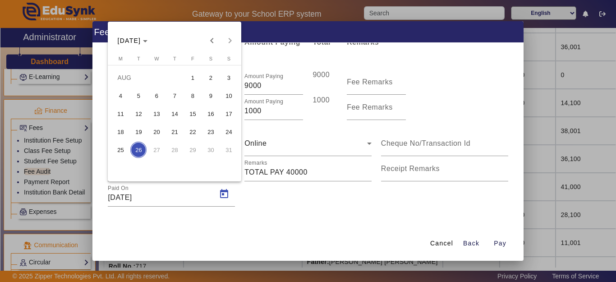
click at [205, 134] on span "23" at bounding box center [211, 132] width 16 height 16
type input "23/08/2025"
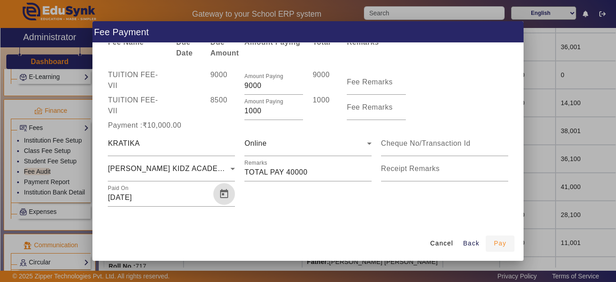
click at [498, 244] on span "Pay" at bounding box center [500, 243] width 13 height 9
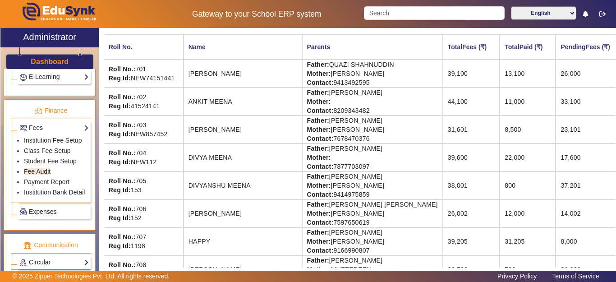
scroll to position [0, 0]
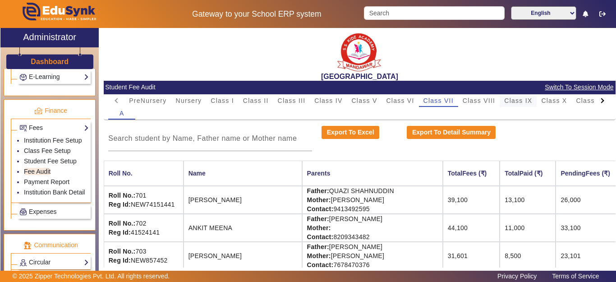
click at [529, 105] on span "Class IX" at bounding box center [519, 100] width 28 height 13
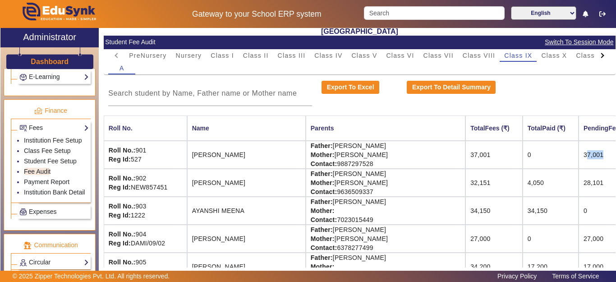
scroll to position [45, 72]
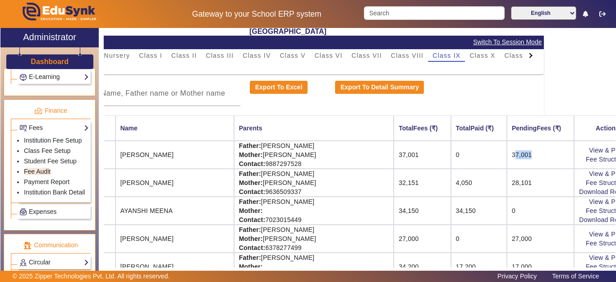
drag, startPoint x: 561, startPoint y: 158, endPoint x: 616, endPoint y: 160, distance: 55.5
click at [616, 160] on div "X Administrator Dashboard Administration Institution Institution Details Sessio…" at bounding box center [308, 157] width 616 height 259
click at [589, 148] on link "View & Pay" at bounding box center [605, 150] width 33 height 7
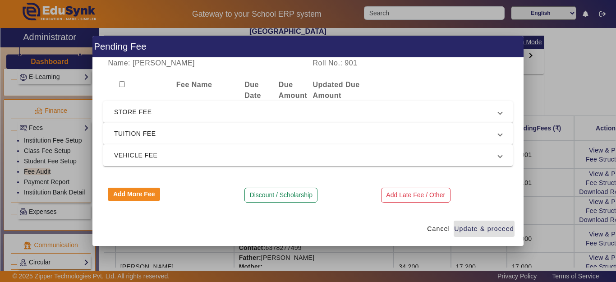
click at [129, 144] on mat-expansion-panel-header "TUITION FEE" at bounding box center [308, 134] width 410 height 22
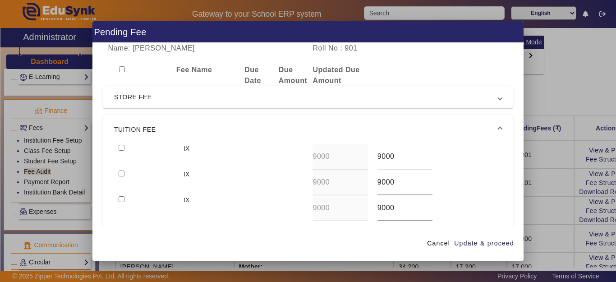
click at [118, 149] on div at bounding box center [146, 157] width 65 height 26
click at [124, 149] on input "checkbox" at bounding box center [122, 148] width 6 height 6
checkbox input "true"
click at [119, 176] on input "checkbox" at bounding box center [122, 174] width 6 height 6
checkbox input "true"
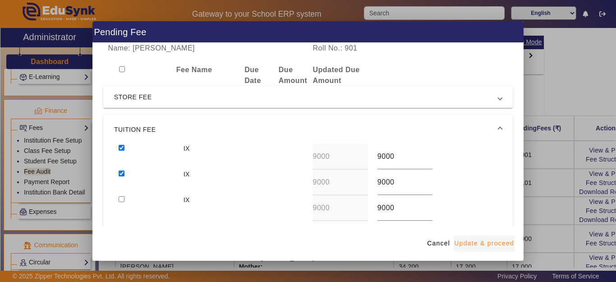
click at [494, 246] on span "Update & proceed" at bounding box center [484, 243] width 60 height 9
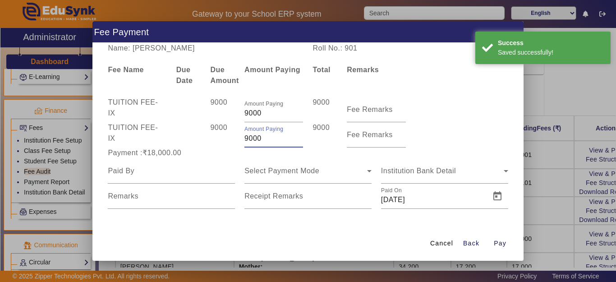
drag, startPoint x: 274, startPoint y: 142, endPoint x: 208, endPoint y: 145, distance: 65.5
click at [208, 142] on div "TUITION FEE - IX 9000 Amount Paying 9000 9000 Fee Remarks" at bounding box center [308, 134] width 410 height 25
type input "1000"
click at [208, 145] on div "9000" at bounding box center [223, 134] width 34 height 25
click at [162, 171] on input at bounding box center [171, 171] width 127 height 11
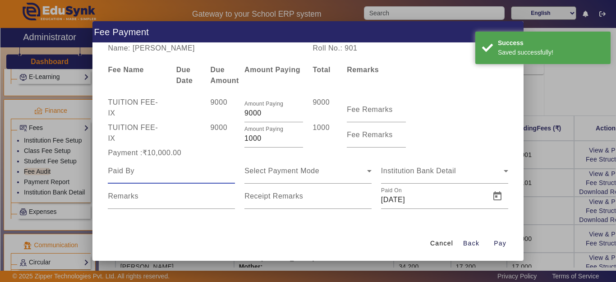
click at [162, 171] on input at bounding box center [171, 171] width 127 height 11
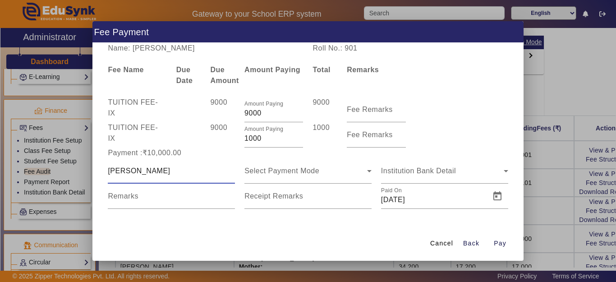
type input "AKHILESH"
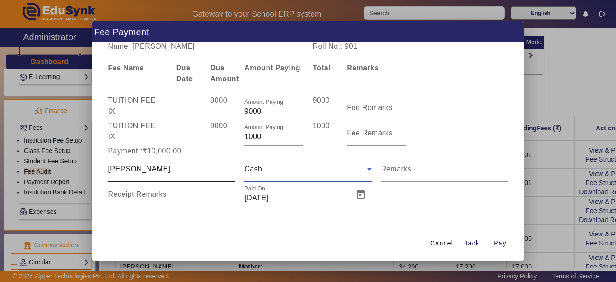
scroll to position [2, 0]
click at [145, 189] on div "Receipt Remarks" at bounding box center [171, 193] width 127 height 25
click at [145, 196] on input "Receipt Remarks" at bounding box center [171, 197] width 127 height 11
type input "A"
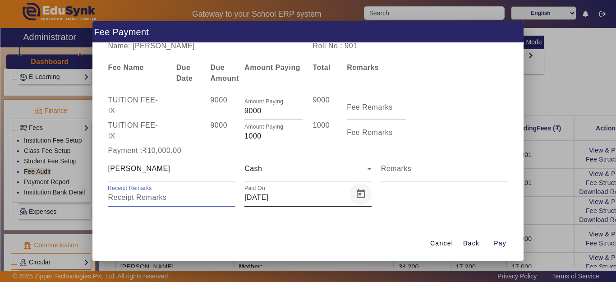
click at [362, 199] on span "Open calendar" at bounding box center [361, 194] width 22 height 22
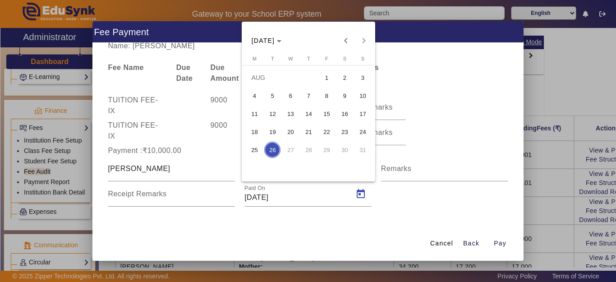
click at [254, 148] on span "25" at bounding box center [254, 150] width 16 height 16
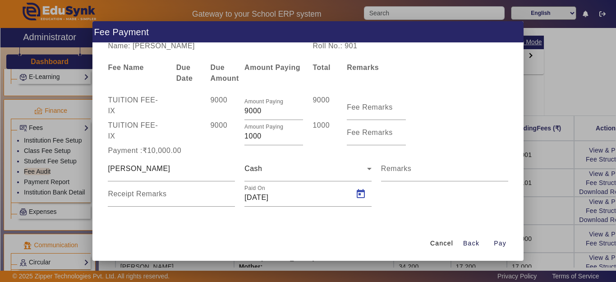
type input "25/08/2025"
click at [501, 241] on span "Pay" at bounding box center [500, 243] width 13 height 9
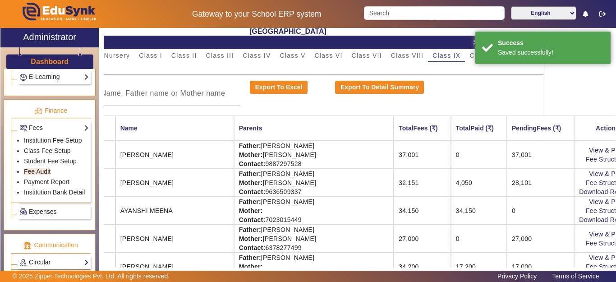
scroll to position [0, 0]
click at [50, 188] on li "Payment Report" at bounding box center [56, 182] width 65 height 10
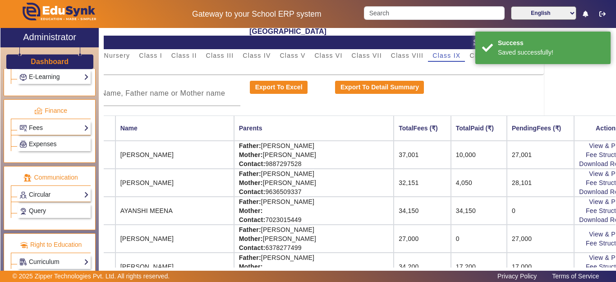
click at [51, 189] on div "Circular Compose Sent" at bounding box center [54, 195] width 73 height 14
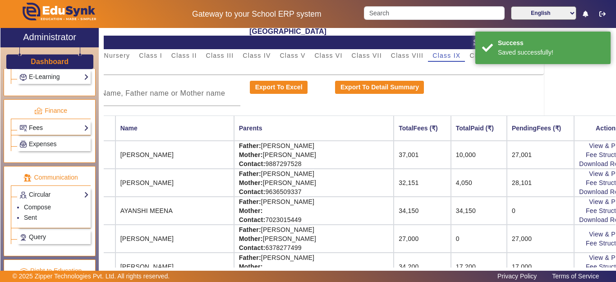
click at [39, 128] on link "Fees" at bounding box center [53, 128] width 69 height 10
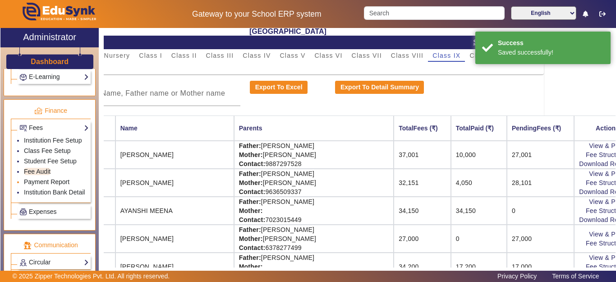
click at [46, 185] on link "Payment Report" at bounding box center [47, 181] width 46 height 7
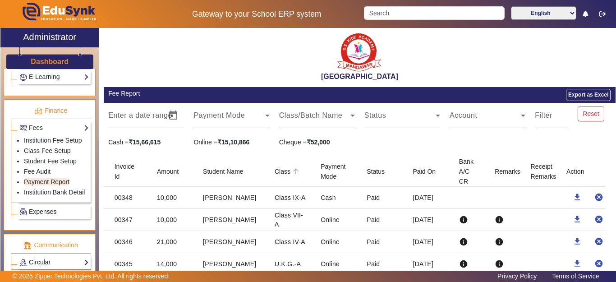
click at [43, 175] on link "Fee Audit" at bounding box center [37, 171] width 27 height 7
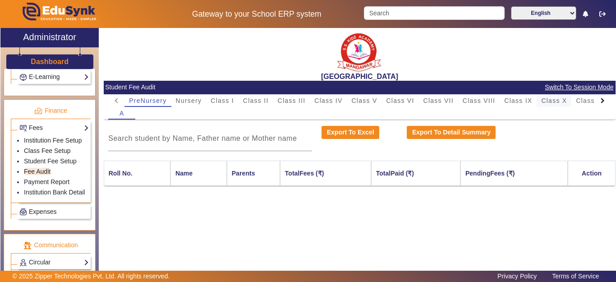
click at [550, 99] on span "Class X" at bounding box center [555, 100] width 26 height 6
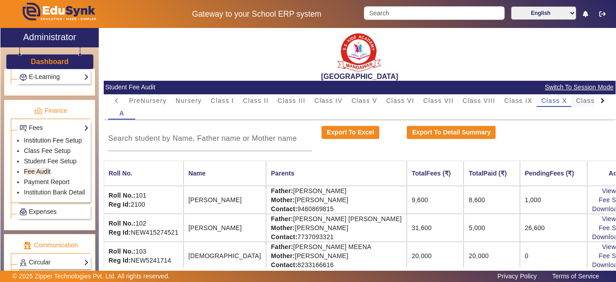
click at [583, 103] on span "Class XI" at bounding box center [590, 100] width 28 height 6
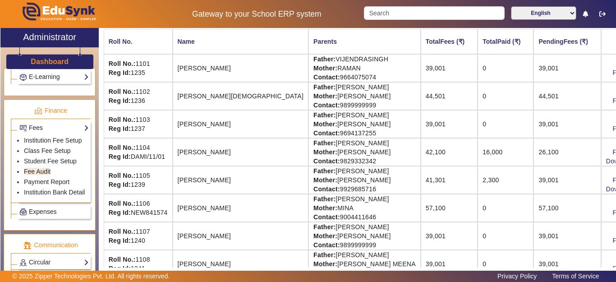
scroll to position [135, 0]
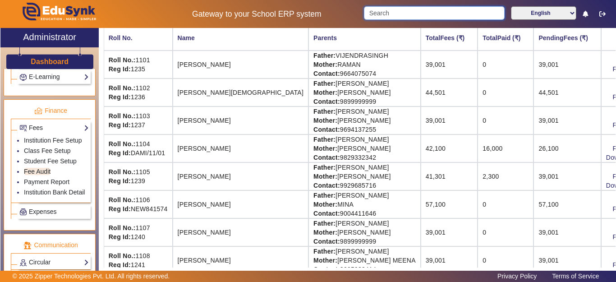
click at [407, 11] on input "Search" at bounding box center [434, 13] width 140 height 14
click at [406, 11] on input "Search" at bounding box center [434, 13] width 140 height 14
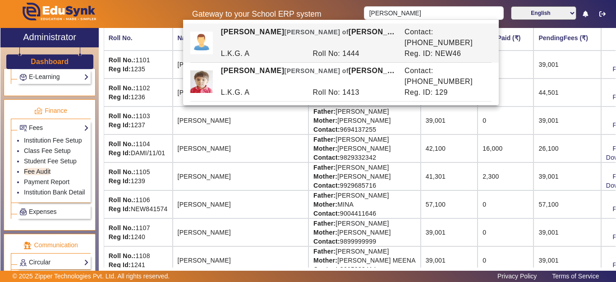
click at [309, 120] on td "Father: RAJESH GURJAR Mother: MANISHA DEVI Contact: 9694137255" at bounding box center [365, 121] width 112 height 28
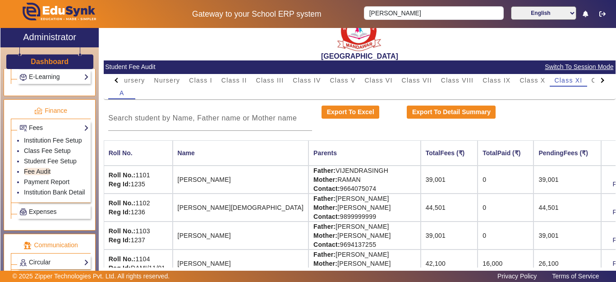
scroll to position [0, 0]
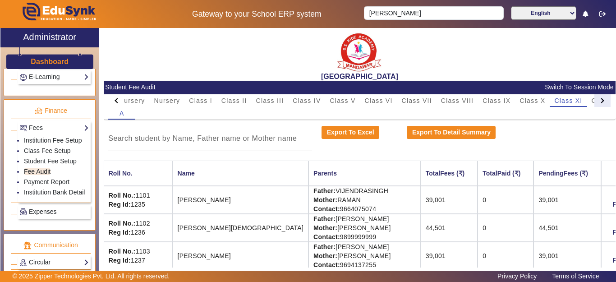
click at [595, 102] on div at bounding box center [603, 100] width 16 height 13
click at [593, 102] on mat-tab-header "PreNursery Nursery Class I Class II Class III Class IV Class V Class VI Class V…" at bounding box center [359, 100] width 503 height 13
click at [545, 96] on span "L.K.G." at bounding box center [540, 100] width 21 height 13
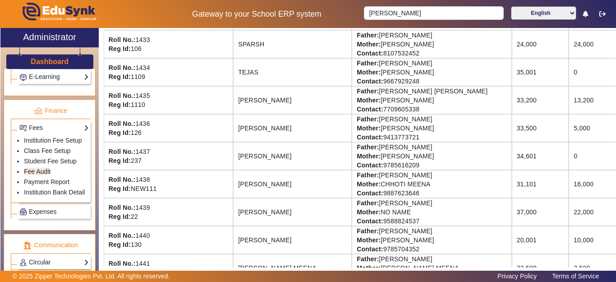
scroll to position [920, 0]
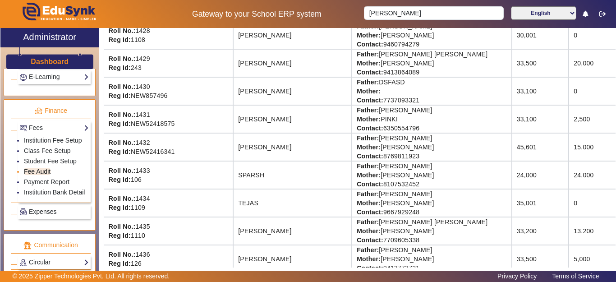
click at [30, 175] on link "Fee Audit" at bounding box center [37, 171] width 27 height 7
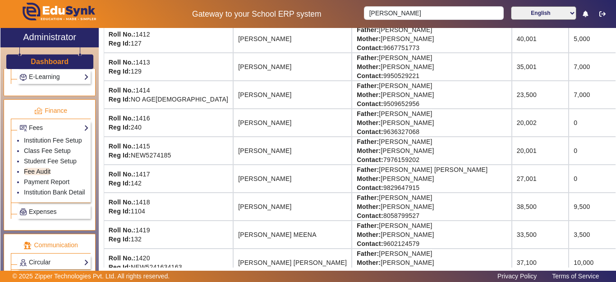
scroll to position [198, 0]
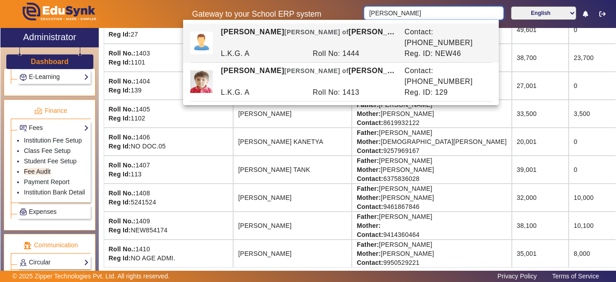
click at [400, 16] on input "ISHITA" at bounding box center [433, 13] width 139 height 14
drag, startPoint x: 401, startPoint y: 12, endPoint x: 334, endPoint y: 11, distance: 66.4
click at [339, 10] on div "Gateway to your School ERP system ISHITA English हिंदी (Hindi) ಕನ್ನಡ (Kannada) …" at bounding box center [308, 14] width 616 height 28
click at [336, 10] on h5 "Gateway to your School ERP system" at bounding box center [257, 13] width 196 height 9
drag, startPoint x: 404, startPoint y: 13, endPoint x: 278, endPoint y: 27, distance: 126.2
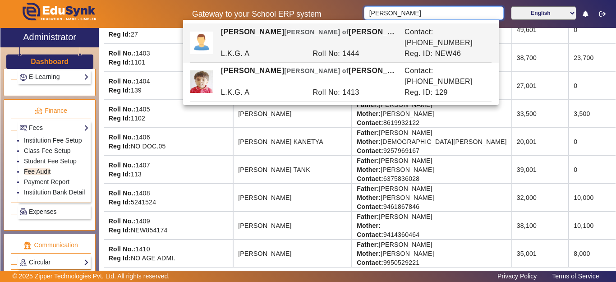
click at [255, 15] on div "Gateway to your School ERP system ISHITA English हिंदी (Hindi) ಕನ್ನಡ (Kannada) …" at bounding box center [308, 14] width 616 height 28
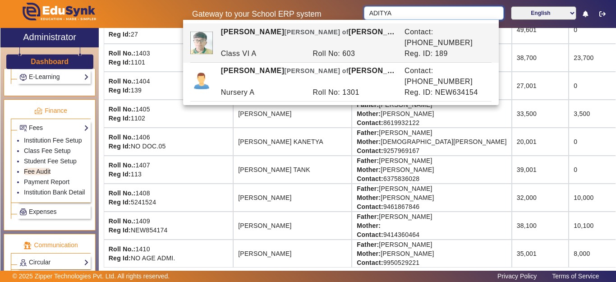
type input "ADITYA"
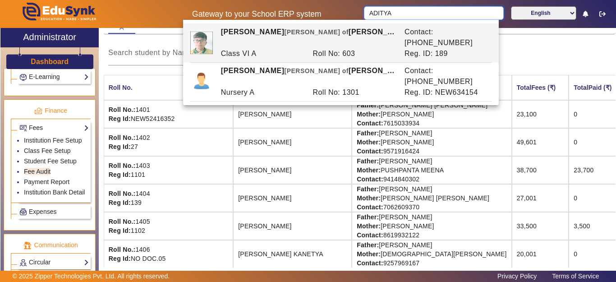
scroll to position [0, 0]
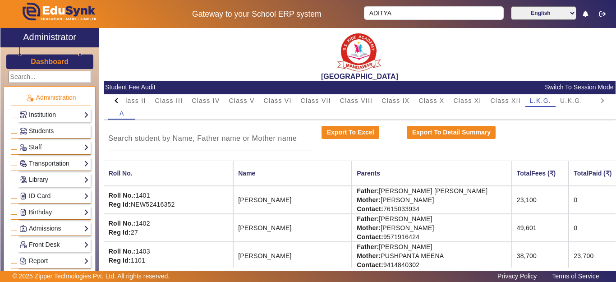
click at [48, 132] on span "Students" at bounding box center [41, 130] width 25 height 7
click at [30, 132] on span "Students" at bounding box center [41, 130] width 25 height 7
click at [581, 99] on span "U.K.G." at bounding box center [572, 100] width 23 height 6
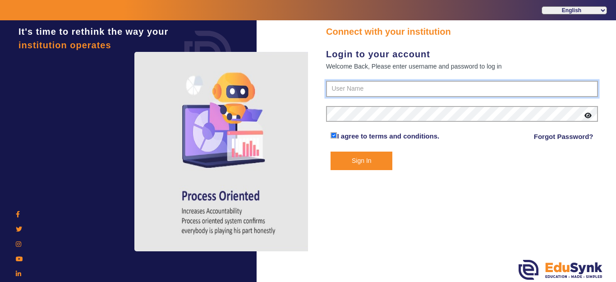
type input "9928895959"
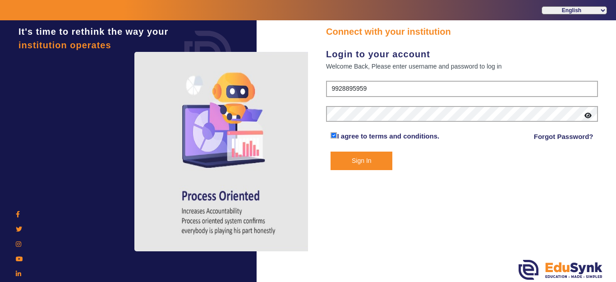
click at [591, 102] on form "9928895959 I agree to terms and conditions. Forgot Password? Sign In" at bounding box center [462, 125] width 272 height 89
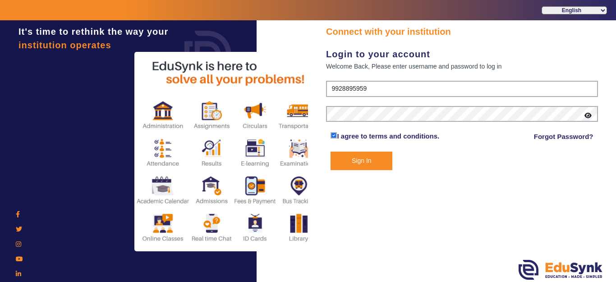
click at [367, 157] on button "Sign In" at bounding box center [362, 161] width 62 height 19
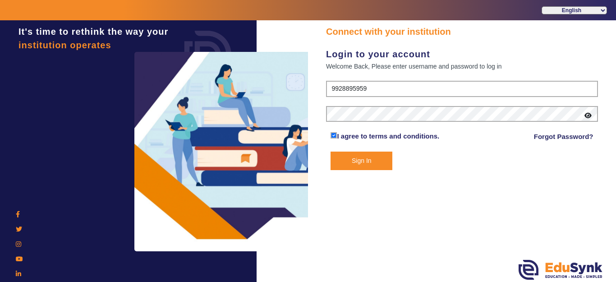
click at [367, 158] on button "Sign In" at bounding box center [362, 161] width 62 height 19
click at [386, 158] on button "Sign In" at bounding box center [362, 161] width 62 height 19
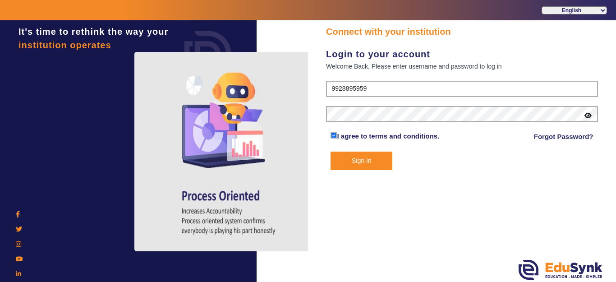
click at [388, 167] on button "Sign In" at bounding box center [362, 161] width 62 height 19
click at [382, 158] on button "Sign In" at bounding box center [362, 161] width 62 height 19
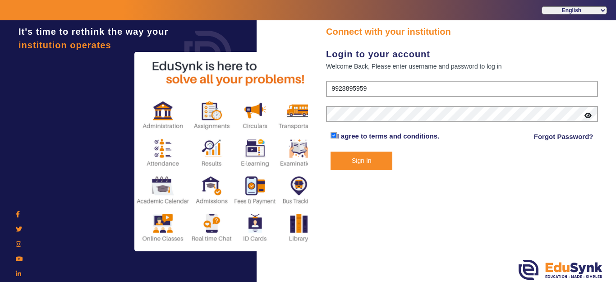
click at [382, 158] on button "Sign In" at bounding box center [362, 161] width 62 height 19
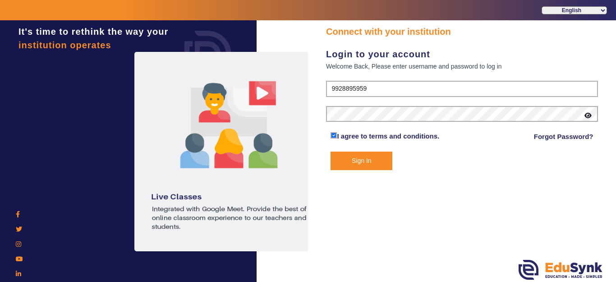
click at [359, 167] on button "Sign In" at bounding box center [362, 161] width 62 height 19
click at [364, 158] on button "Sign In" at bounding box center [362, 161] width 62 height 19
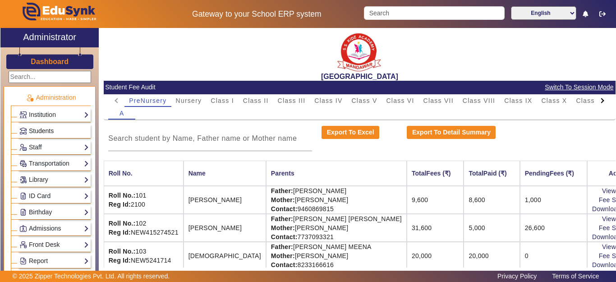
click at [46, 127] on span "Students" at bounding box center [41, 130] width 25 height 7
click at [47, 130] on span "Students" at bounding box center [41, 130] width 25 height 7
click at [600, 99] on div at bounding box center [602, 100] width 5 height 5
click at [595, 99] on mat-tab-header "PreNursery Nursery Class I Class II Class III Class IV Class V Class VI Class V…" at bounding box center [359, 100] width 503 height 13
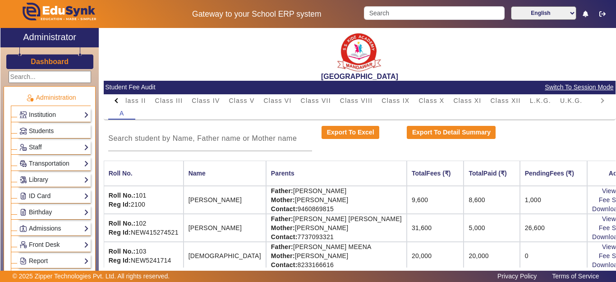
click at [595, 99] on mat-tab-header "PreNursery Nursery Class I Class II Class III Class IV Class V Class VI Class V…" at bounding box center [359, 100] width 503 height 13
click at [555, 87] on span "Switch To Session Mode" at bounding box center [579, 87] width 69 height 10
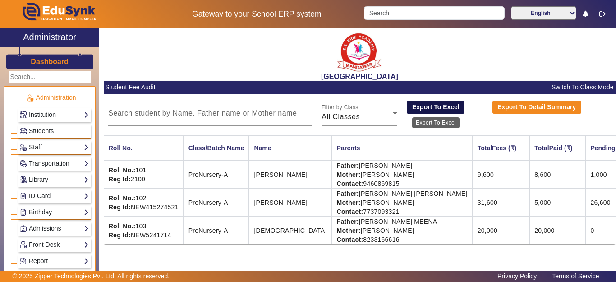
click at [439, 105] on button "Export To Excel" at bounding box center [436, 108] width 58 height 14
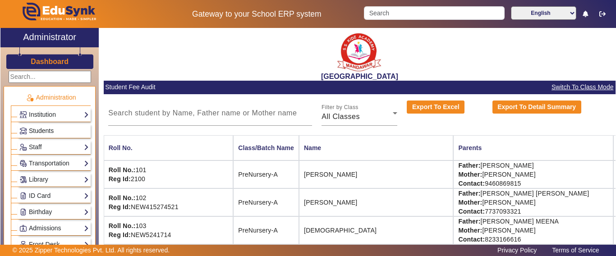
click at [36, 134] on span "Students" at bounding box center [41, 130] width 25 height 7
click at [37, 132] on span "Students" at bounding box center [41, 130] width 25 height 7
click at [37, 131] on span "Students" at bounding box center [41, 130] width 25 height 7
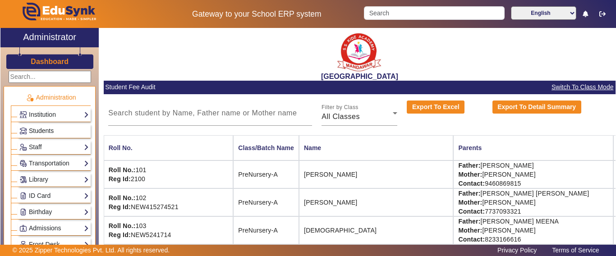
click at [37, 131] on span "Students" at bounding box center [41, 130] width 25 height 7
click at [51, 57] on link "Dashboard" at bounding box center [49, 61] width 39 height 9
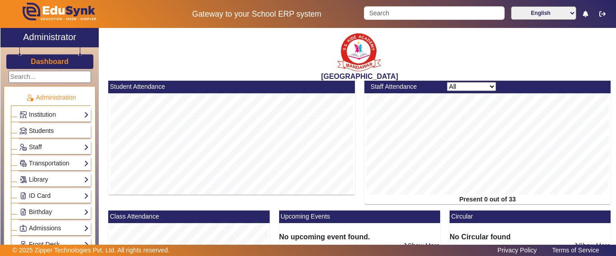
click at [37, 130] on span "Students" at bounding box center [41, 130] width 25 height 7
click at [46, 117] on link "Institution" at bounding box center [53, 115] width 69 height 10
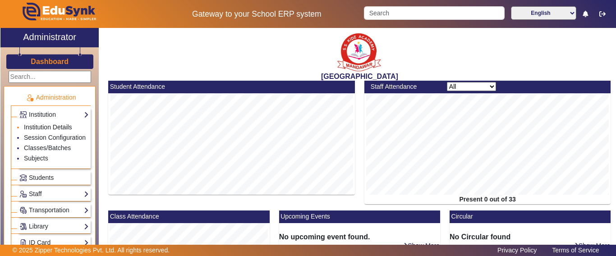
click at [42, 129] on link "Institution Details" at bounding box center [48, 127] width 48 height 7
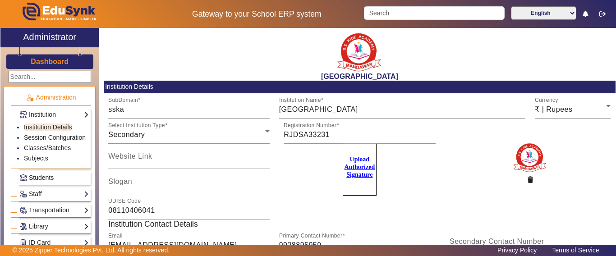
click at [38, 181] on span "Students" at bounding box center [41, 177] width 25 height 7
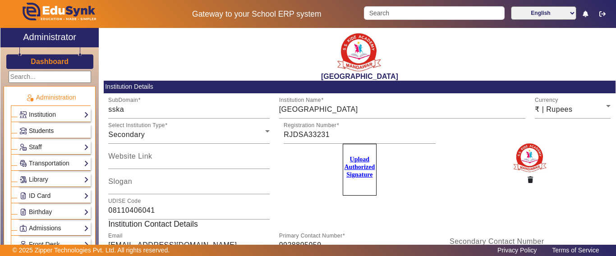
click at [46, 127] on span "Students" at bounding box center [41, 130] width 25 height 7
click at [46, 130] on span "Students" at bounding box center [41, 130] width 25 height 7
click at [46, 128] on span "Students" at bounding box center [41, 130] width 25 height 7
click at [402, 7] on input "Search" at bounding box center [434, 13] width 140 height 14
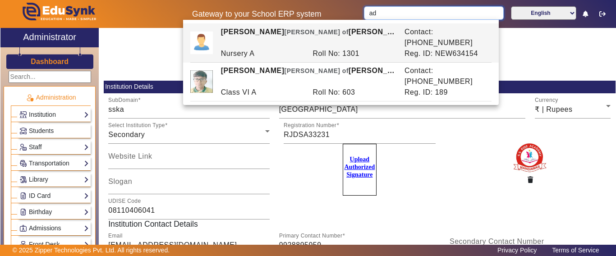
type input "a"
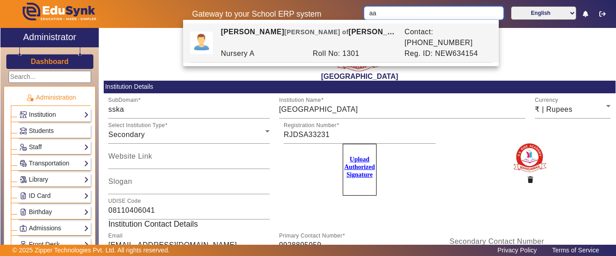
type input "a"
click at [44, 131] on span "Students" at bounding box center [41, 130] width 25 height 7
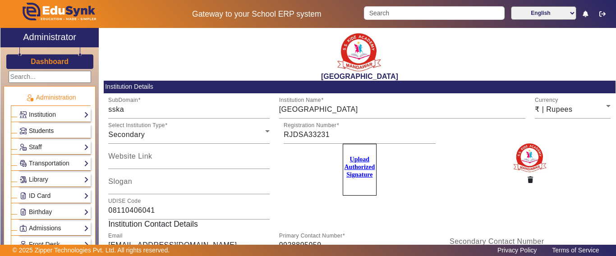
click at [35, 133] on span "Students" at bounding box center [41, 130] width 25 height 7
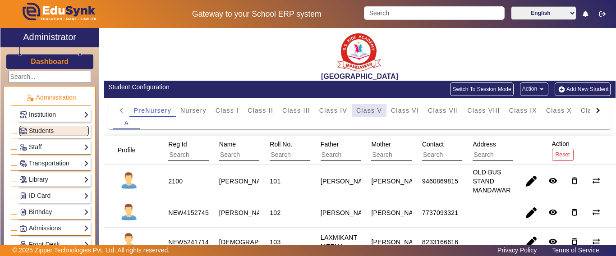
click at [376, 104] on span "Class V" at bounding box center [370, 110] width 26 height 13
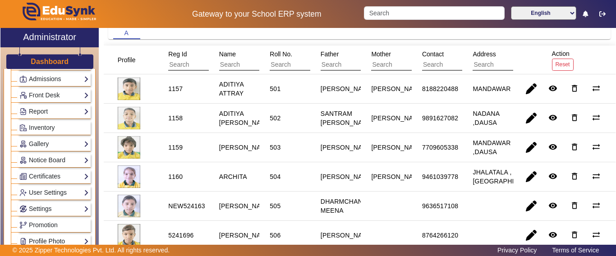
scroll to position [361, 0]
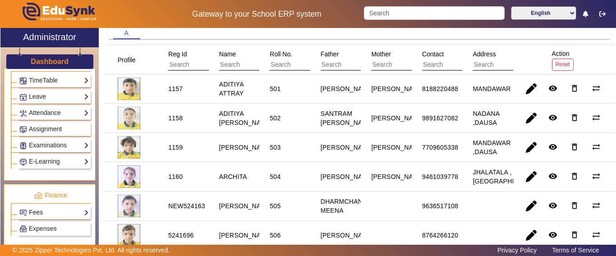
click at [42, 213] on link "Fees" at bounding box center [53, 213] width 69 height 10
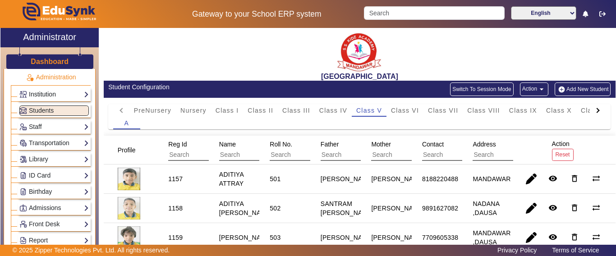
scroll to position [0, 0]
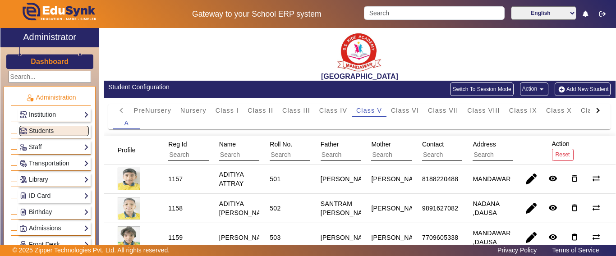
click at [481, 88] on button "Switch To Session Mode" at bounding box center [482, 90] width 64 height 14
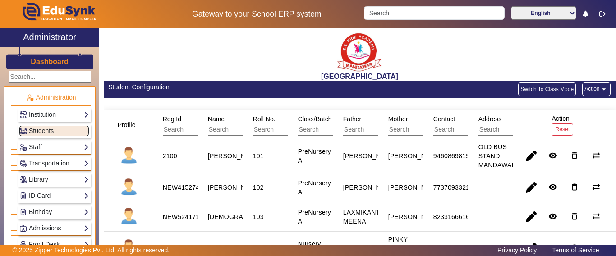
click at [600, 93] on mat-icon "arrow_drop_down" at bounding box center [604, 89] width 9 height 9
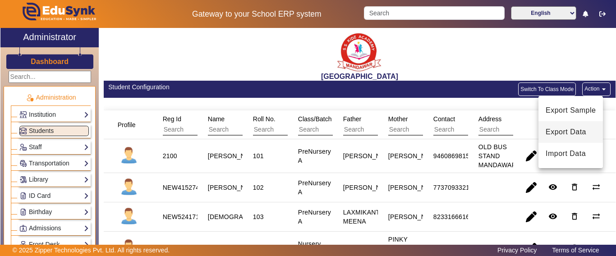
click at [567, 134] on span "Export Data" at bounding box center [571, 132] width 50 height 11
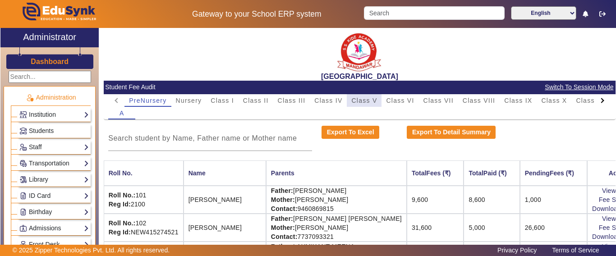
click at [371, 102] on span "Class V" at bounding box center [365, 100] width 26 height 6
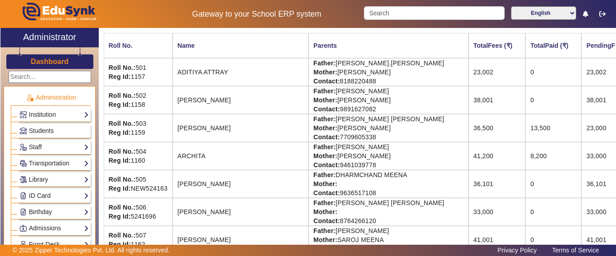
scroll to position [83, 0]
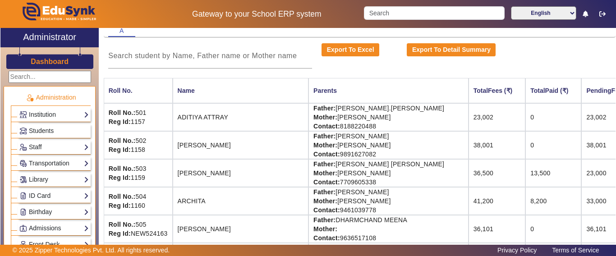
drag, startPoint x: 569, startPoint y: 143, endPoint x: 584, endPoint y: 143, distance: 15.8
click at [584, 143] on td "38,001" at bounding box center [615, 145] width 67 height 28
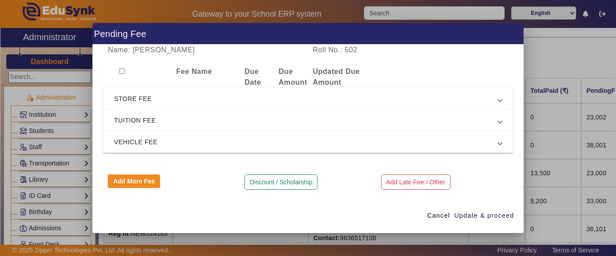
click at [138, 117] on span "TUITION FEE" at bounding box center [306, 120] width 384 height 11
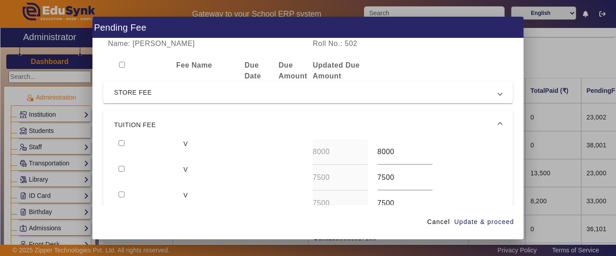
click at [121, 142] on input "checkbox" at bounding box center [122, 143] width 6 height 6
checkbox input "true"
click at [122, 167] on input "checkbox" at bounding box center [122, 169] width 6 height 6
checkbox input "true"
click at [121, 198] on input "checkbox" at bounding box center [122, 195] width 6 height 6
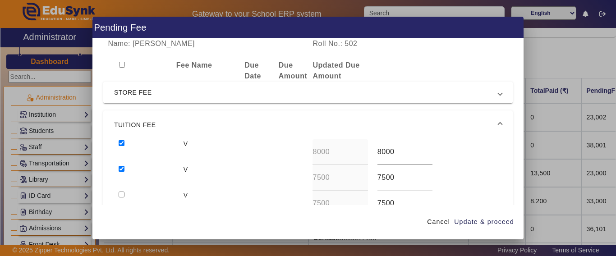
checkbox input "true"
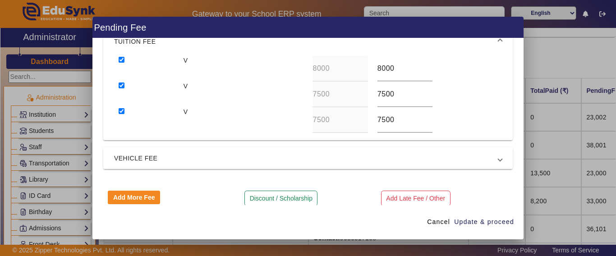
scroll to position [90, 0]
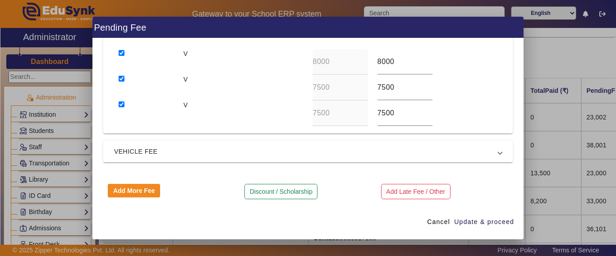
click at [143, 158] on mat-expansion-panel-header "VEHICLE FEE" at bounding box center [308, 152] width 410 height 22
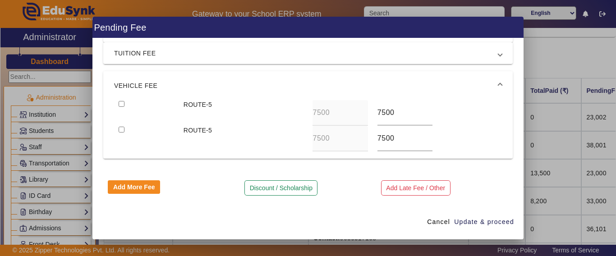
scroll to position [61, 0]
click at [124, 104] on input "checkbox" at bounding box center [122, 104] width 6 height 6
checkbox input "true"
click at [486, 222] on span "Update & proceed" at bounding box center [484, 222] width 60 height 9
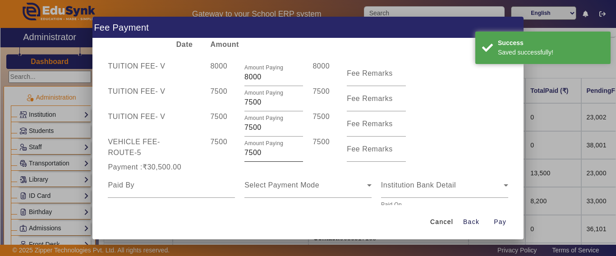
scroll to position [16, 0]
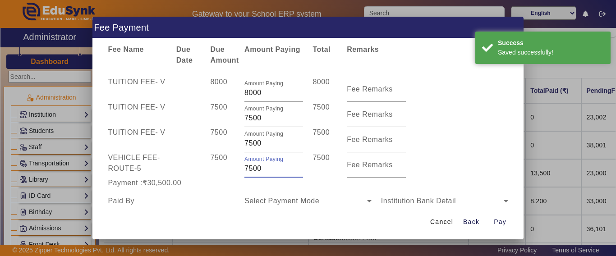
drag, startPoint x: 265, startPoint y: 173, endPoint x: 185, endPoint y: 174, distance: 80.3
click at [185, 174] on div "VEHICLE FEE - ROUTE-5 7500 Amount Paying 7500 7500 Fee Remarks" at bounding box center [308, 165] width 410 height 25
type input "7000"
click at [186, 175] on div at bounding box center [188, 165] width 34 height 25
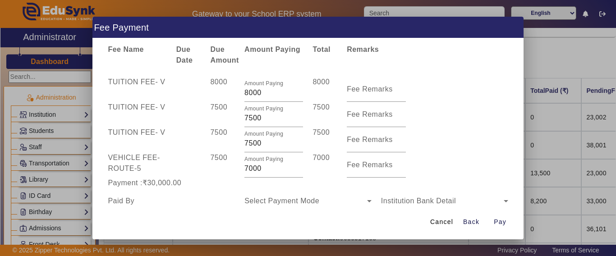
scroll to position [61, 0]
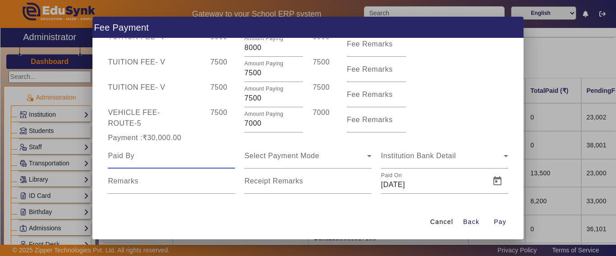
click at [144, 160] on input at bounding box center [171, 156] width 127 height 11
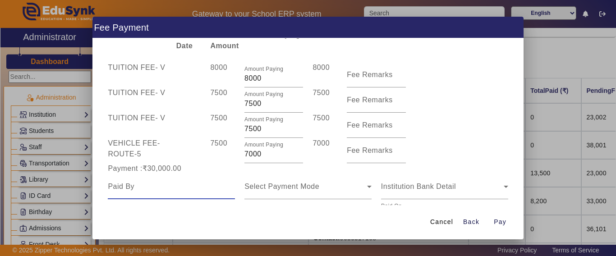
scroll to position [69, 0]
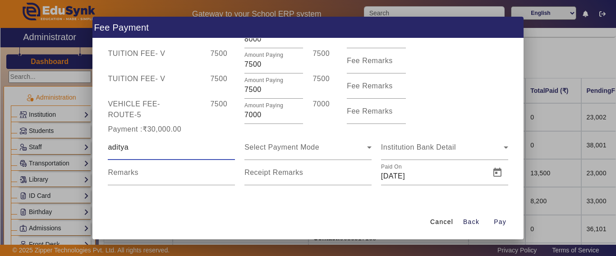
type input "aditya"
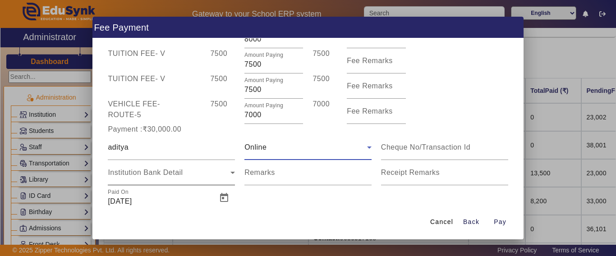
click at [164, 177] on div "Institution Bank Detail" at bounding box center [169, 172] width 123 height 11
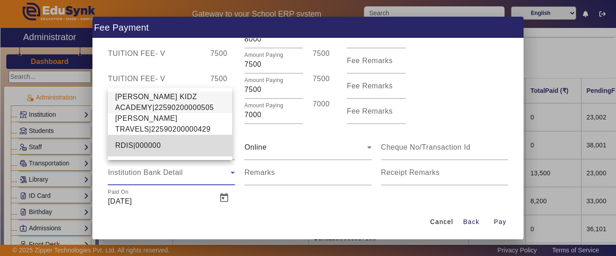
click at [148, 146] on span "RDIS|000000" at bounding box center [138, 145] width 46 height 11
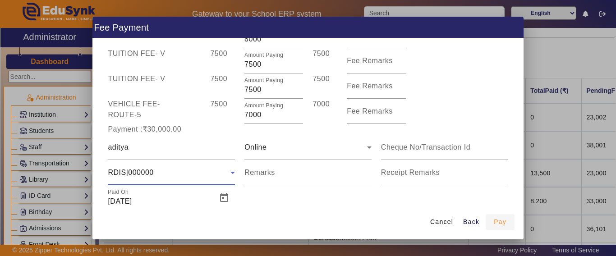
click at [502, 222] on span "Pay" at bounding box center [500, 222] width 13 height 9
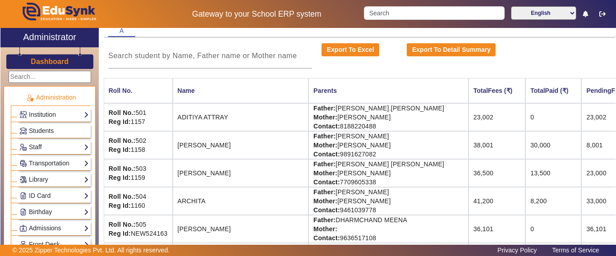
scroll to position [0, 0]
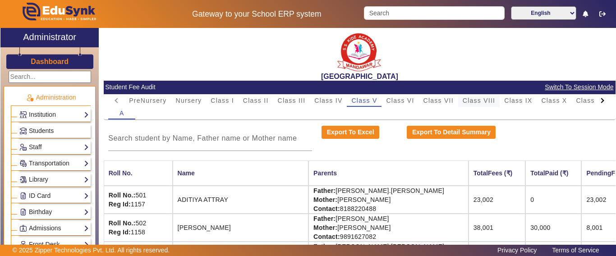
click at [492, 101] on span "Class VIII" at bounding box center [479, 100] width 32 height 6
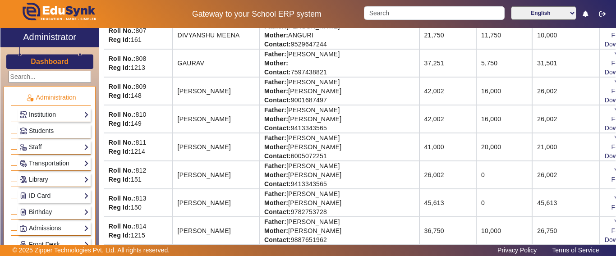
scroll to position [361, 0]
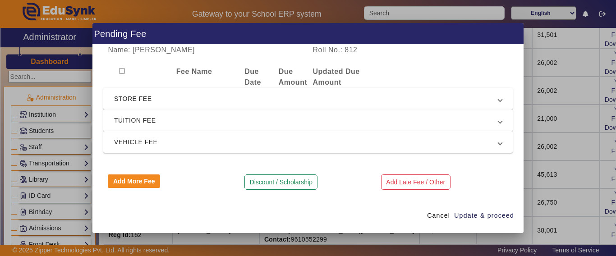
click at [141, 116] on span "TUITION FEE" at bounding box center [306, 120] width 384 height 11
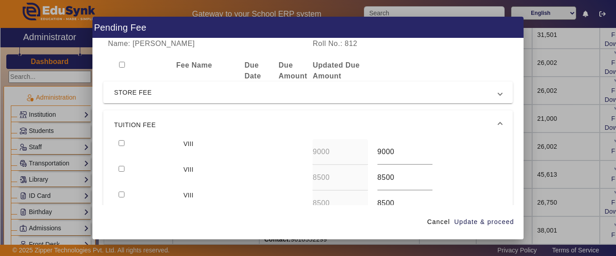
click at [118, 144] on div at bounding box center [146, 152] width 65 height 26
click at [119, 144] on input "checkbox" at bounding box center [122, 143] width 6 height 6
checkbox input "true"
click at [124, 93] on span "STORE FEE" at bounding box center [306, 92] width 384 height 11
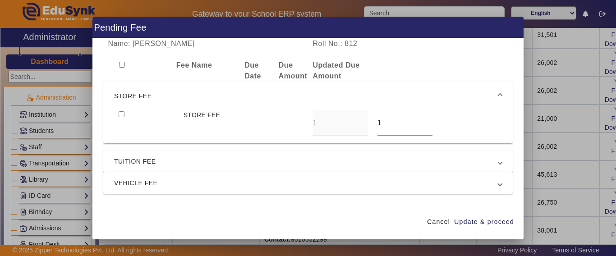
click at [122, 115] on input "checkbox" at bounding box center [122, 114] width 6 height 6
checkbox input "true"
drag, startPoint x: 366, startPoint y: 125, endPoint x: 357, endPoint y: 125, distance: 9.5
click at [358, 125] on div "STORE FEE 1 1" at bounding box center [308, 124] width 388 height 26
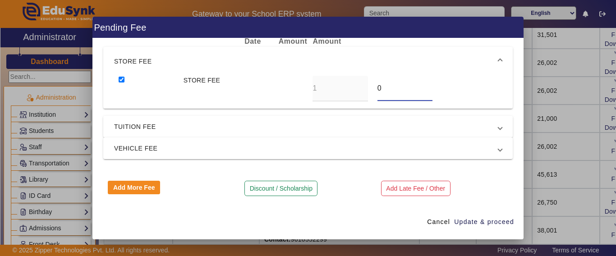
type input "0"
click at [140, 135] on mat-expansion-panel-header "TUITION FEE" at bounding box center [308, 127] width 410 height 22
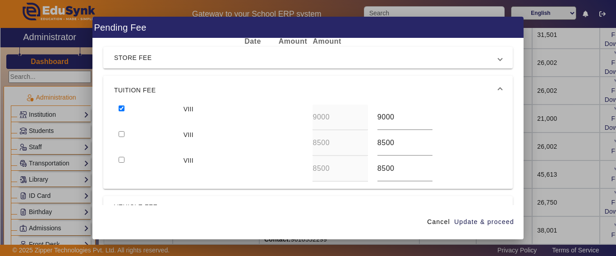
click at [138, 89] on span "TUITION FEE" at bounding box center [306, 90] width 384 height 11
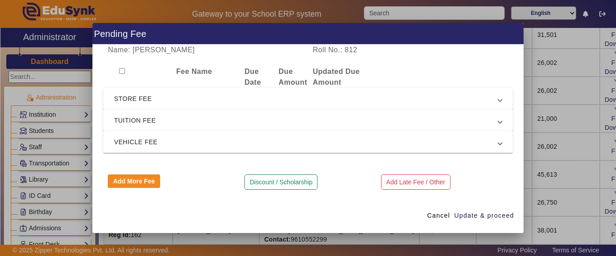
scroll to position [0, 0]
click at [491, 218] on span "Update & proceed" at bounding box center [484, 215] width 60 height 9
type input "0"
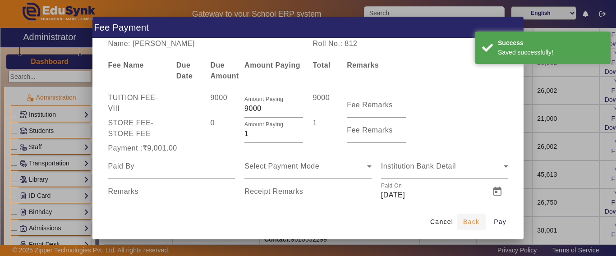
click at [477, 223] on span "Back" at bounding box center [471, 222] width 16 height 9
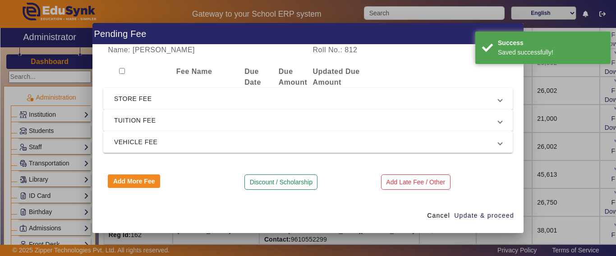
click at [165, 107] on mat-expansion-panel-header "STORE FEE" at bounding box center [308, 99] width 410 height 22
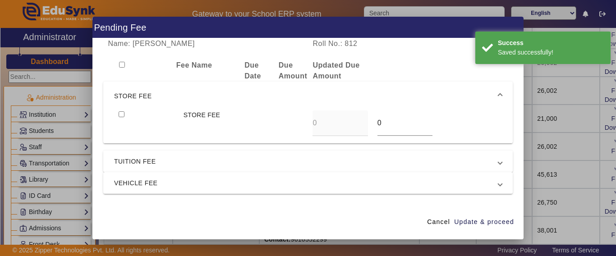
click at [140, 160] on span "TUITION FEE" at bounding box center [306, 161] width 384 height 11
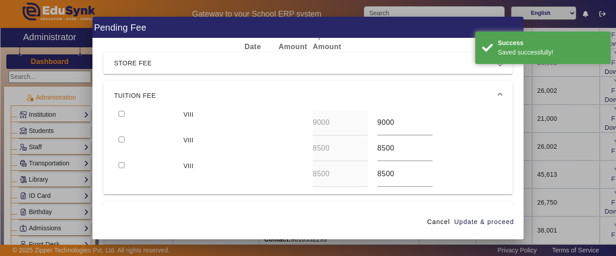
scroll to position [45, 0]
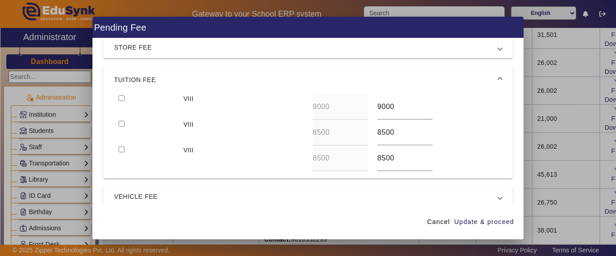
click at [122, 97] on input "checkbox" at bounding box center [122, 98] width 6 height 6
checkbox input "true"
click at [121, 120] on div at bounding box center [146, 133] width 65 height 26
click at [118, 150] on div at bounding box center [146, 159] width 65 height 26
click at [119, 125] on input "checkbox" at bounding box center [122, 124] width 6 height 6
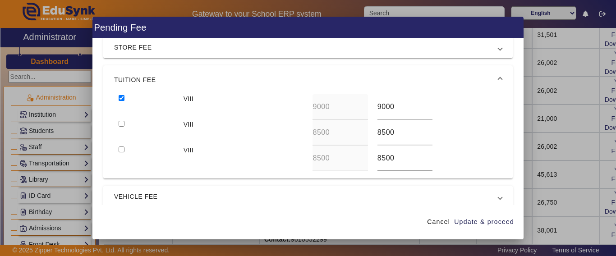
checkbox input "true"
click at [120, 150] on input "checkbox" at bounding box center [122, 150] width 6 height 6
checkbox input "true"
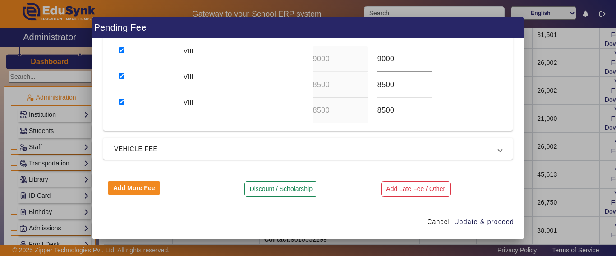
scroll to position [93, 0]
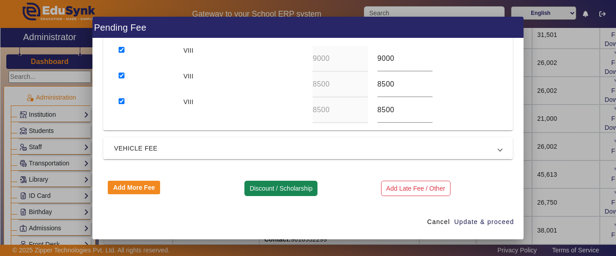
click at [253, 189] on button "Discount / Scholarship" at bounding box center [281, 188] width 73 height 15
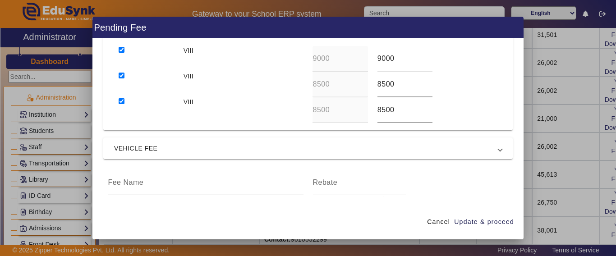
click at [149, 184] on input at bounding box center [205, 182] width 195 height 11
type input "fee discount"
type input "3000"
click at [483, 221] on span "Update & proceed" at bounding box center [484, 222] width 60 height 9
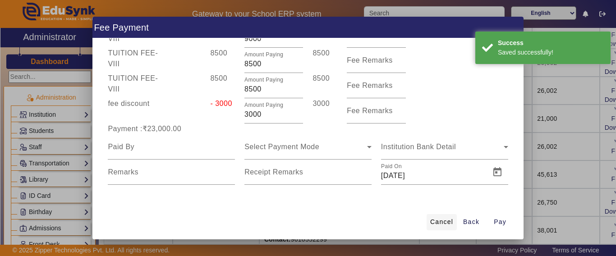
scroll to position [70, 0]
click at [467, 223] on span "Back" at bounding box center [471, 222] width 16 height 9
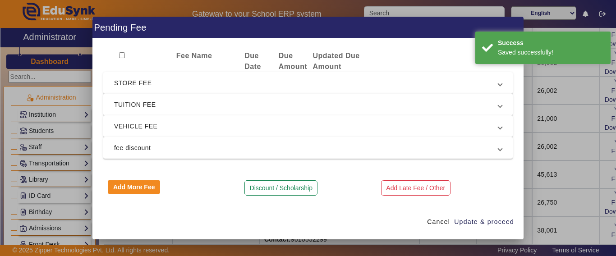
scroll to position [0, 0]
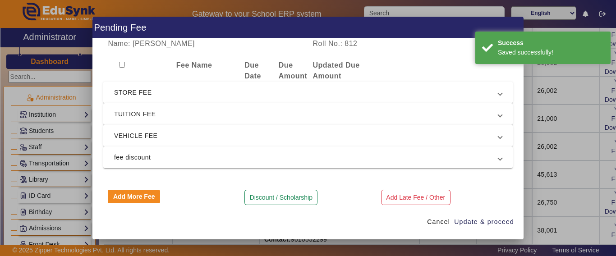
click at [131, 136] on span "VEHICLE FEE" at bounding box center [306, 135] width 384 height 11
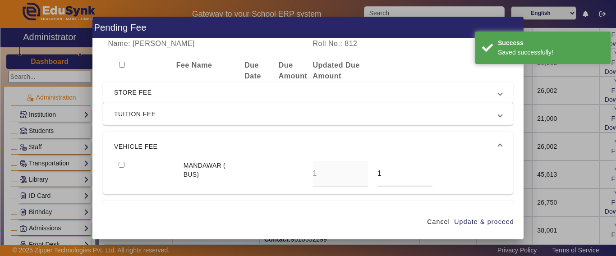
click at [122, 167] on input "checkbox" at bounding box center [122, 165] width 6 height 6
checkbox input "true"
drag, startPoint x: 403, startPoint y: 178, endPoint x: 323, endPoint y: 179, distance: 79.4
click at [323, 179] on div "MANDAWAR ( BUS) 1 1" at bounding box center [308, 174] width 388 height 26
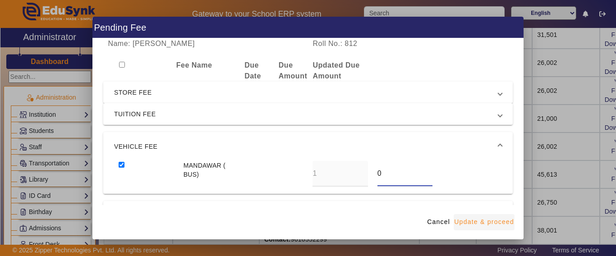
type input "0"
click at [486, 218] on span "Update & proceed" at bounding box center [484, 222] width 60 height 9
type input "0"
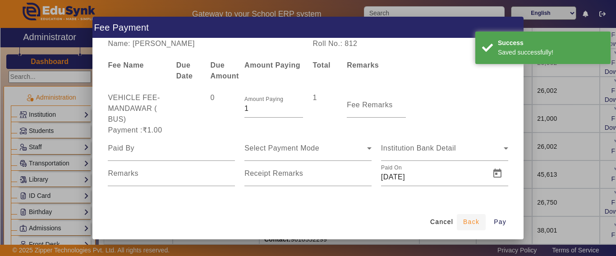
click at [473, 223] on span "Back" at bounding box center [471, 222] width 16 height 9
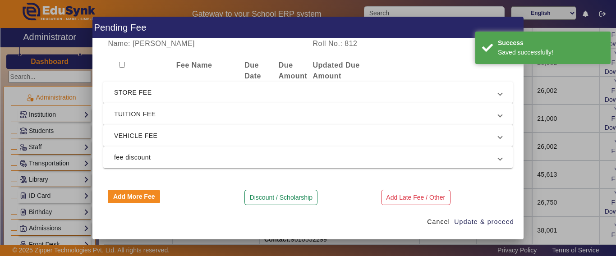
click at [129, 106] on mat-expansion-panel-header "TUITION FEE" at bounding box center [308, 114] width 410 height 22
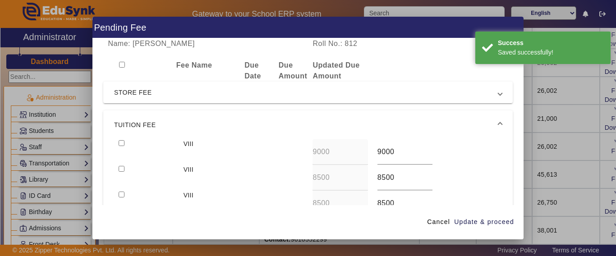
click at [123, 65] on input "checkbox" at bounding box center [122, 65] width 6 height 6
checkbox input "true"
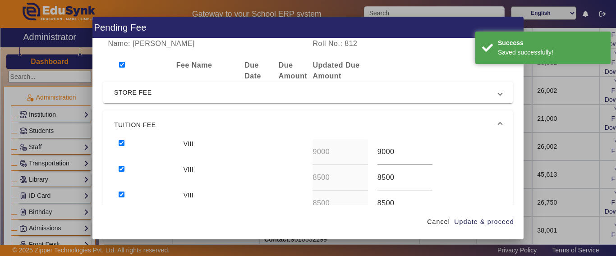
checkbox input "true"
click at [473, 221] on span "Update & proceed" at bounding box center [484, 222] width 60 height 9
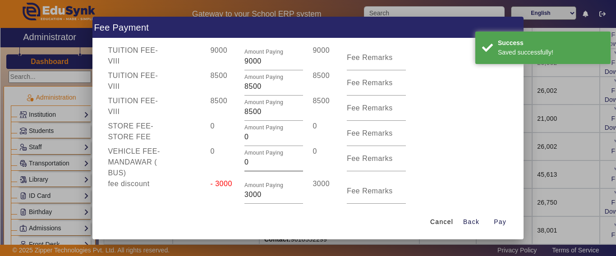
scroll to position [90, 0]
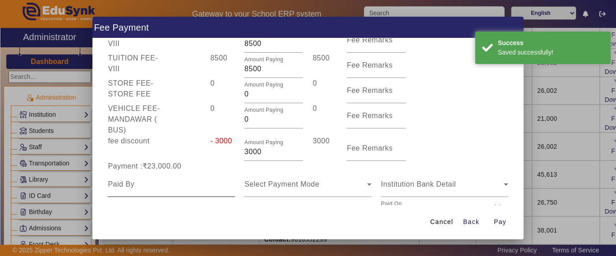
click at [147, 188] on input at bounding box center [171, 184] width 127 height 11
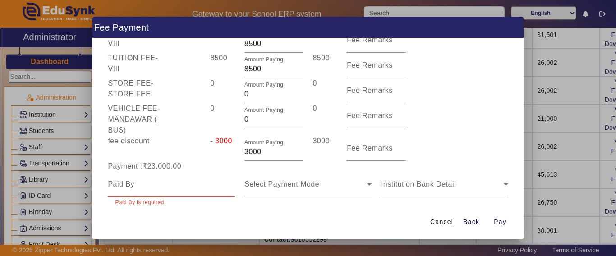
click at [167, 187] on input at bounding box center [171, 184] width 127 height 11
click at [167, 186] on input at bounding box center [171, 184] width 127 height 11
type input "[PERSON_NAME]"
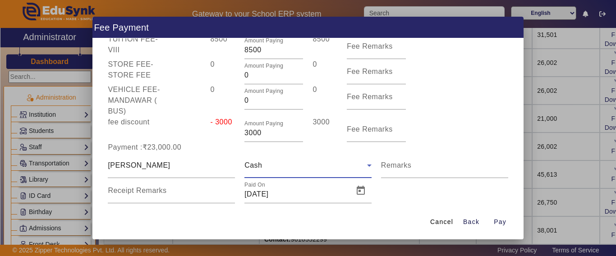
scroll to position [127, 0]
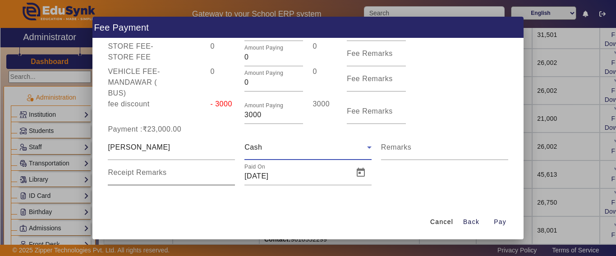
click at [134, 166] on div "Receipt Remarks" at bounding box center [171, 172] width 127 height 25
click at [133, 178] on input "Receipt Remarks" at bounding box center [171, 176] width 127 height 11
click at [503, 222] on span "Pay" at bounding box center [500, 222] width 13 height 9
type input "0"
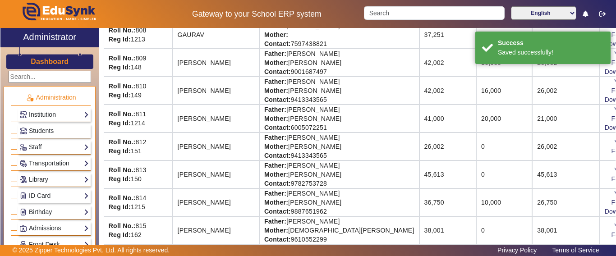
scroll to position [9, 0]
click at [27, 63] on div "Dashboard" at bounding box center [49, 58] width 98 height 22
